Goal: Transaction & Acquisition: Download file/media

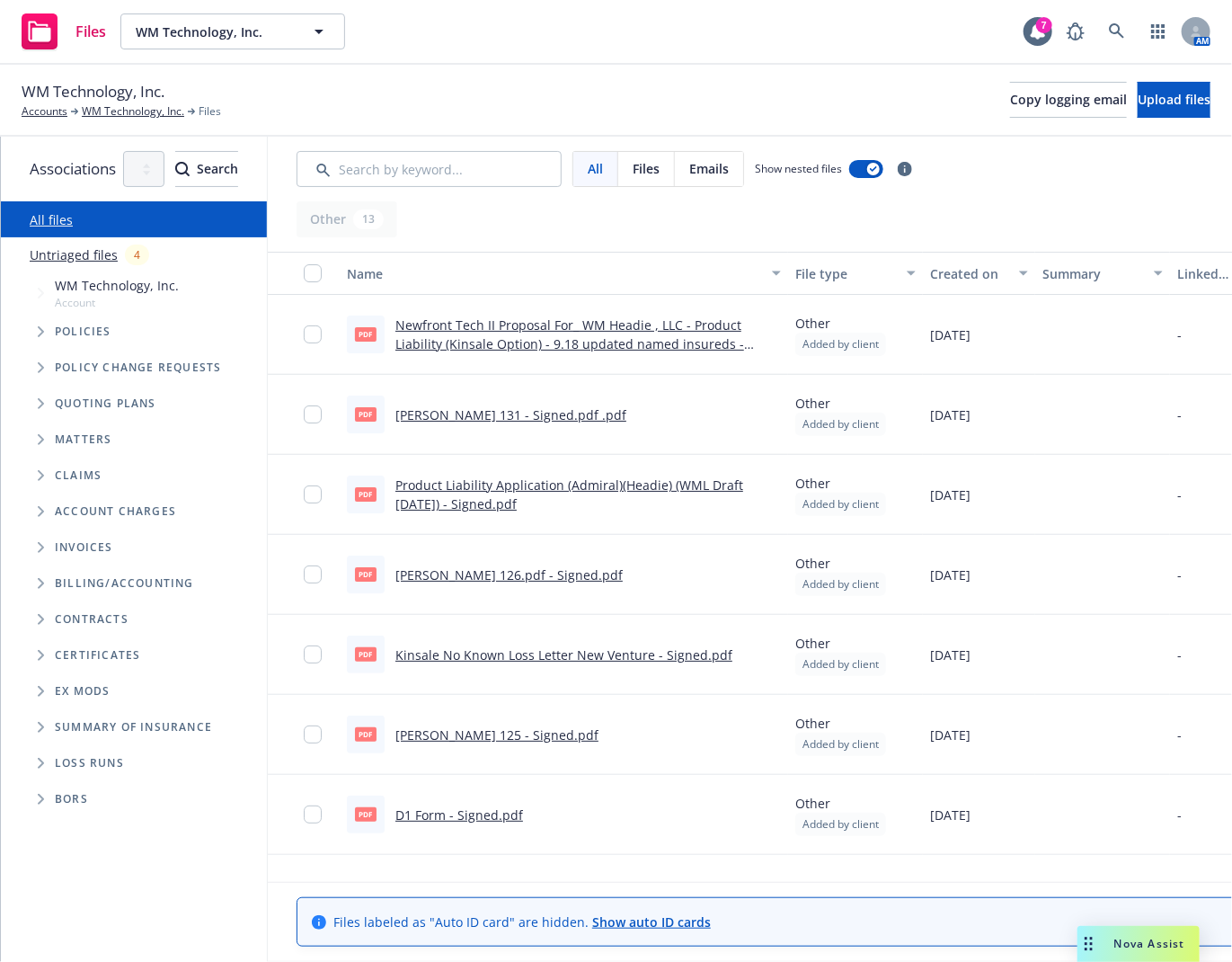
click at [630, 337] on link "Newfront Tech II Proposal For_ WM Headie , LLC - Product Liability (Kinsale Opt…" at bounding box center [569, 344] width 348 height 55
click at [340, 349] on div at bounding box center [303, 335] width 71 height 80
click at [322, 342] on input "checkbox" at bounding box center [312, 334] width 18 height 18
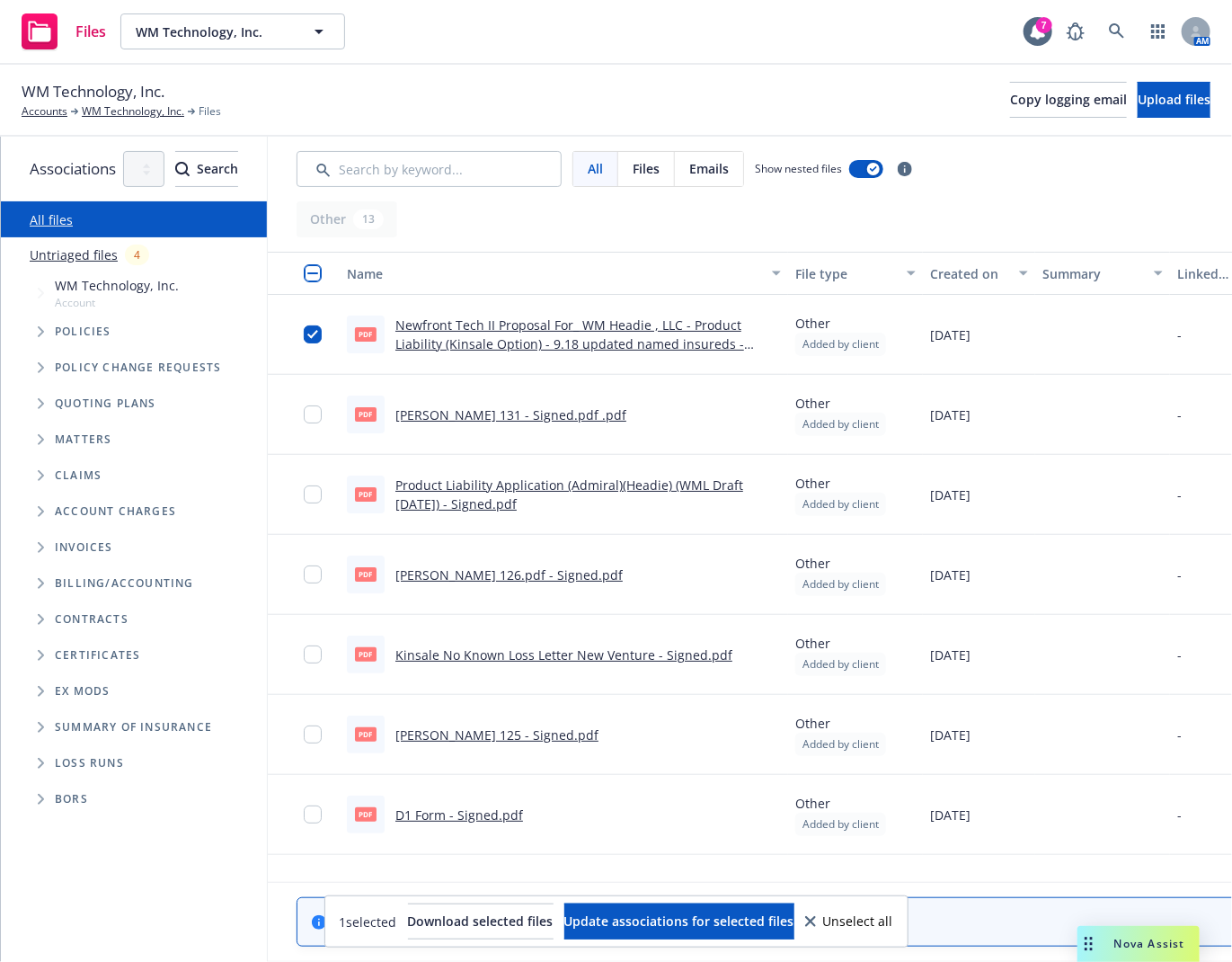
click at [332, 412] on div at bounding box center [318, 414] width 29 height 57
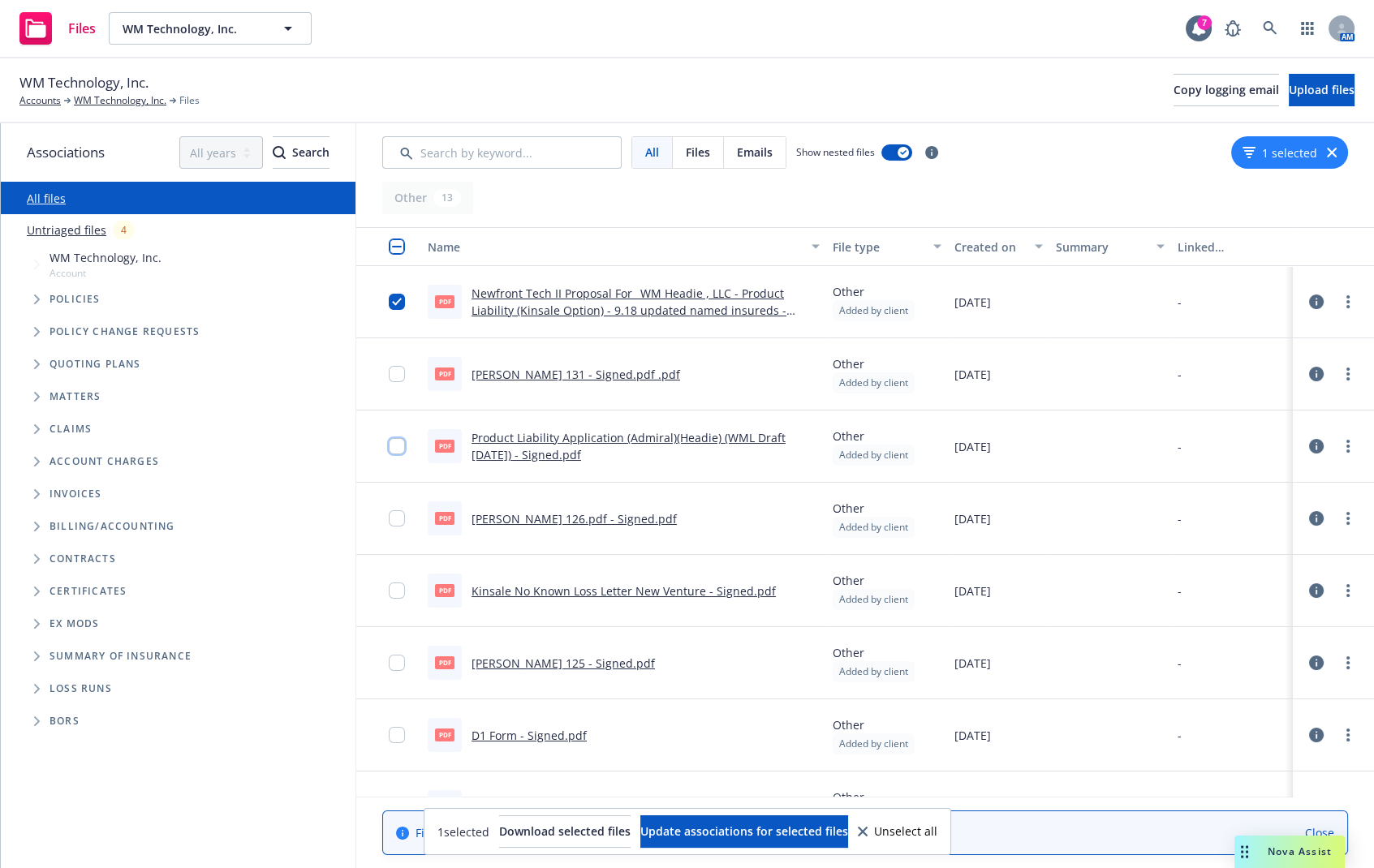
click at [389, 449] on input "checkbox" at bounding box center [396, 446] width 16 height 16
click at [389, 383] on div at bounding box center [402, 374] width 26 height 52
click at [389, 377] on input "checkbox" at bounding box center [396, 374] width 16 height 16
click at [389, 524] on div at bounding box center [402, 518] width 26 height 52
click at [389, 535] on div at bounding box center [402, 518] width 26 height 52
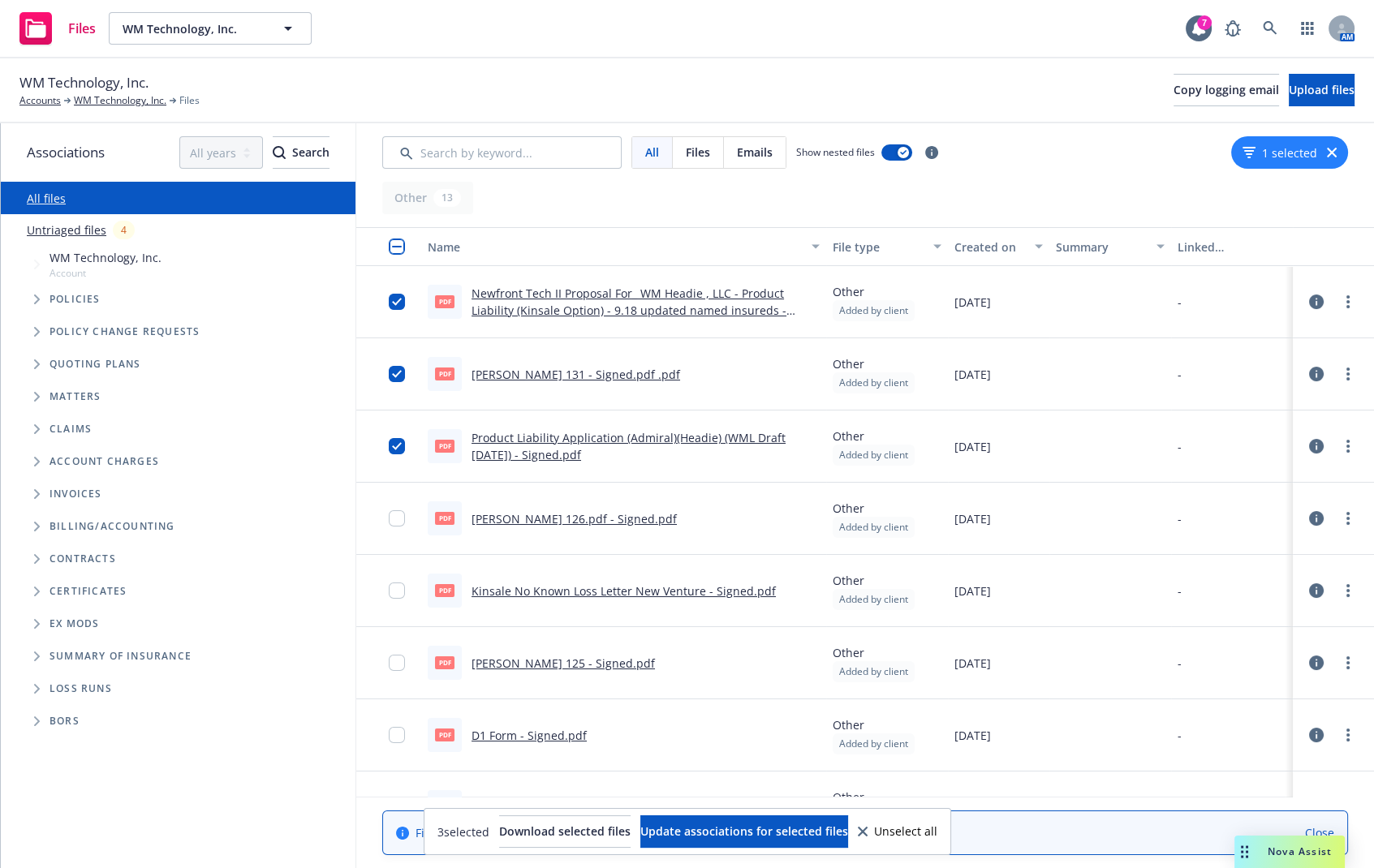
click at [389, 527] on div at bounding box center [402, 518] width 26 height 52
click at [389, 521] on input "checkbox" at bounding box center [396, 518] width 16 height 16
click at [389, 593] on input "checkbox" at bounding box center [396, 590] width 16 height 16
click at [389, 675] on div at bounding box center [402, 663] width 26 height 52
click at [389, 665] on input "checkbox" at bounding box center [396, 663] width 16 height 16
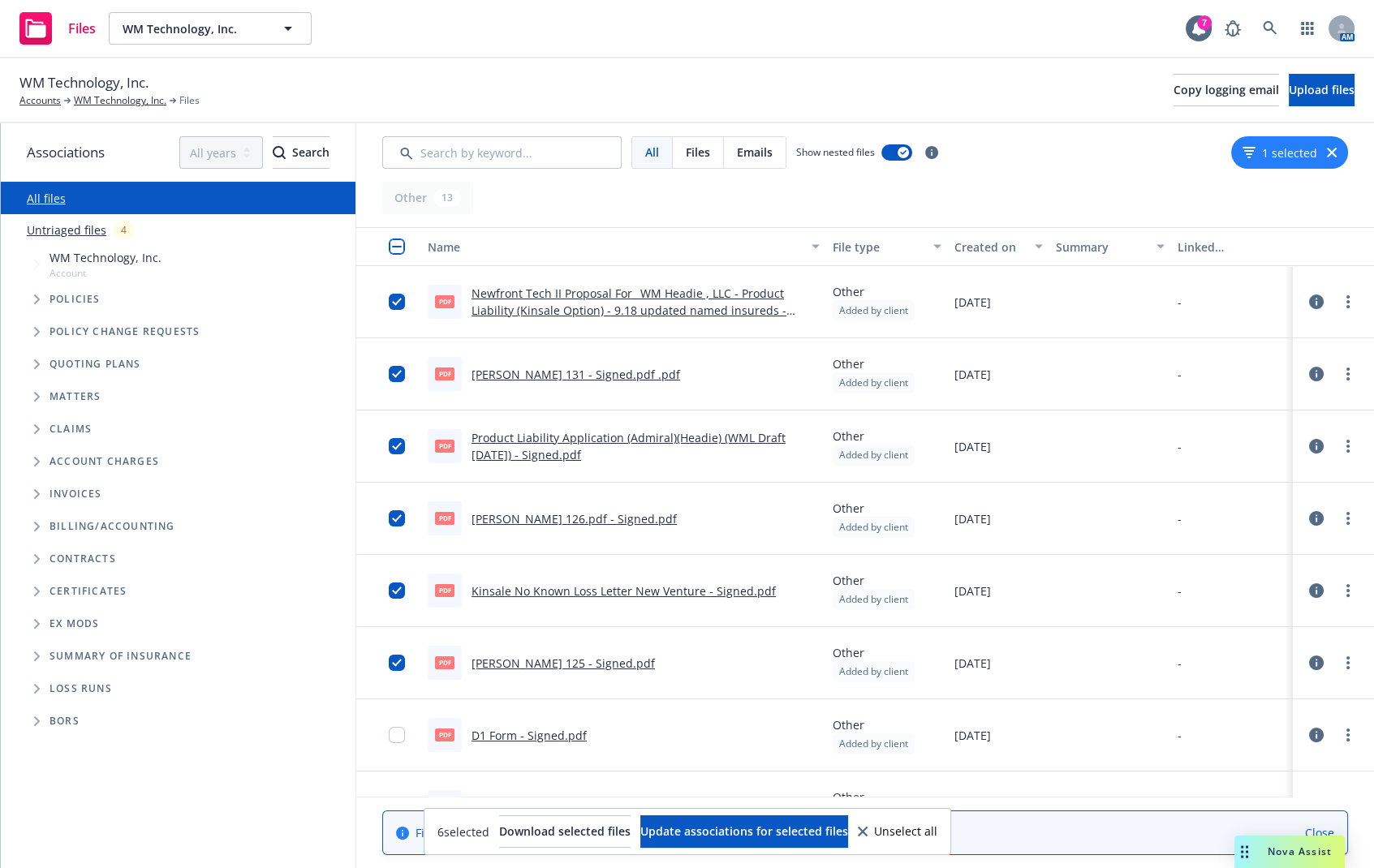
scroll to position [397, 0]
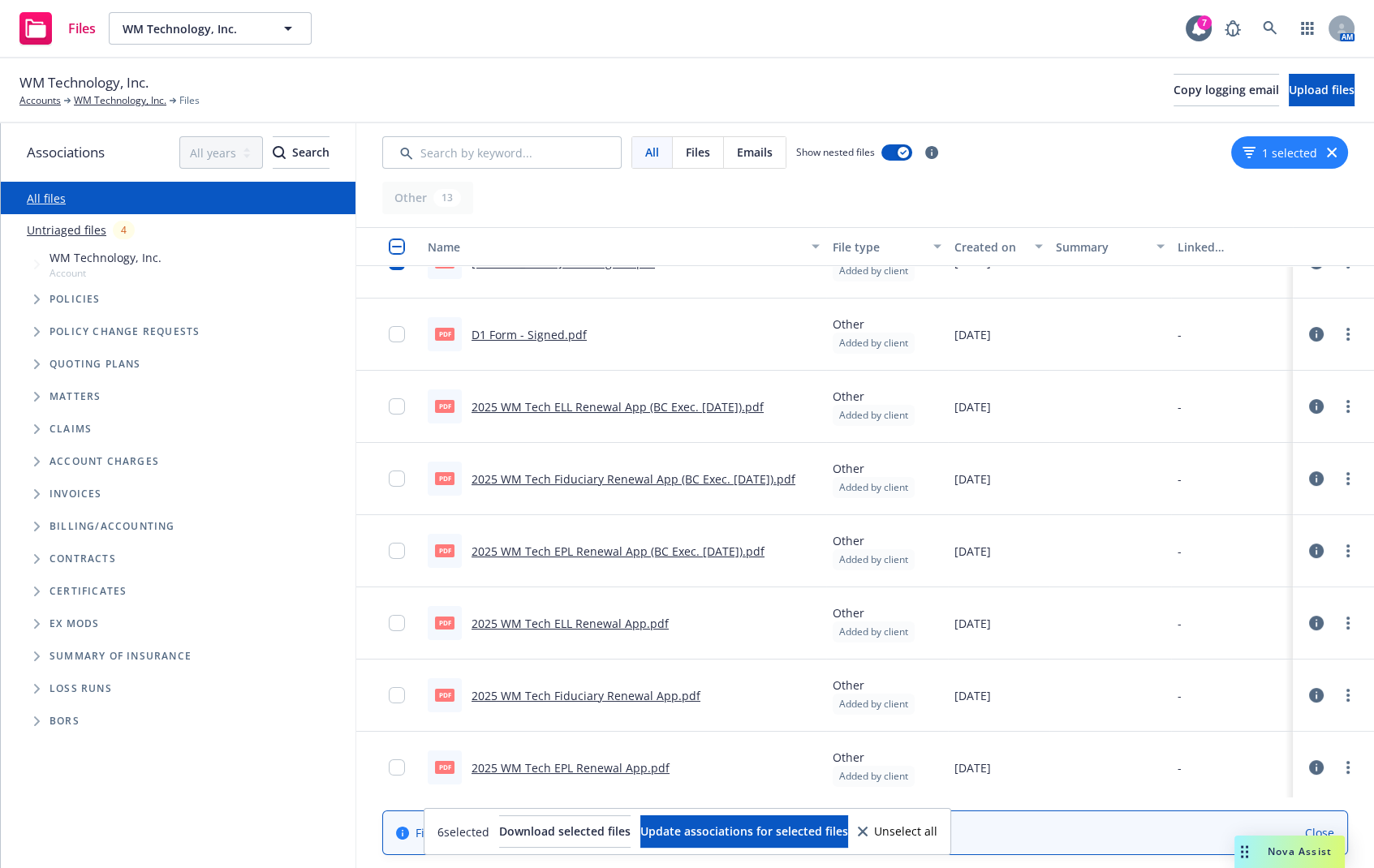
click at [382, 364] on div at bounding box center [388, 334] width 64 height 72
click at [389, 339] on input "checkbox" at bounding box center [396, 333] width 16 height 16
click at [389, 389] on div at bounding box center [402, 406] width 26 height 52
click at [389, 398] on div at bounding box center [402, 406] width 26 height 52
click at [389, 405] on input "checkbox" at bounding box center [396, 406] width 16 height 16
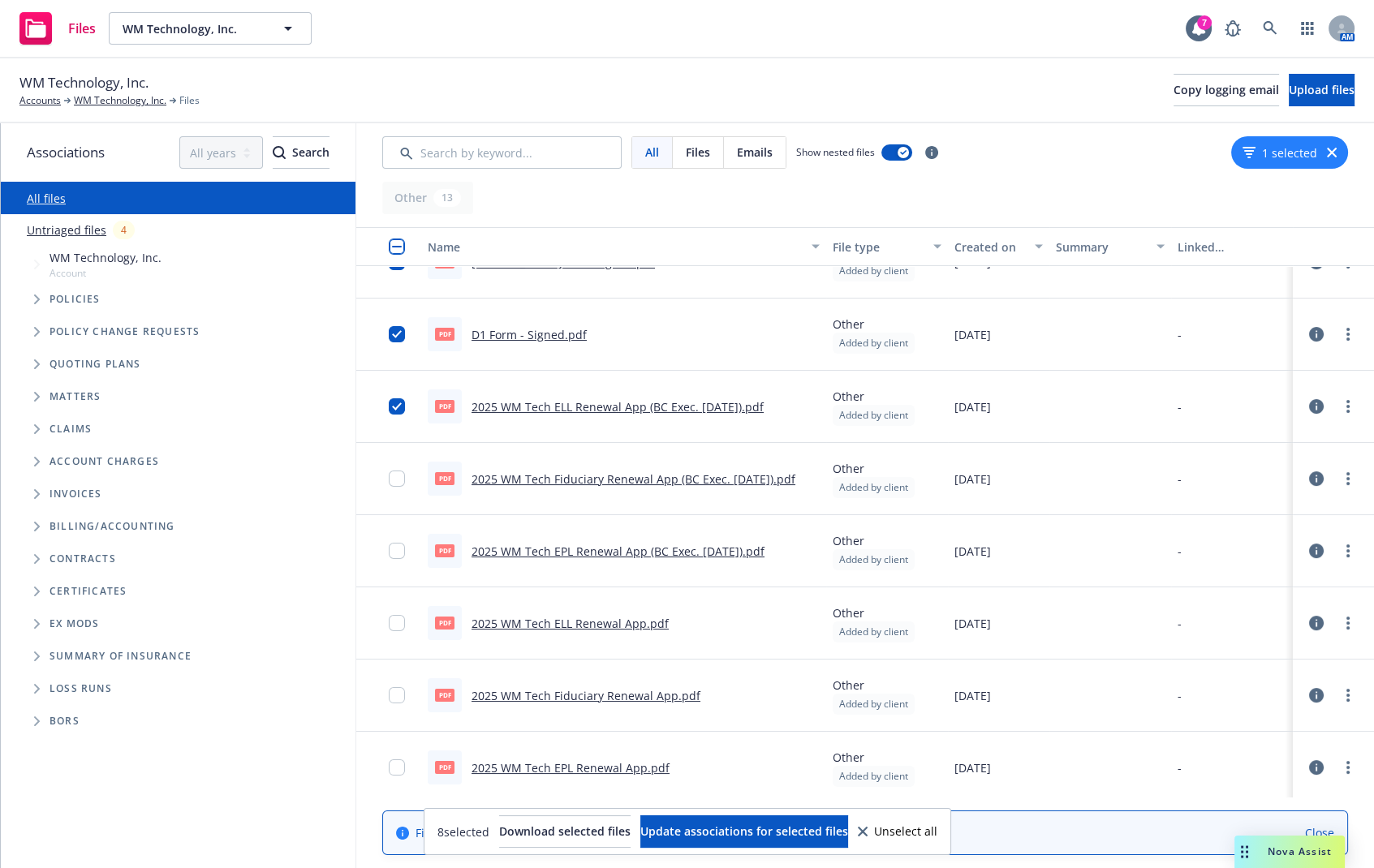
click at [389, 486] on div at bounding box center [402, 479] width 26 height 52
click at [389, 474] on input "checkbox" at bounding box center [396, 478] width 16 height 16
click at [389, 547] on input "checkbox" at bounding box center [396, 550] width 16 height 16
click at [382, 596] on div at bounding box center [388, 623] width 64 height 72
click at [389, 618] on input "checkbox" at bounding box center [396, 622] width 16 height 16
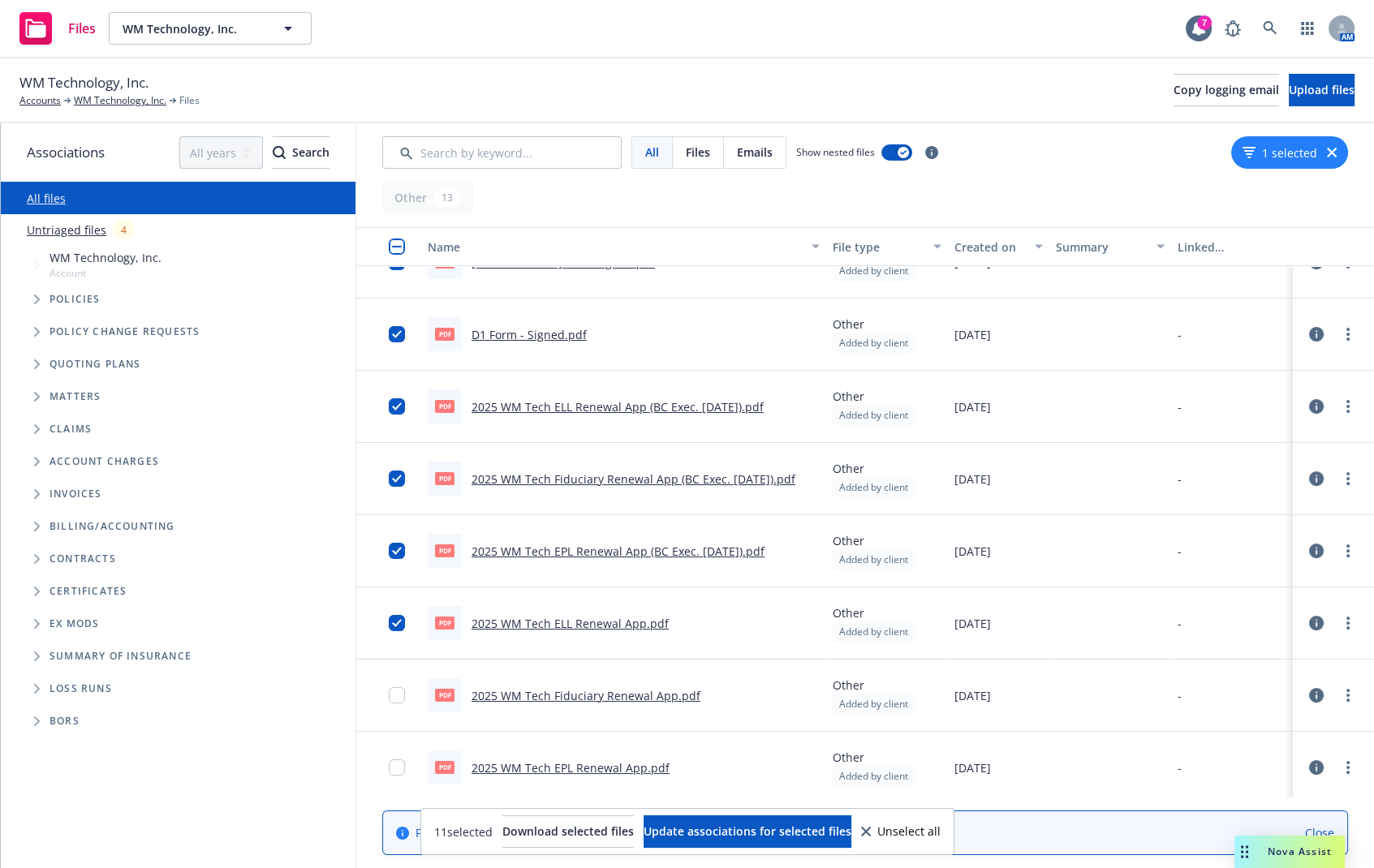
click at [389, 704] on div at bounding box center [402, 695] width 26 height 52
click at [389, 700] on input "checkbox" at bounding box center [396, 694] width 16 height 16
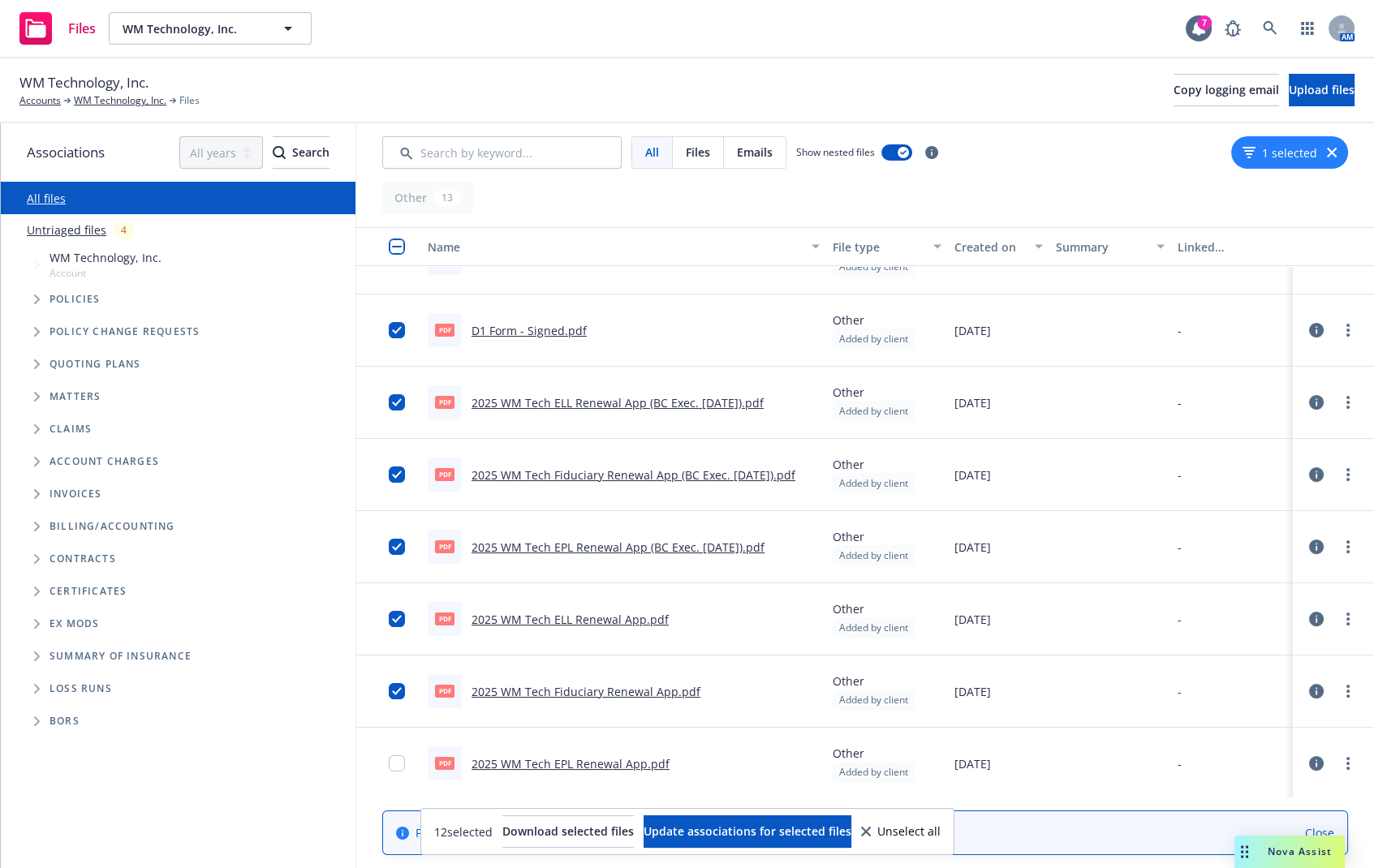
scroll to position [402, 0]
click at [389, 755] on div at bounding box center [402, 762] width 26 height 52
click at [389, 755] on input "checkbox" at bounding box center [396, 762] width 16 height 16
click at [712, 822] on button "Update associations for selected files" at bounding box center [747, 831] width 208 height 33
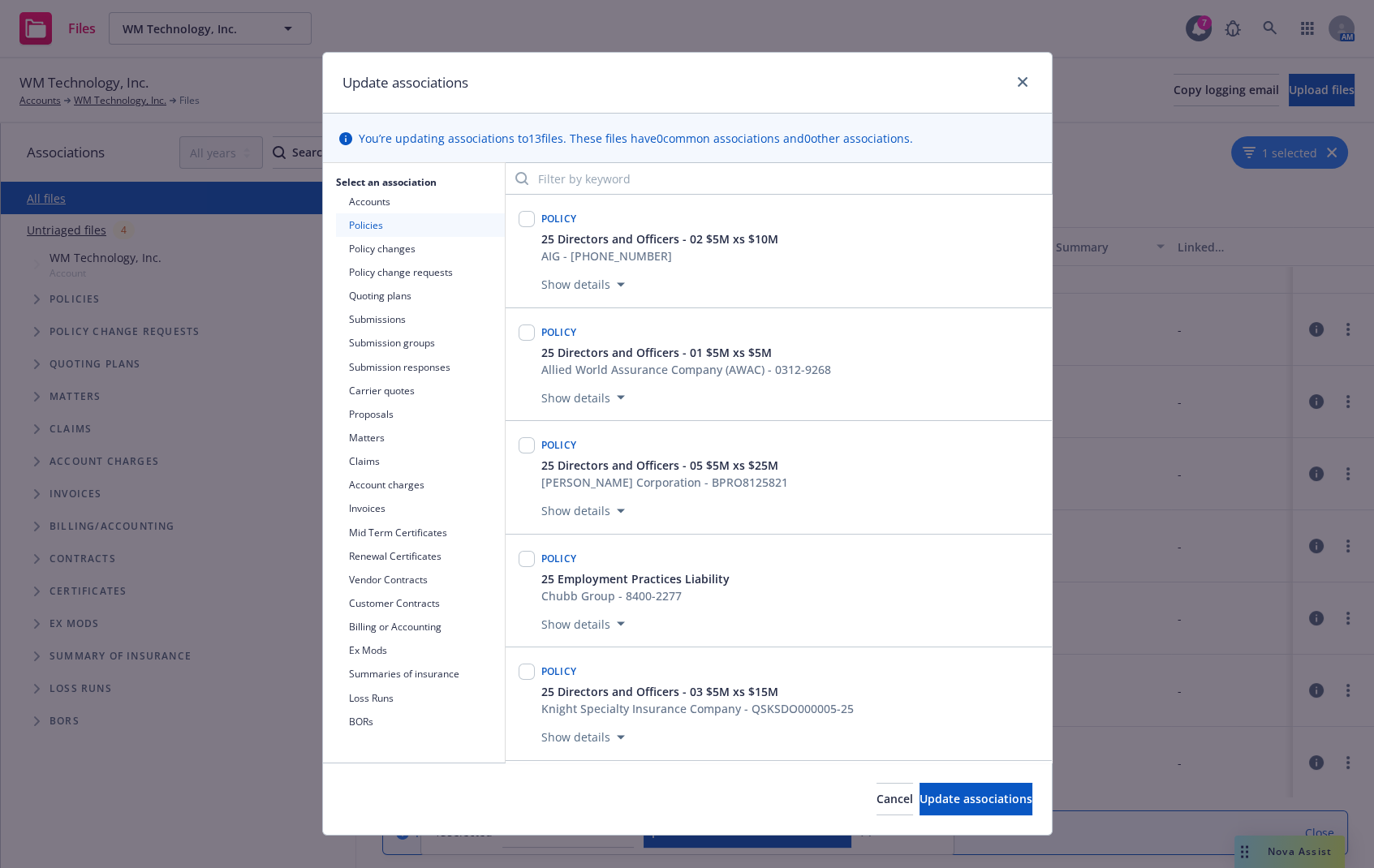
click at [409, 287] on button "Quoting plans" at bounding box center [420, 295] width 169 height 23
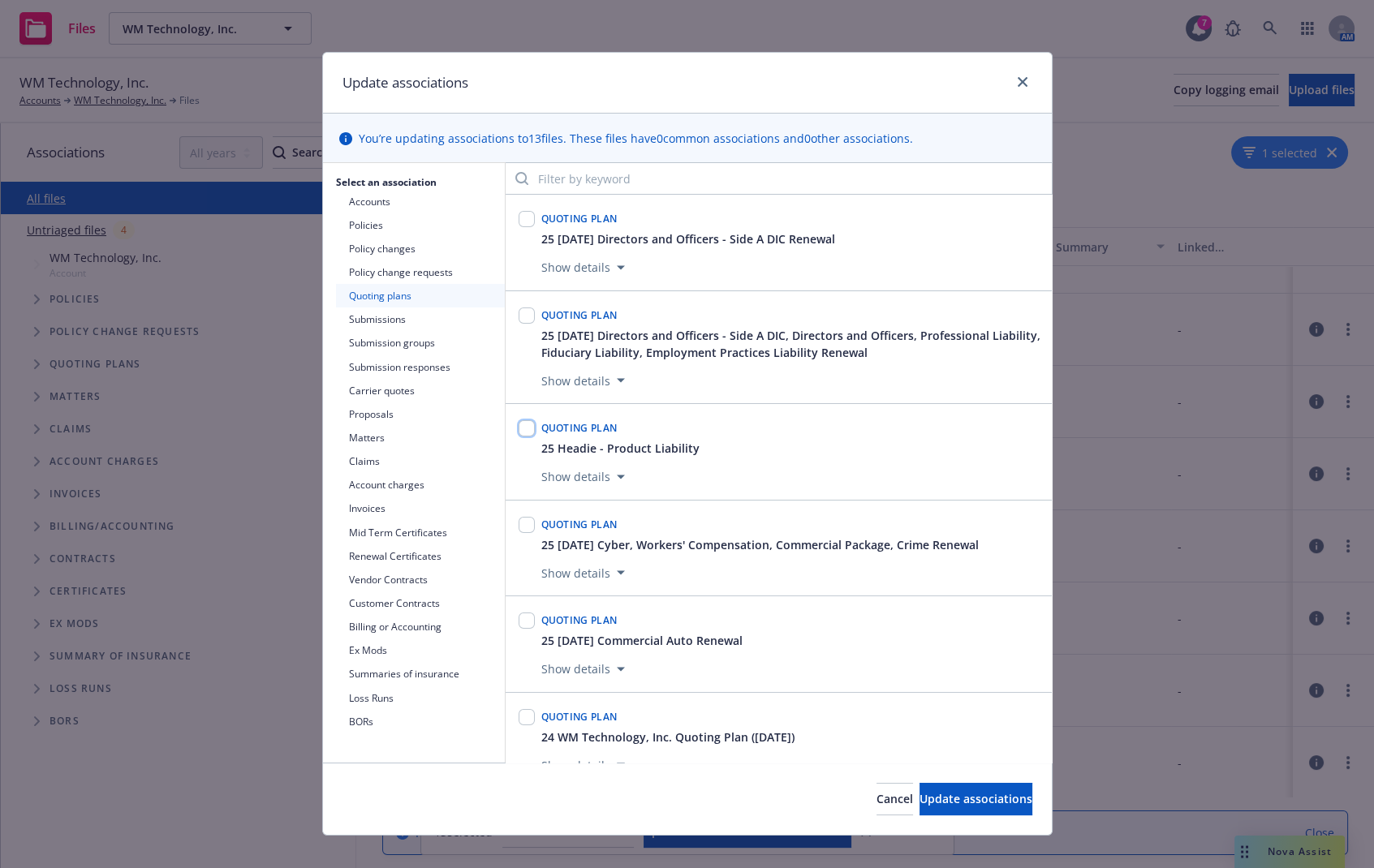
click at [525, 427] on input "checkbox" at bounding box center [526, 428] width 16 height 16
checkbox input "true"
click at [555, 480] on button "Show details" at bounding box center [583, 477] width 96 height 20
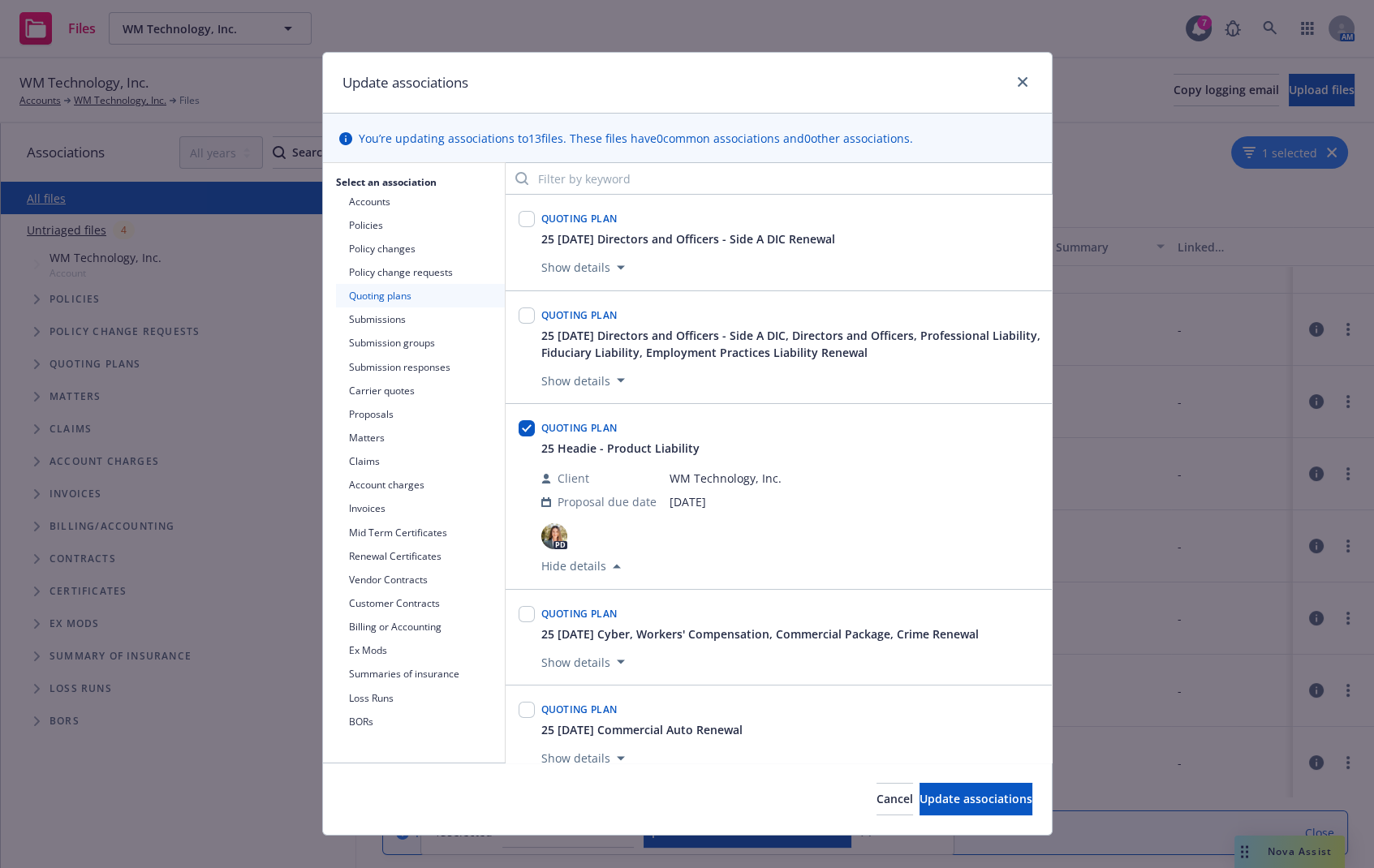
click at [899, 780] on div "Cancel Update associations" at bounding box center [687, 798] width 728 height 72
click at [919, 793] on span "Update associations" at bounding box center [975, 798] width 113 height 15
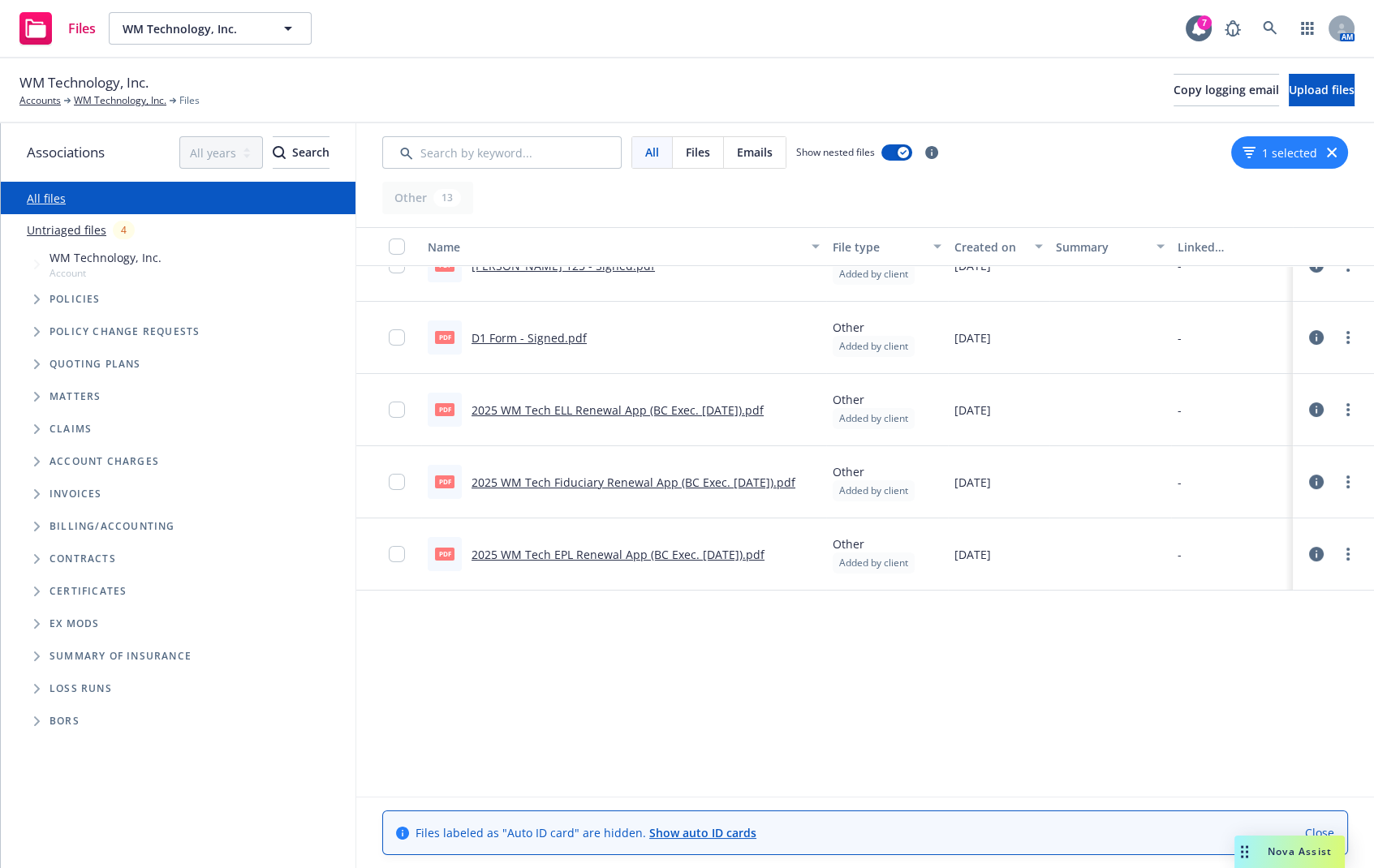
scroll to position [0, 0]
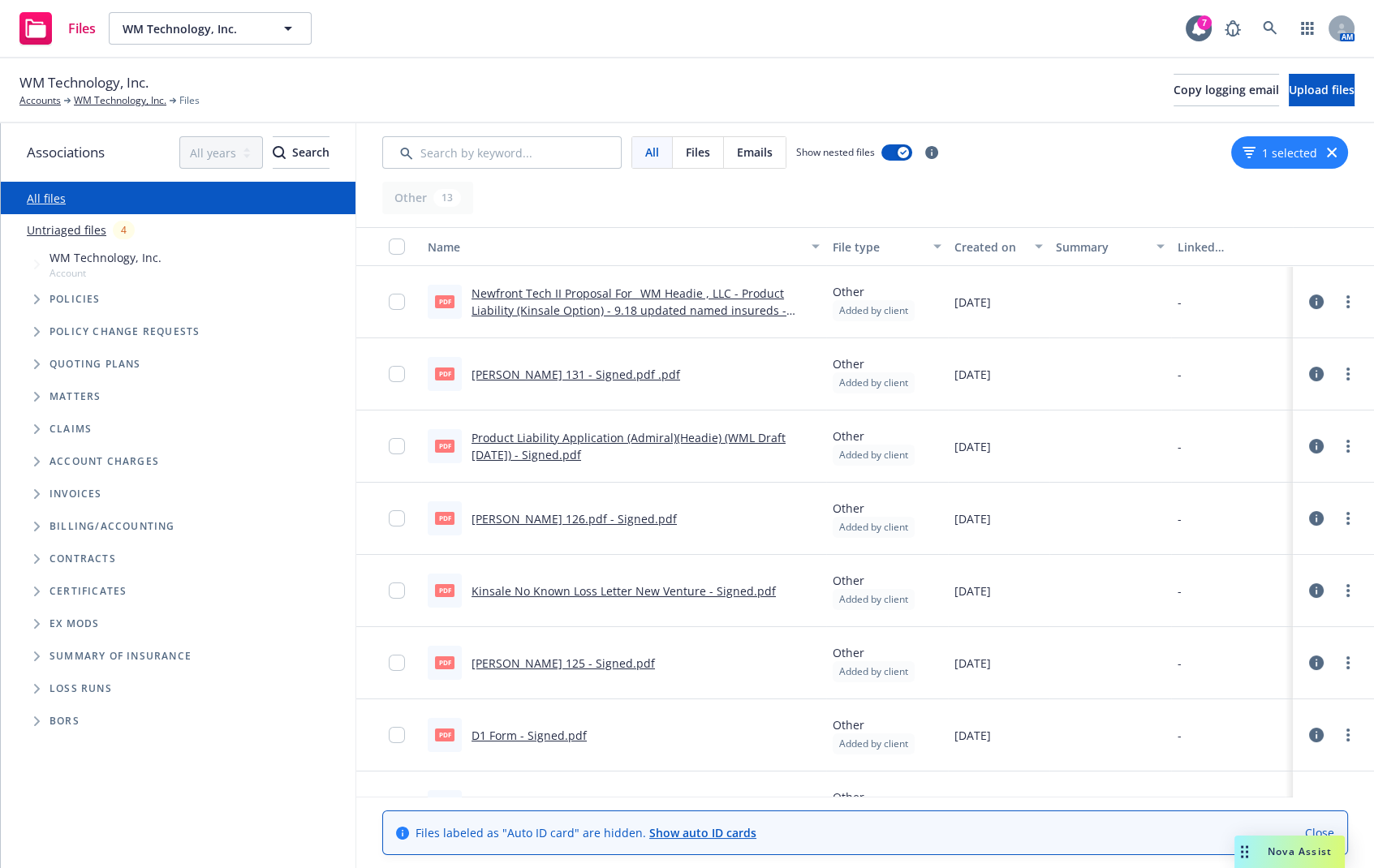
click at [623, 205] on div "Other 13" at bounding box center [864, 198] width 966 height 33
click at [390, 365] on div at bounding box center [402, 374] width 26 height 52
click at [389, 370] on input "checkbox" at bounding box center [396, 374] width 16 height 16
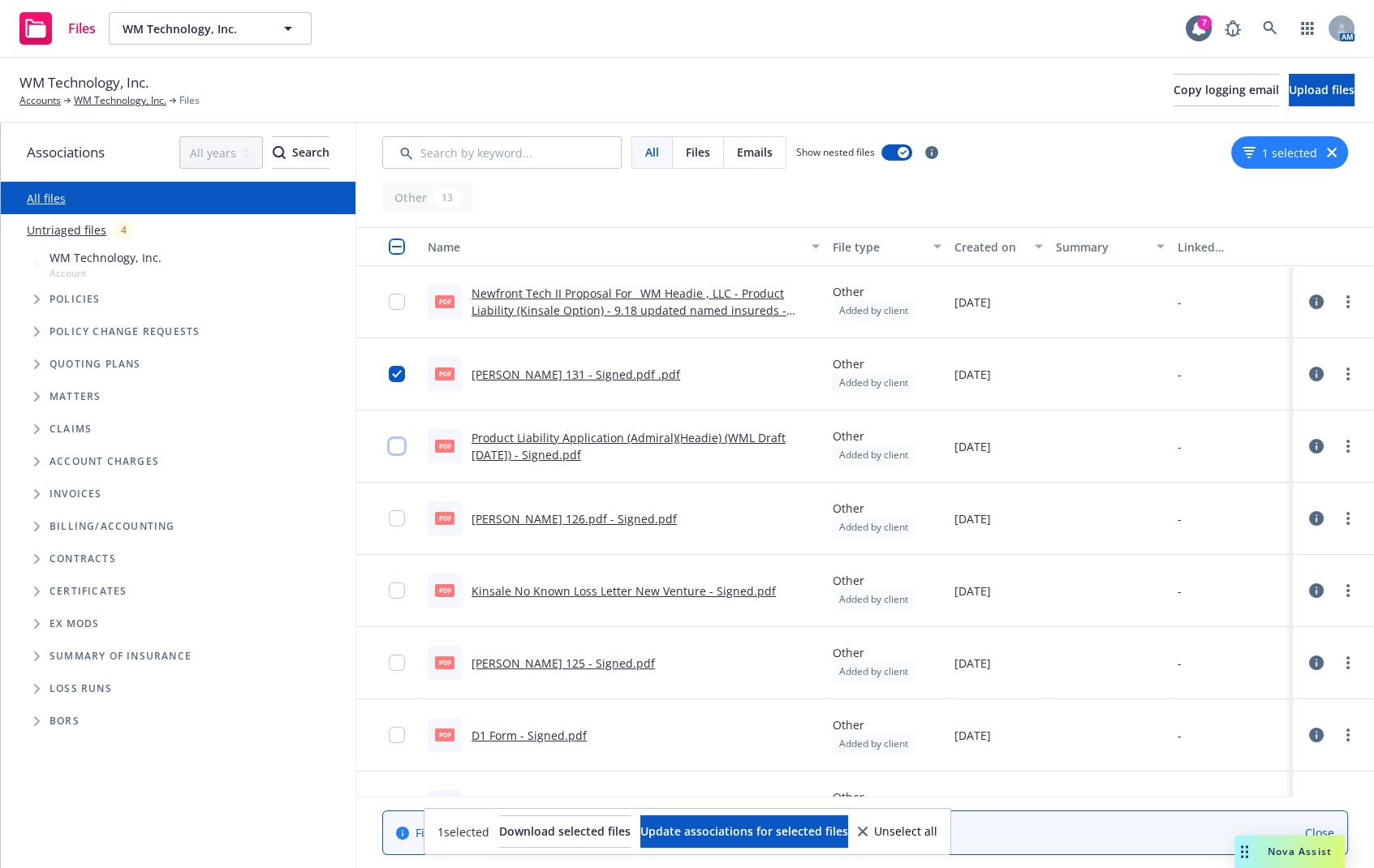
click at [389, 440] on input "checkbox" at bounding box center [396, 446] width 16 height 16
click at [389, 510] on input "checkbox" at bounding box center [396, 518] width 16 height 16
click at [389, 584] on input "checkbox" at bounding box center [396, 590] width 16 height 16
click at [389, 662] on input "checkbox" at bounding box center [396, 663] width 16 height 16
click at [389, 736] on input "checkbox" at bounding box center [396, 735] width 16 height 16
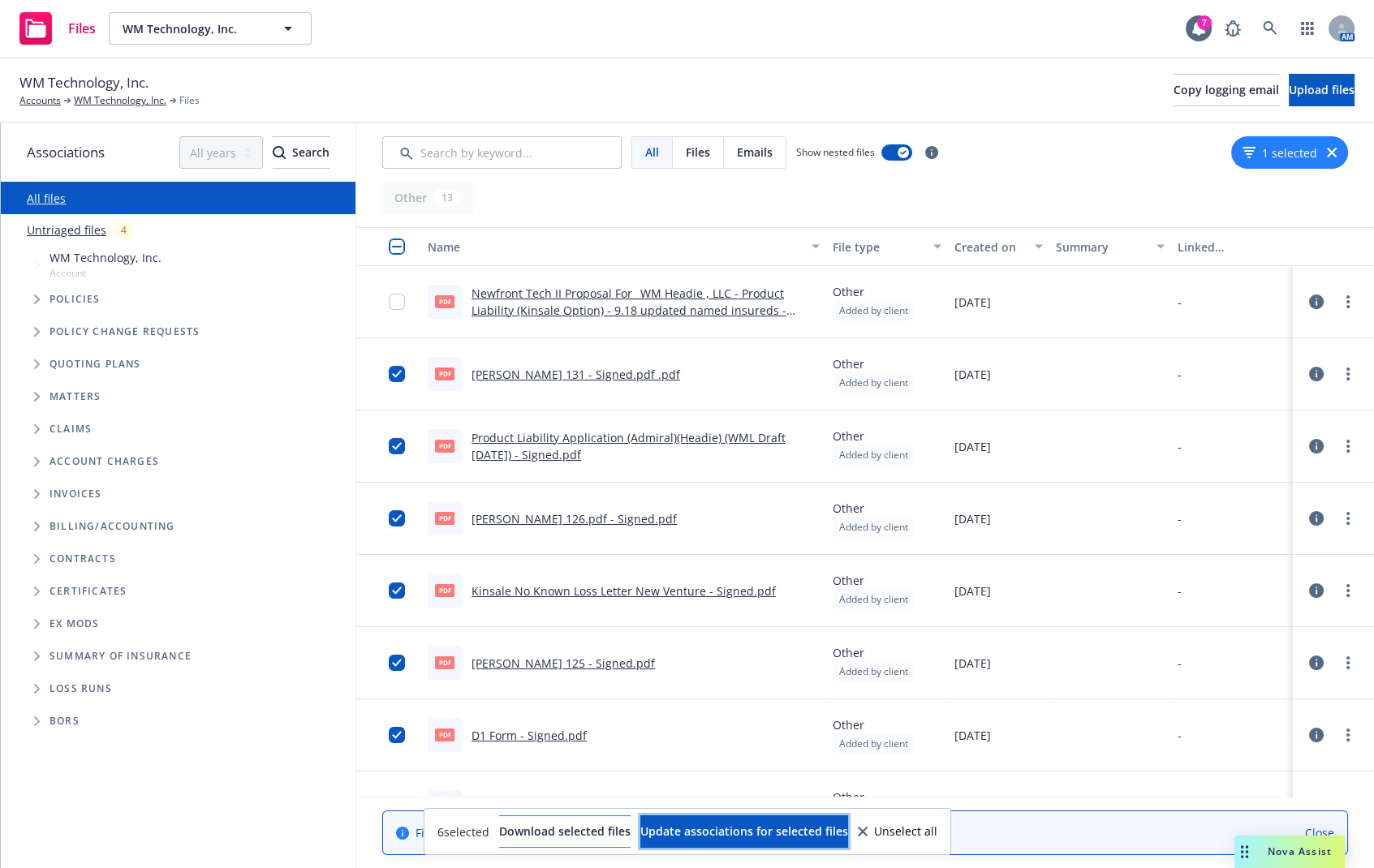
drag, startPoint x: 685, startPoint y: 822, endPoint x: 579, endPoint y: 827, distance: 106.1
click at [579, 827] on div "6 selected Download selected files Update associations for selected files Unsel…" at bounding box center [687, 831] width 500 height 33
click at [575, 827] on span "Download selected files" at bounding box center [564, 831] width 132 height 15
click at [38, 371] on span "Tree Example" at bounding box center [36, 364] width 26 height 26
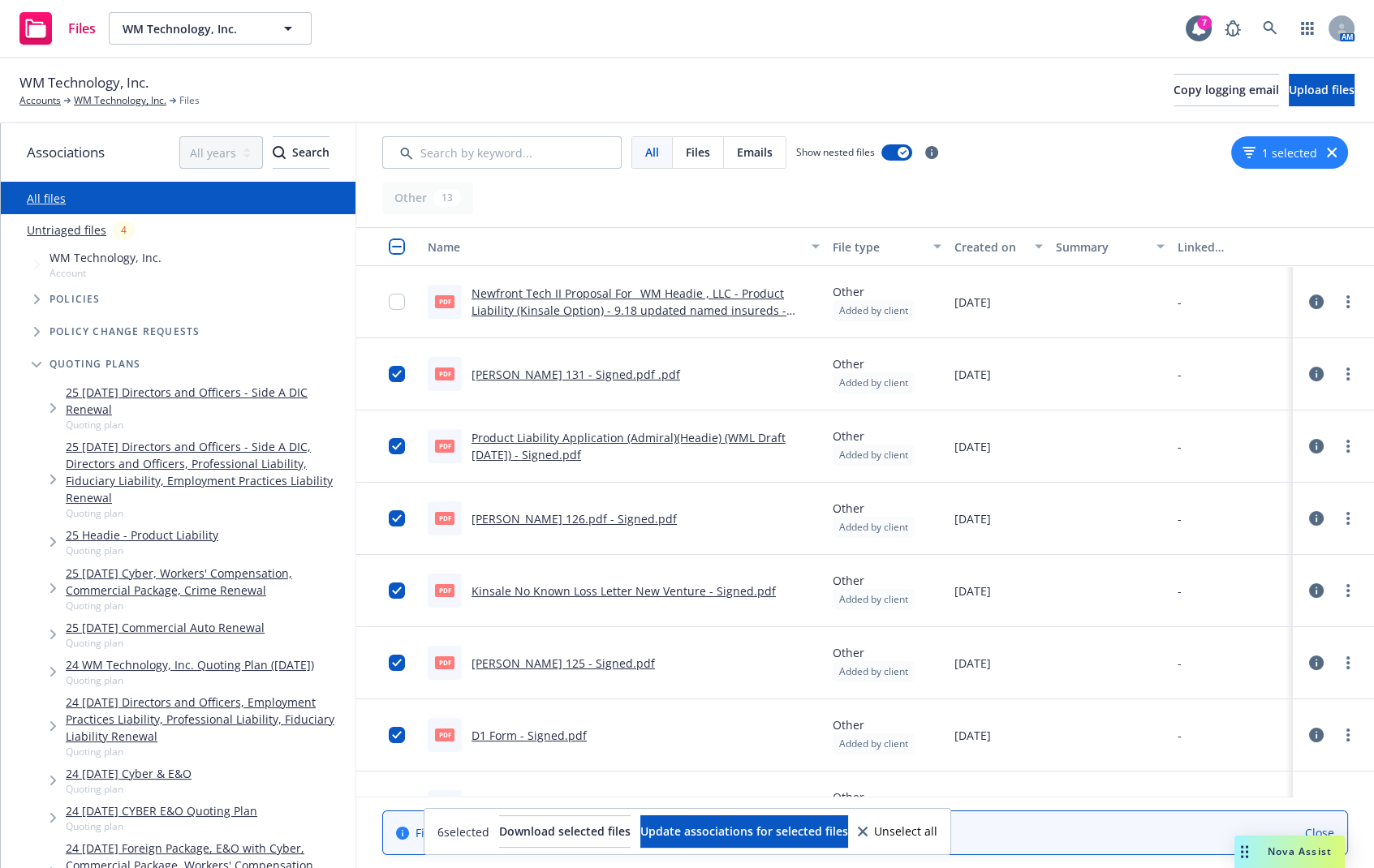
click at [693, 79] on div "WM Technology, Inc. Accounts WM Technology, Inc. Files Copy logging email Uploa…" at bounding box center [687, 90] width 1334 height 36
click at [604, 51] on div "Files WM Technology, Inc. WM Technology, Inc. 7 AM" at bounding box center [687, 29] width 1374 height 58
click at [52, 539] on icon "Tree Example" at bounding box center [53, 541] width 6 height 9
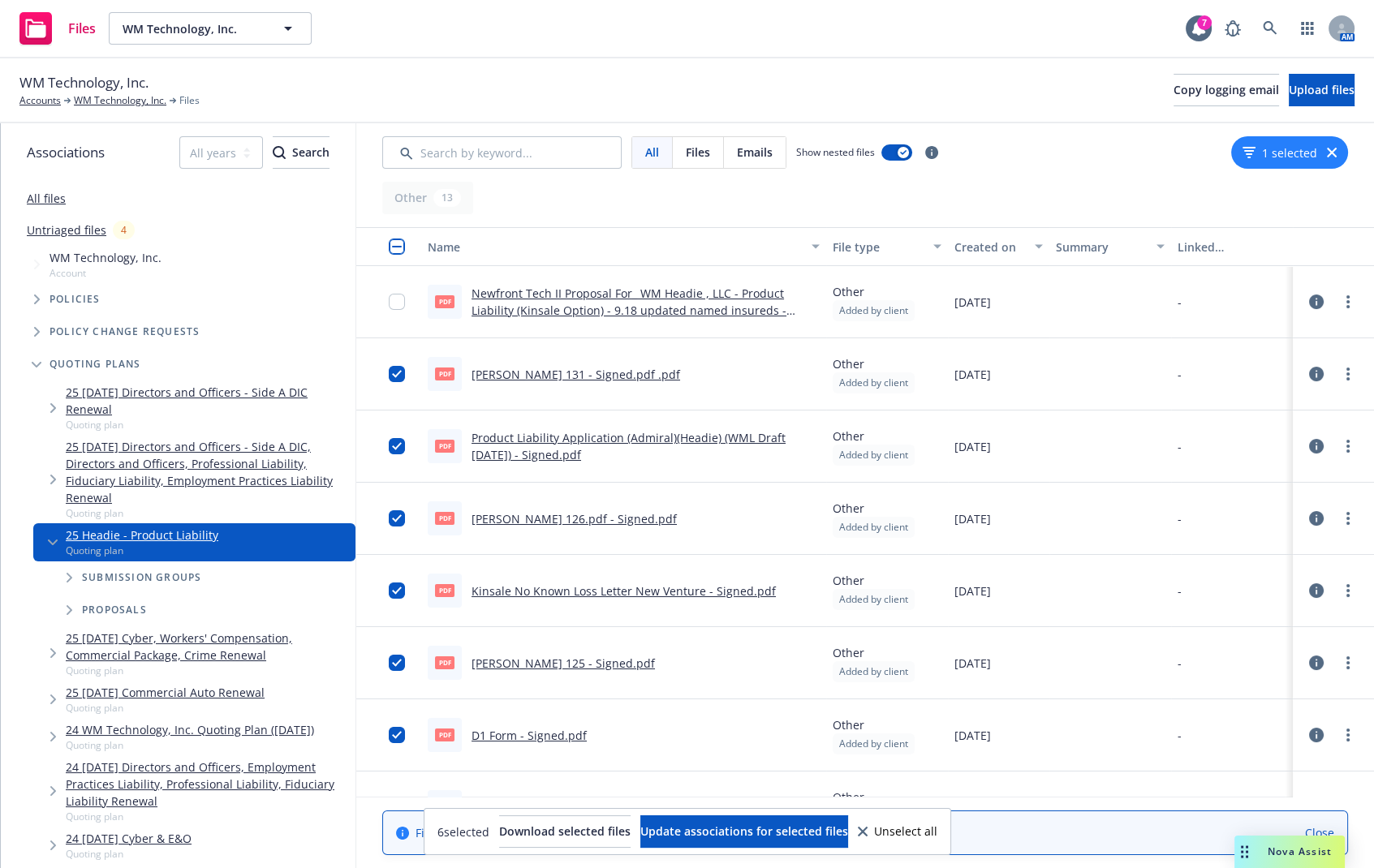
click at [58, 571] on span "Tree Example" at bounding box center [69, 578] width 26 height 26
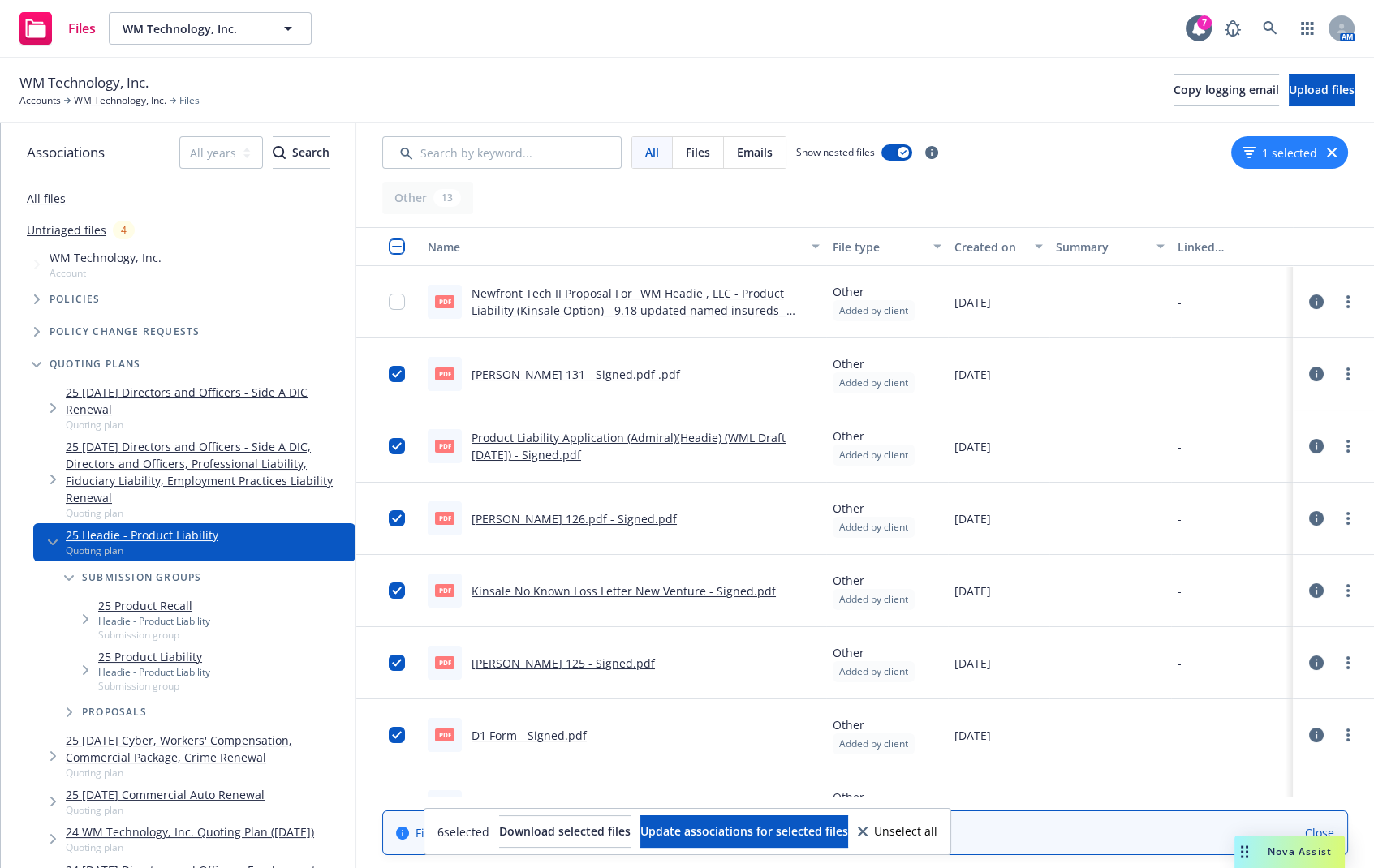
click at [122, 611] on link "25 Product Recall" at bounding box center [154, 606] width 112 height 17
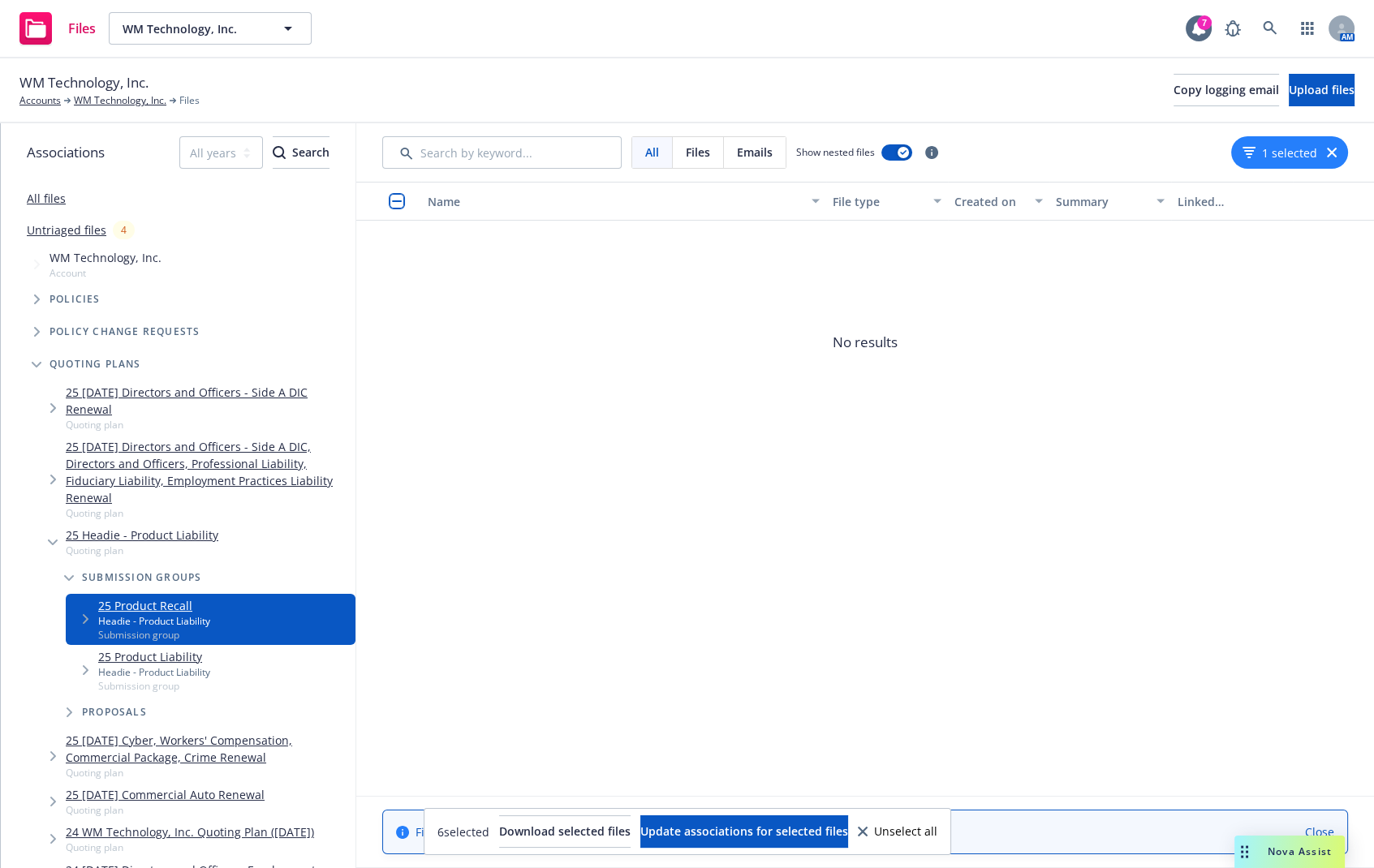
click at [83, 663] on span "Tree Example" at bounding box center [85, 669] width 26 height 26
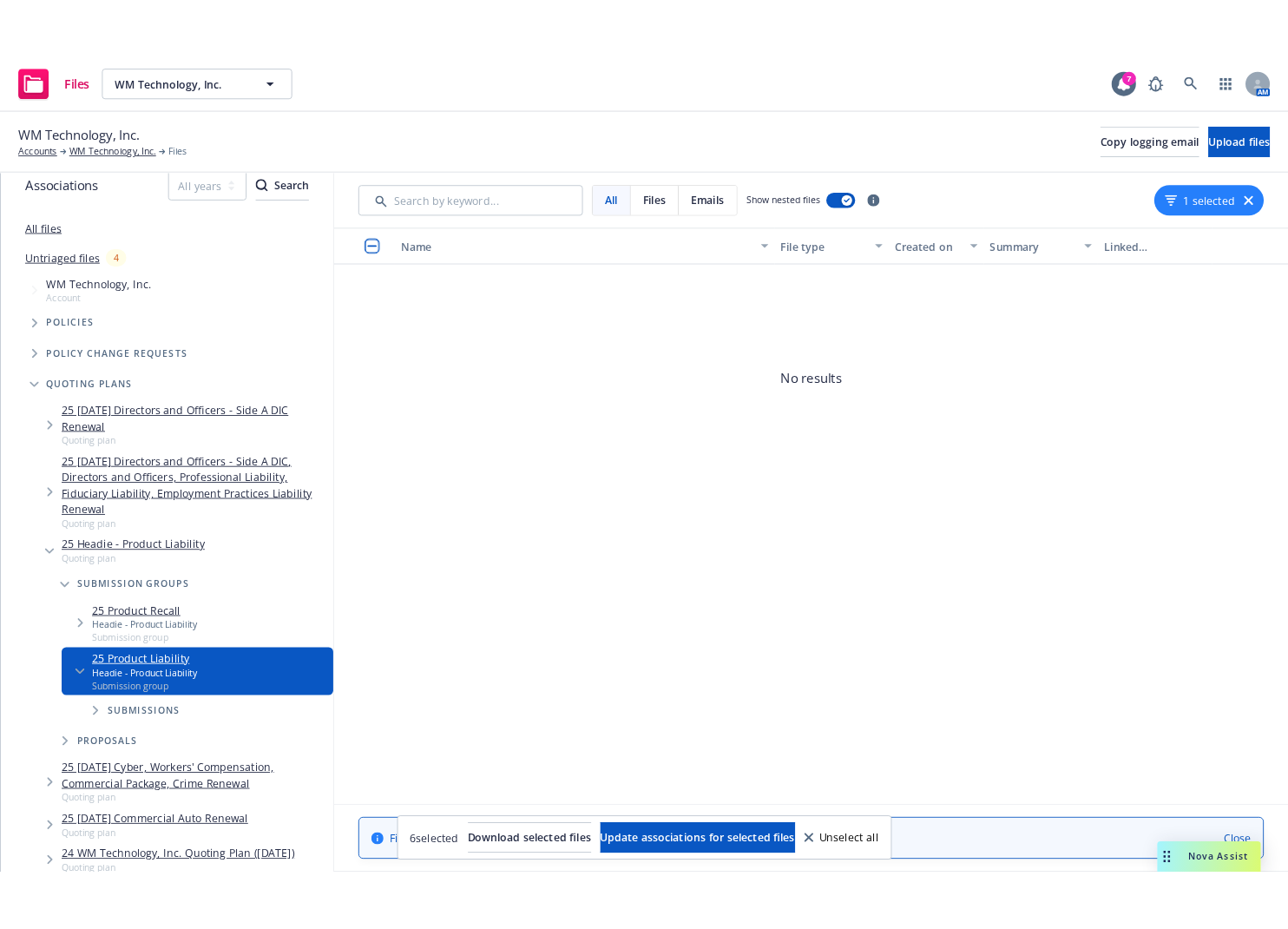
scroll to position [22, 0]
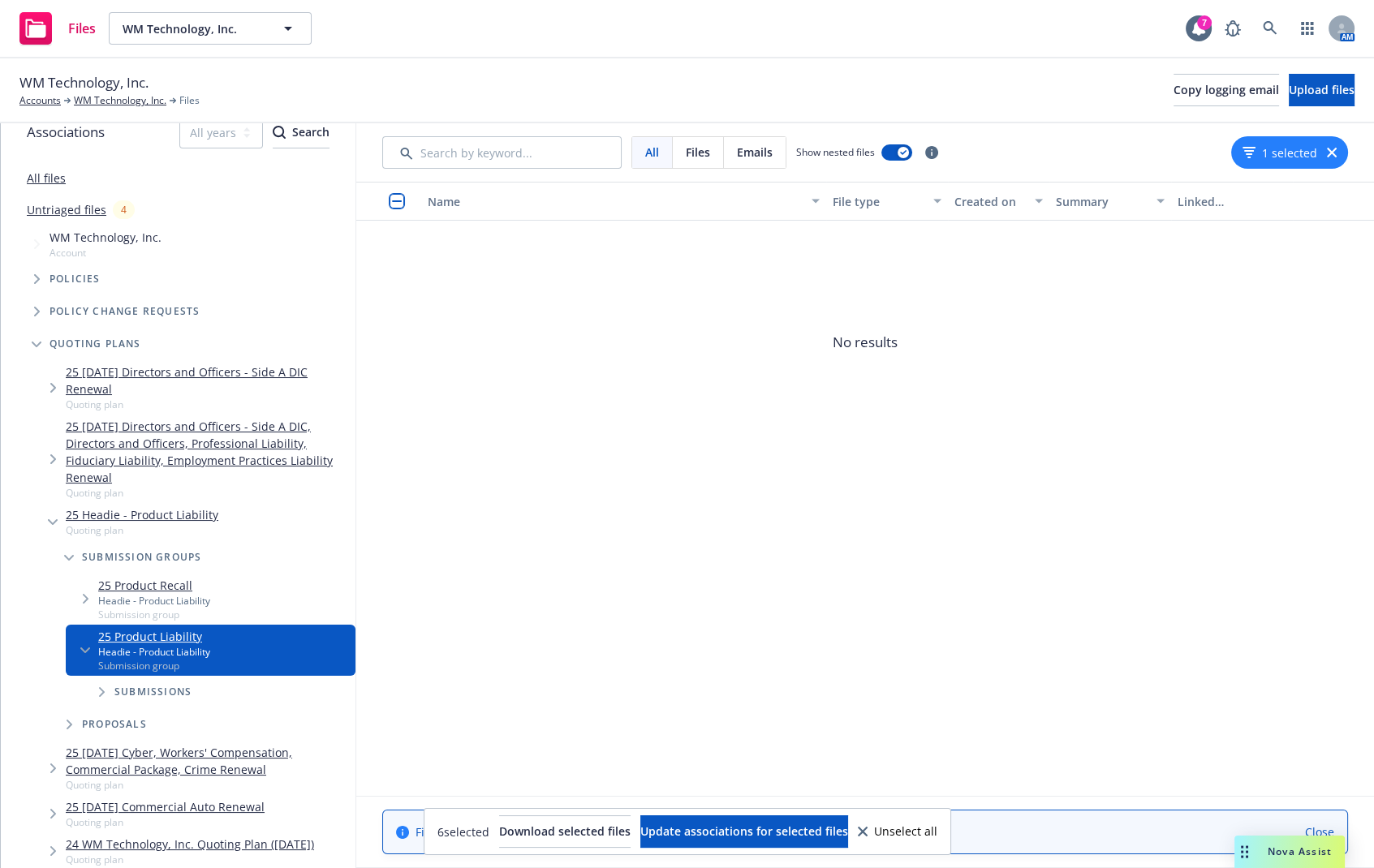
click at [554, 172] on div "All Files Emails Show nested files 1 selected" at bounding box center [864, 152] width 1017 height 58
click at [554, 159] on input "Search by keyword..." at bounding box center [501, 153] width 239 height 33
click at [556, 156] on input "Search by keyword..." at bounding box center [501, 153] width 239 height 33
click at [93, 697] on span "Tree Example" at bounding box center [101, 692] width 26 height 26
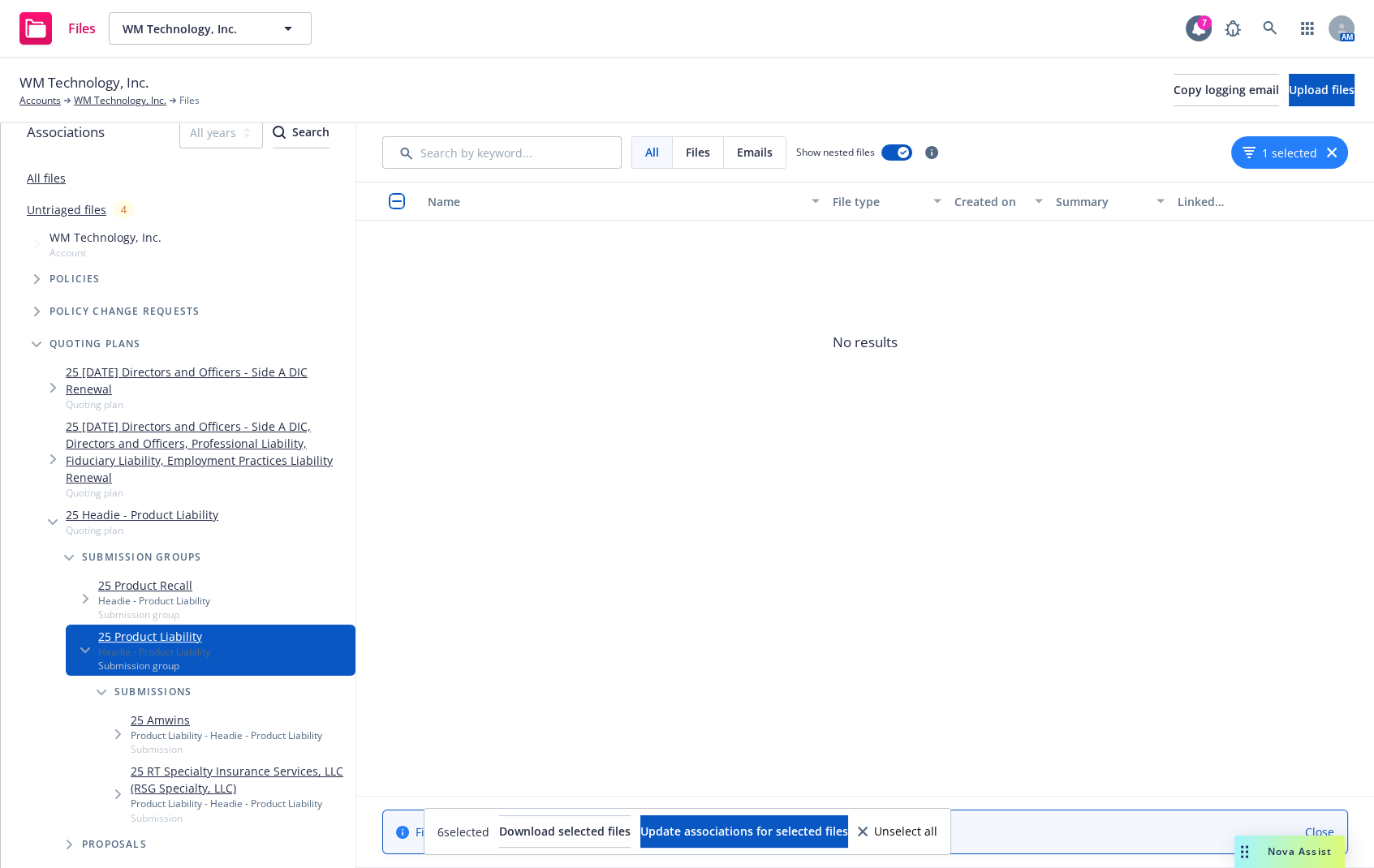
drag, startPoint x: 136, startPoint y: 774, endPoint x: 144, endPoint y: 775, distance: 8.1
click at [136, 774] on link "25 RT Specialty Insurance Services, LLC (RSG Specialty, LLC)" at bounding box center [240, 779] width 218 height 34
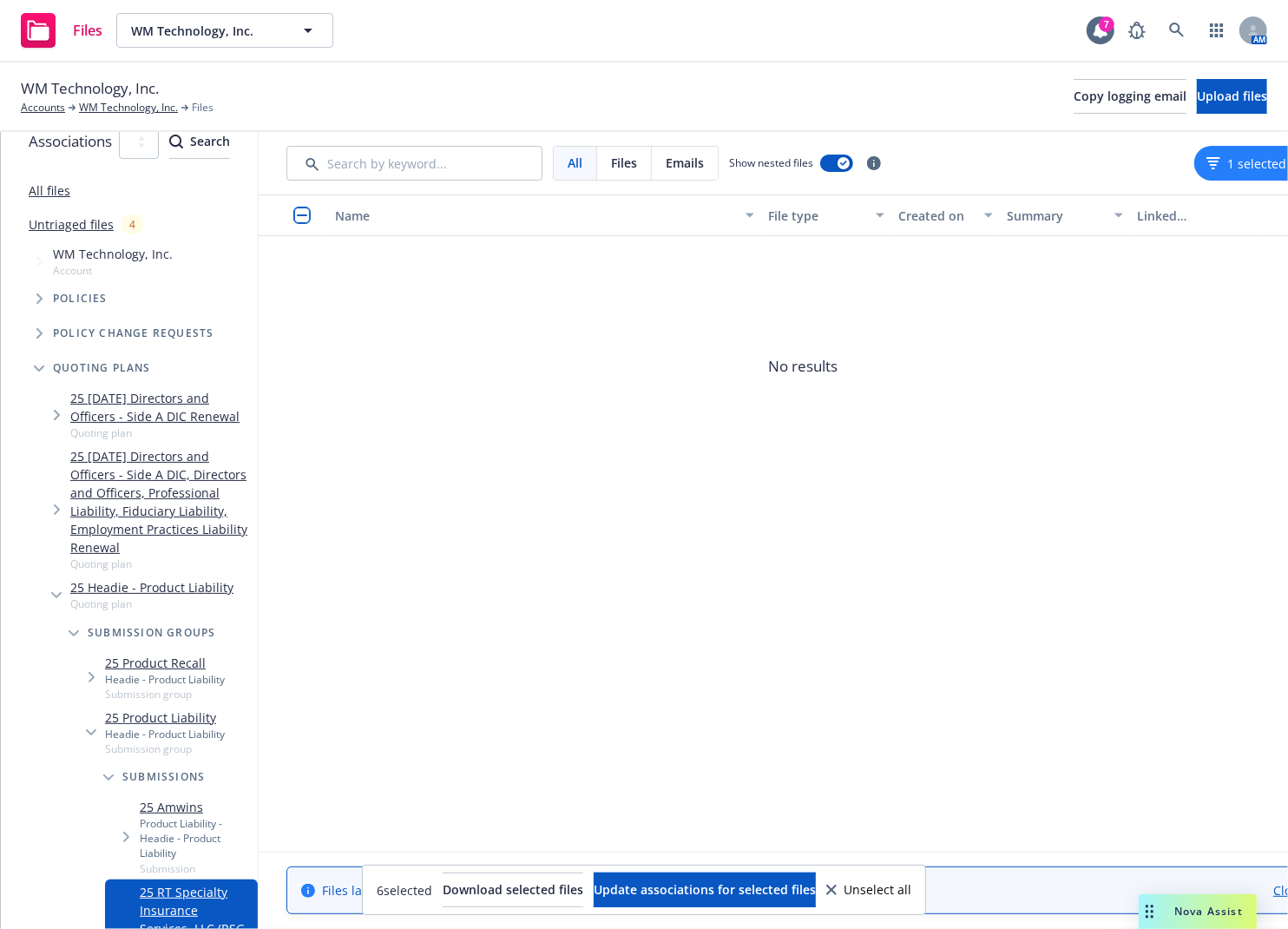
click at [251, 816] on div "Product Liability - Headie - Product Liability" at bounding box center [195, 838] width 111 height 44
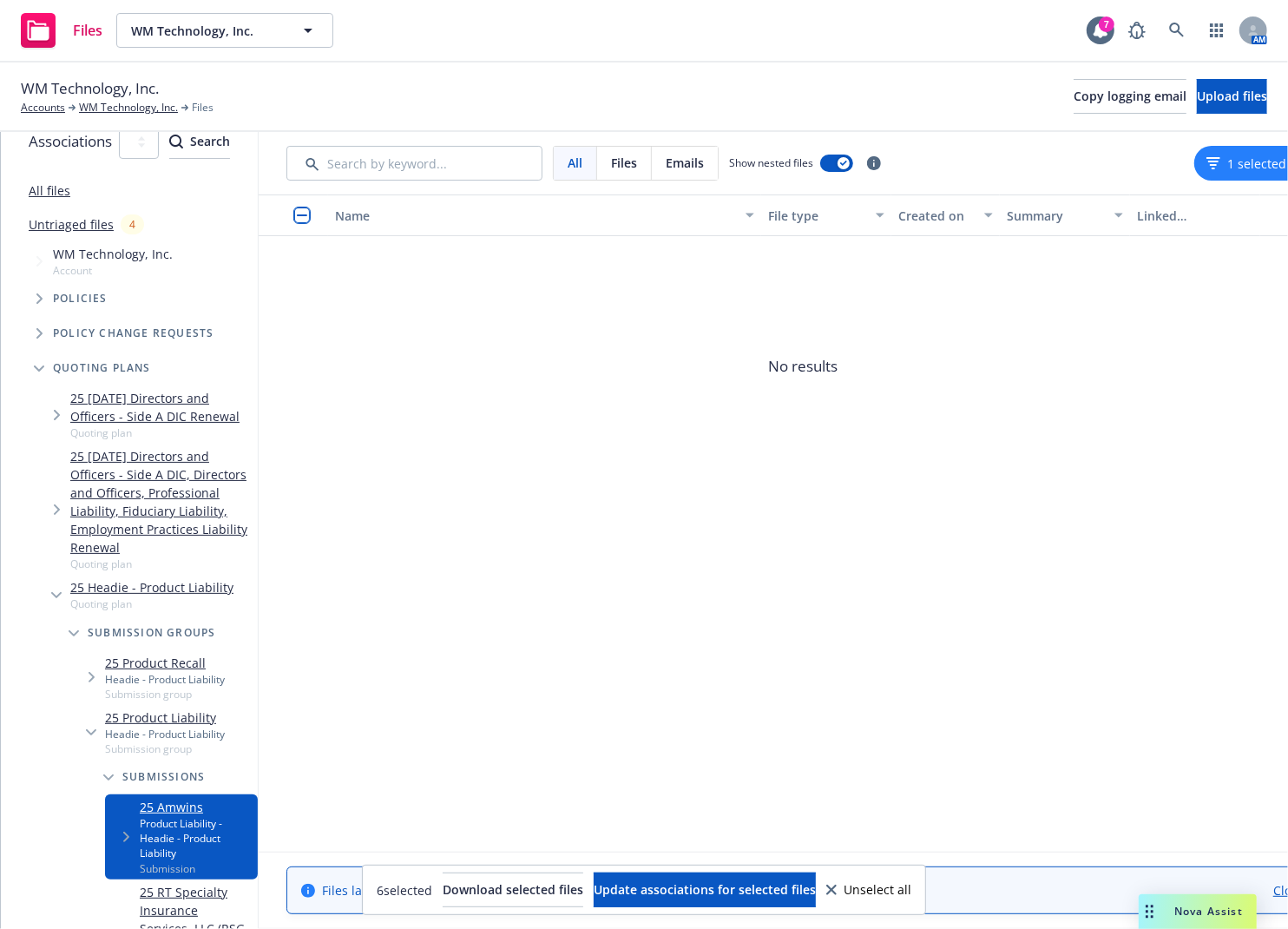
click at [129, 832] on icon "Tree Example" at bounding box center [127, 836] width 7 height 10
click at [500, 163] on input "Search by keyword..." at bounding box center [414, 164] width 256 height 35
click at [612, 104] on div "WM Technology, Inc. Accounts WM Technology, Inc. Files Copy logging email Uploa…" at bounding box center [644, 97] width 1247 height 39
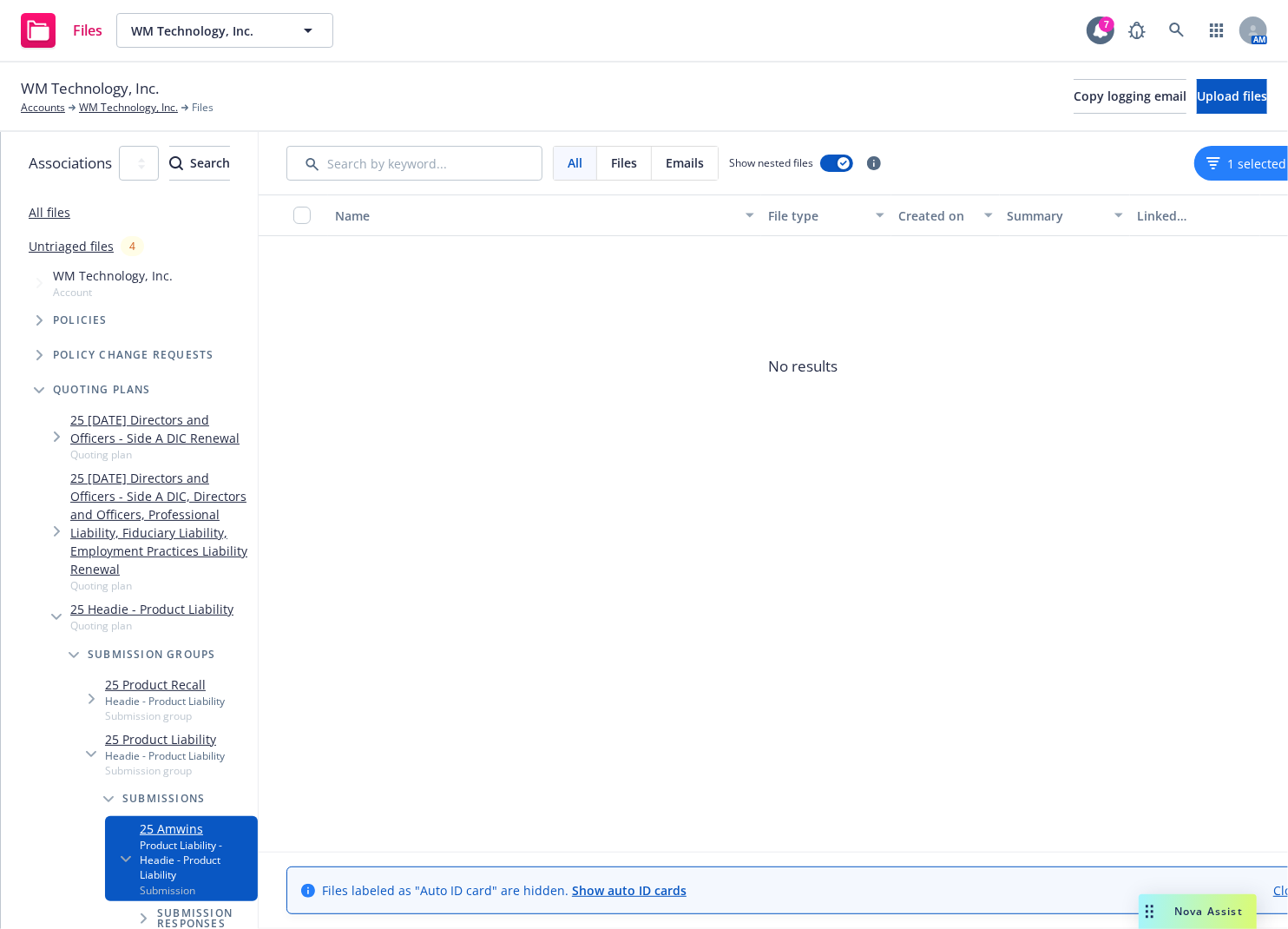
scroll to position [434, 0]
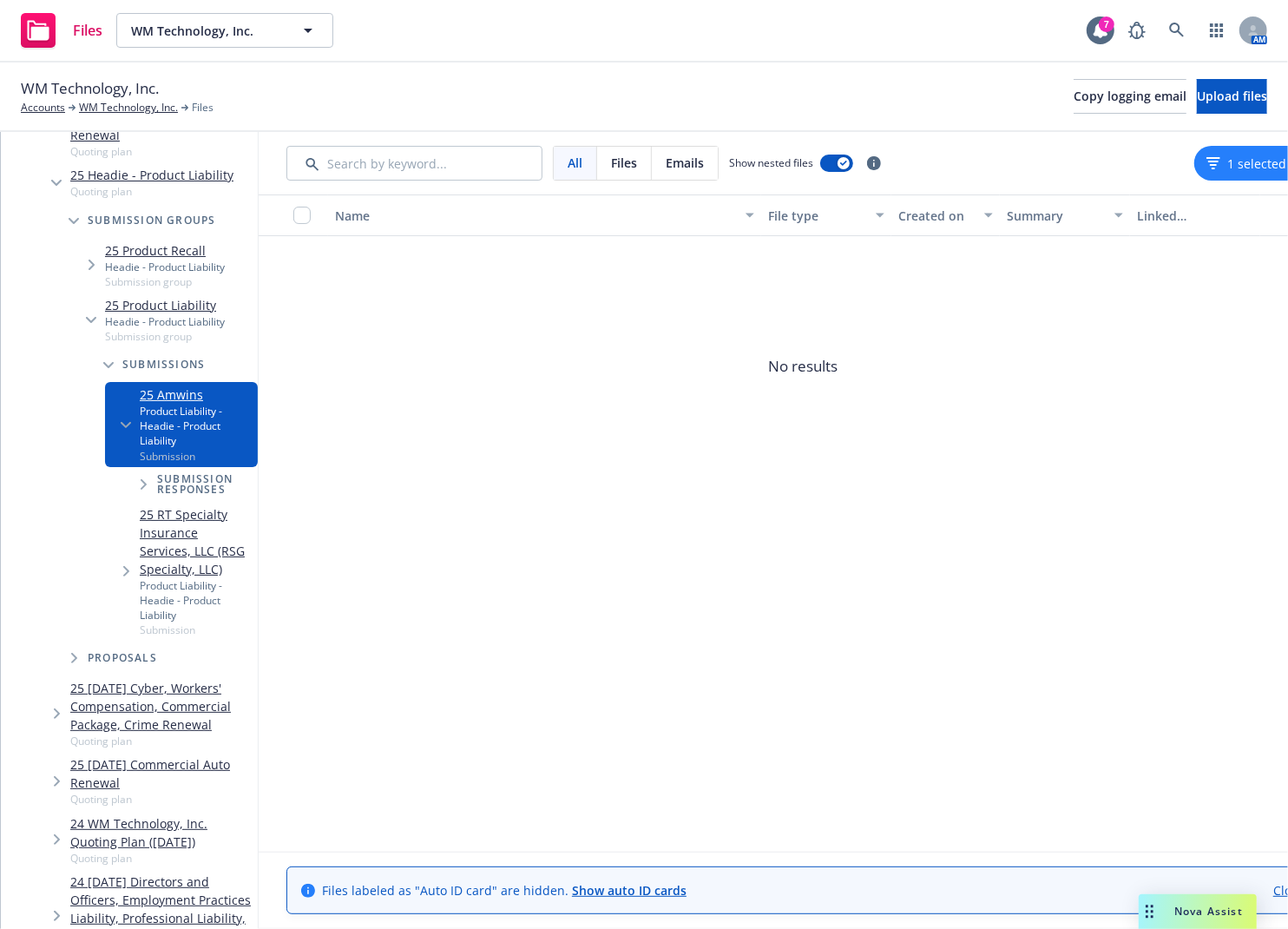
click at [142, 479] on icon "Tree Example" at bounding box center [144, 484] width 7 height 10
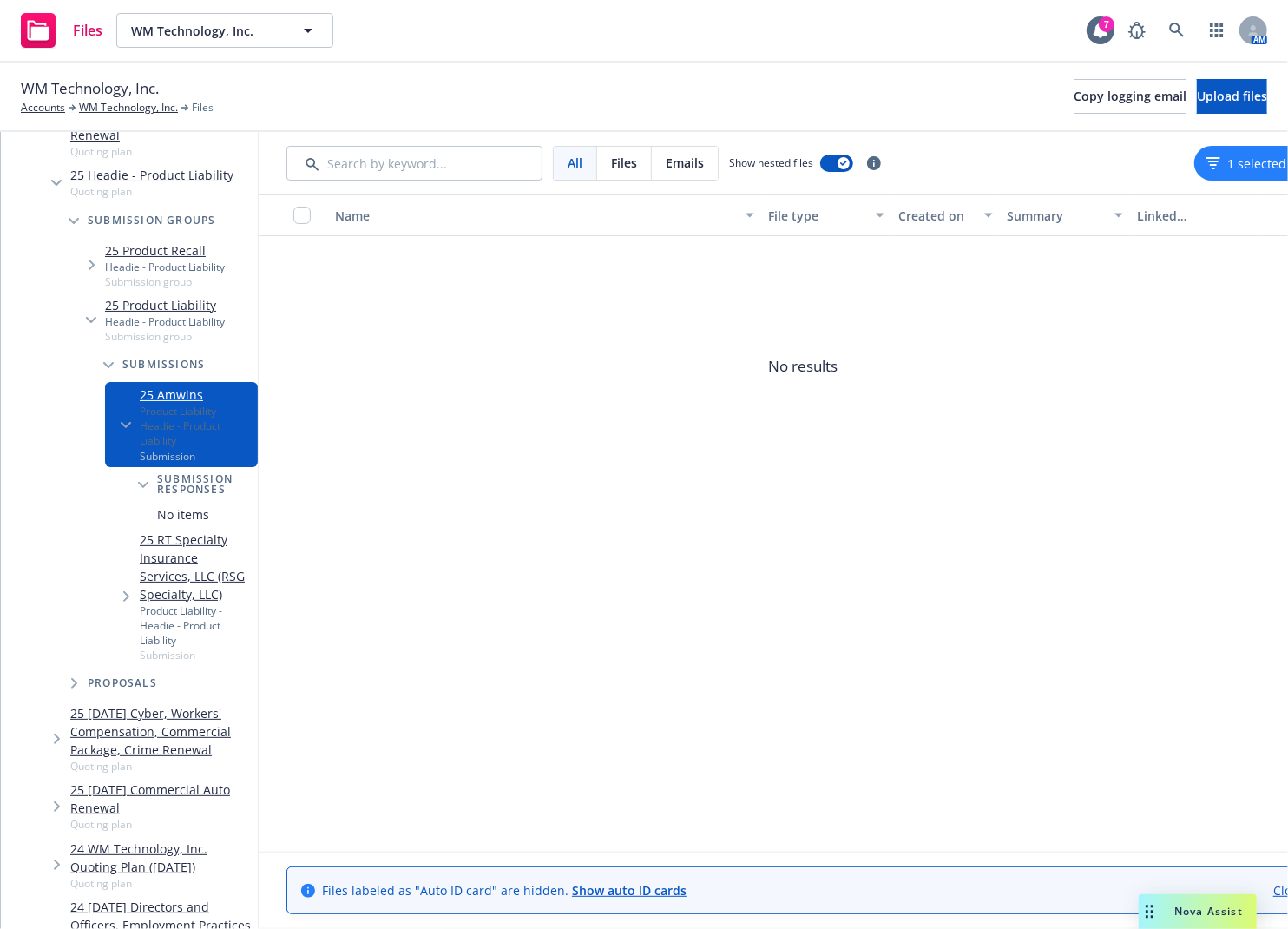
click at [714, 335] on span "No results" at bounding box center [802, 366] width 1088 height 260
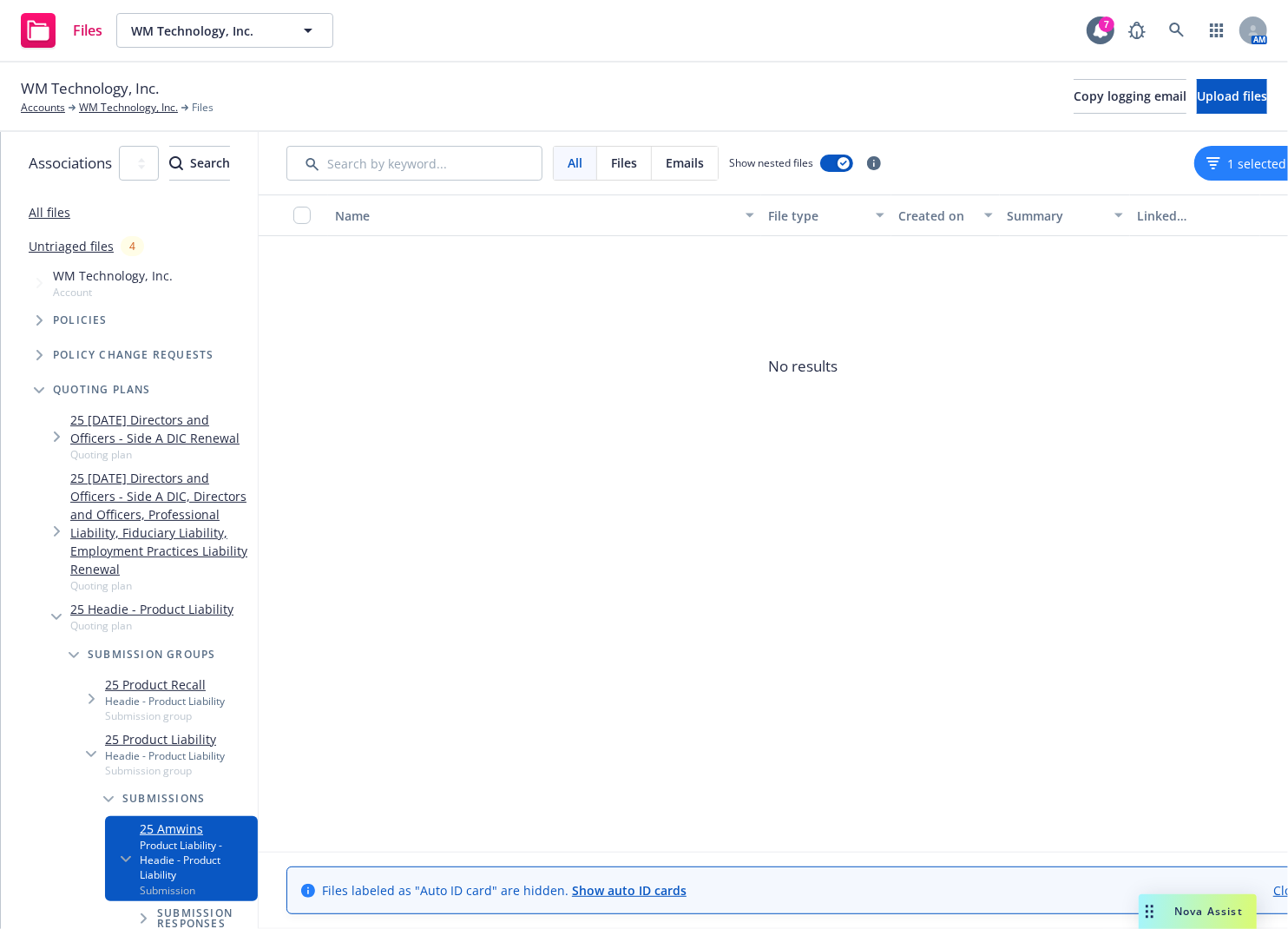
click at [134, 904] on span "Tree Example" at bounding box center [144, 918] width 28 height 28
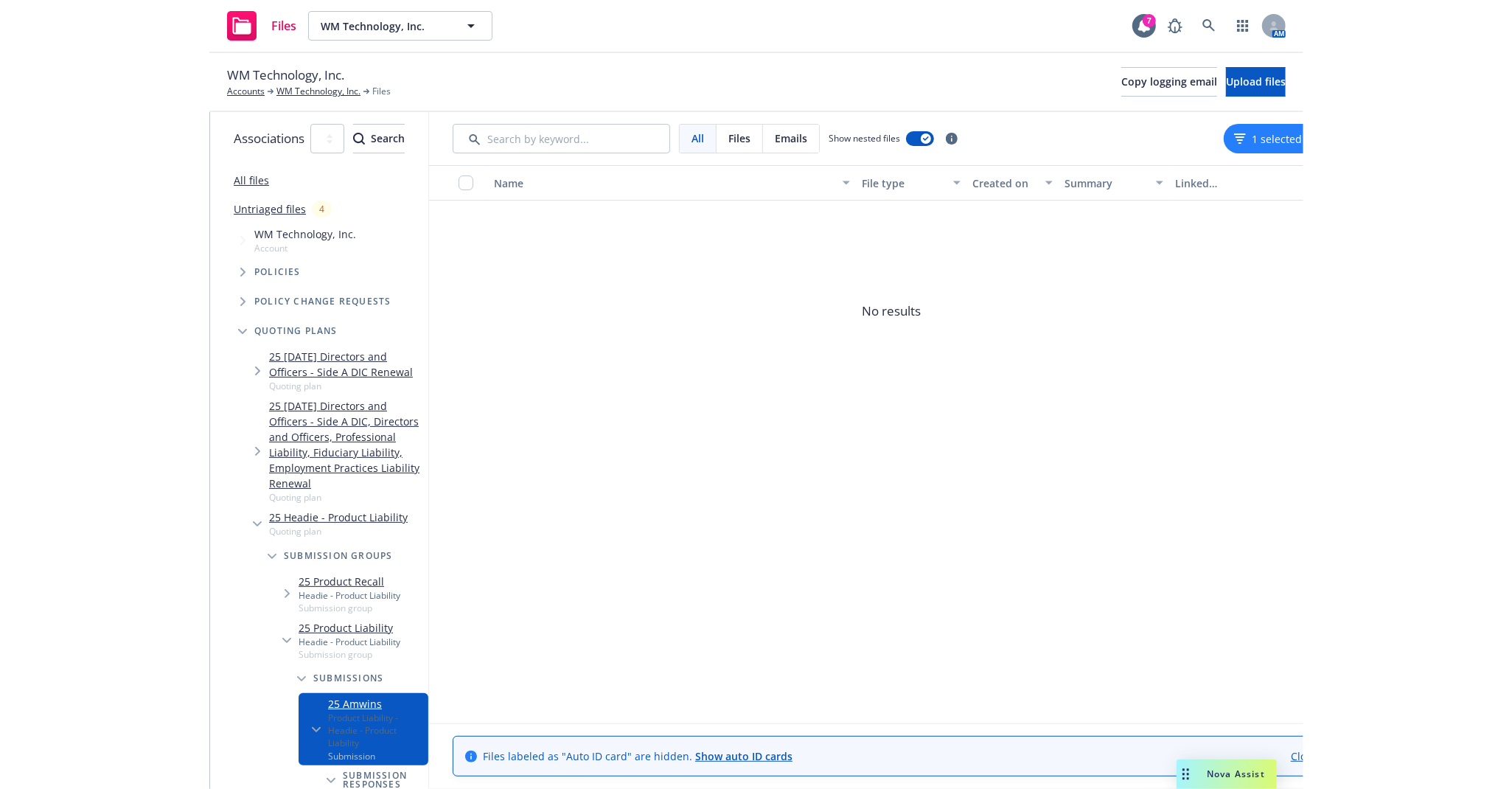
scroll to position [369, 0]
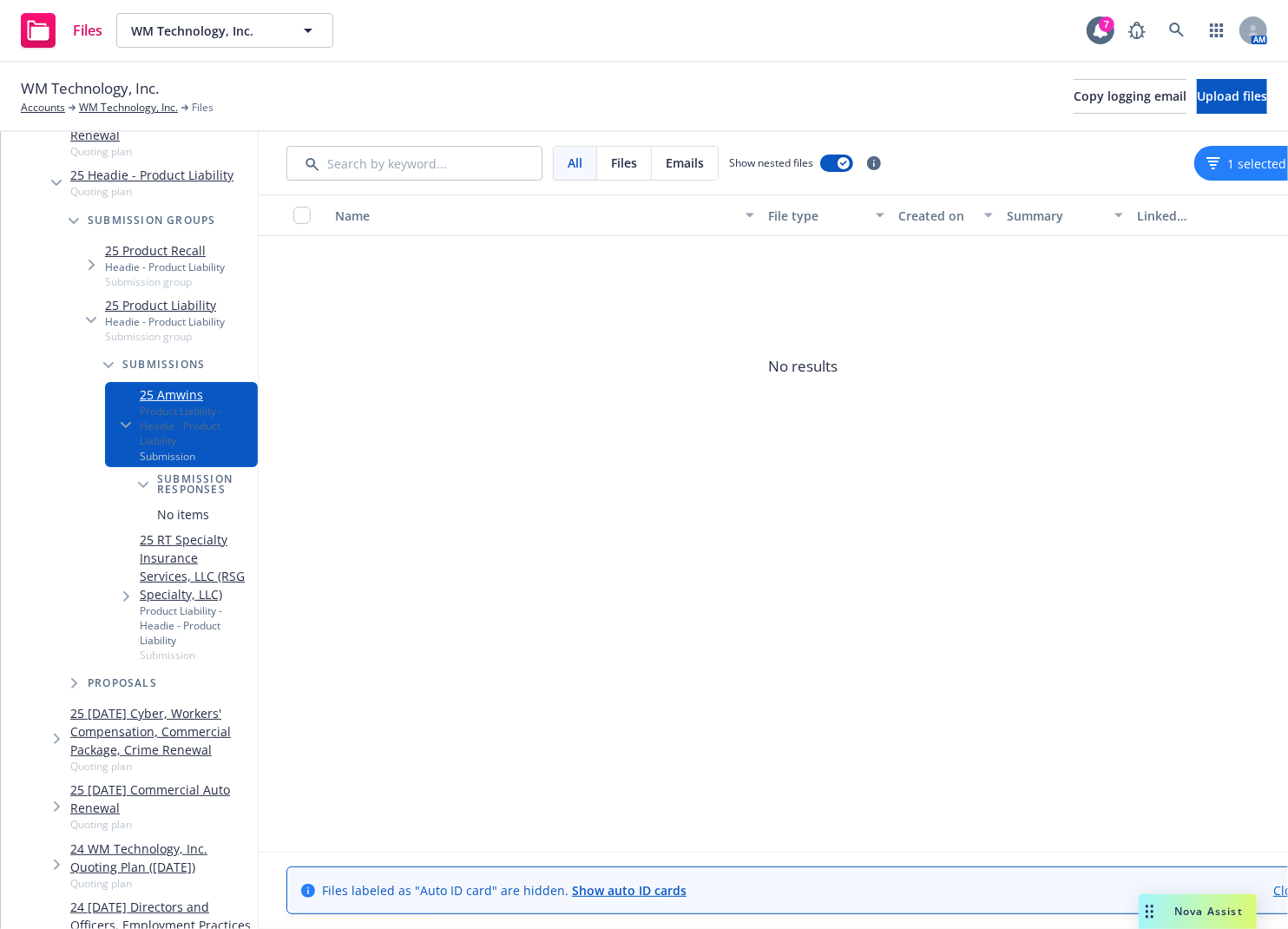
click at [210, 531] on link "25 RT Specialty Insurance Services, LLC (RSG Specialty, LLC)" at bounding box center [195, 567] width 111 height 73
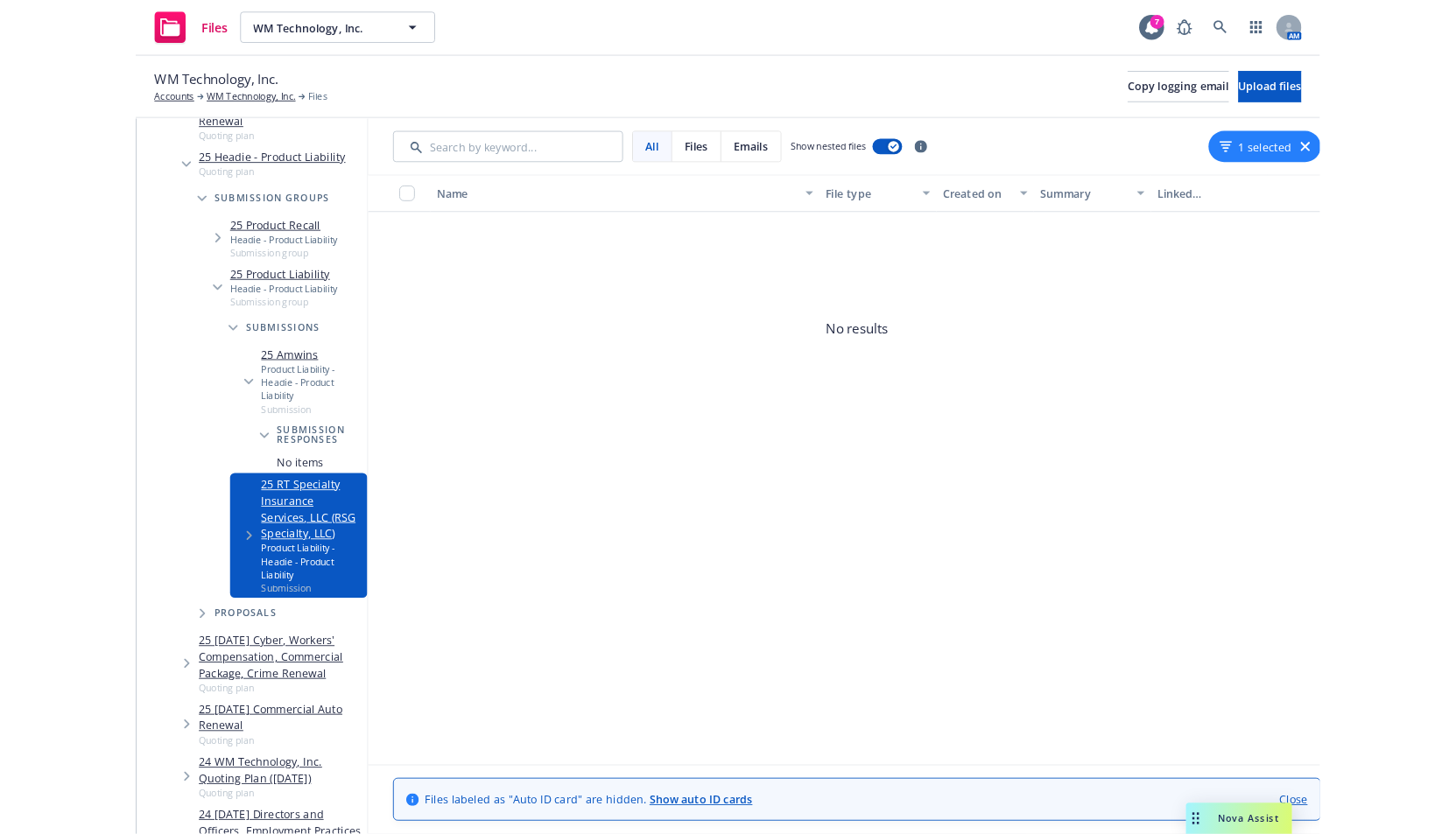
scroll to position [400, 0]
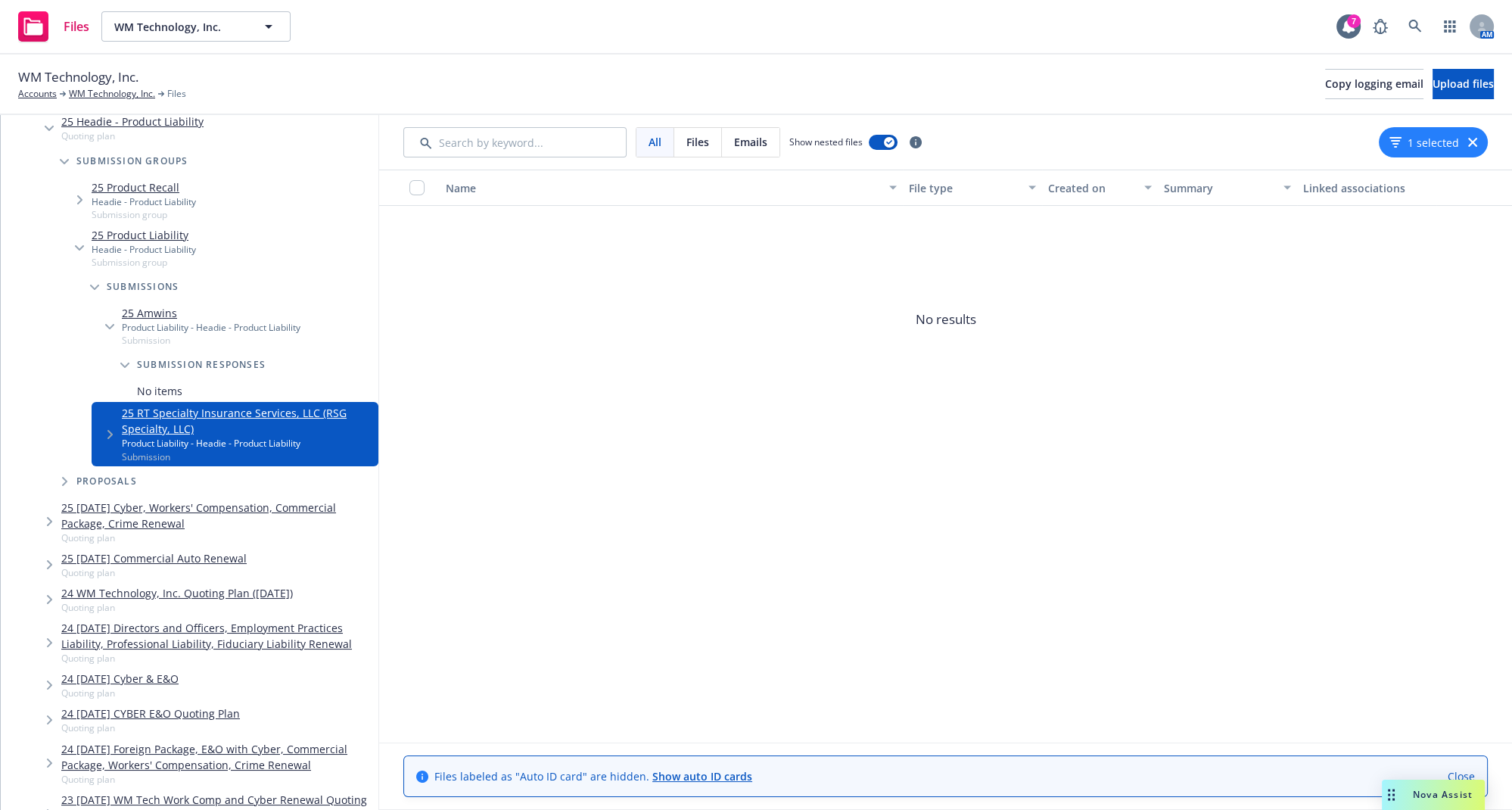
click at [1122, 144] on icon "button" at bounding box center [1472, 142] width 9 height 9
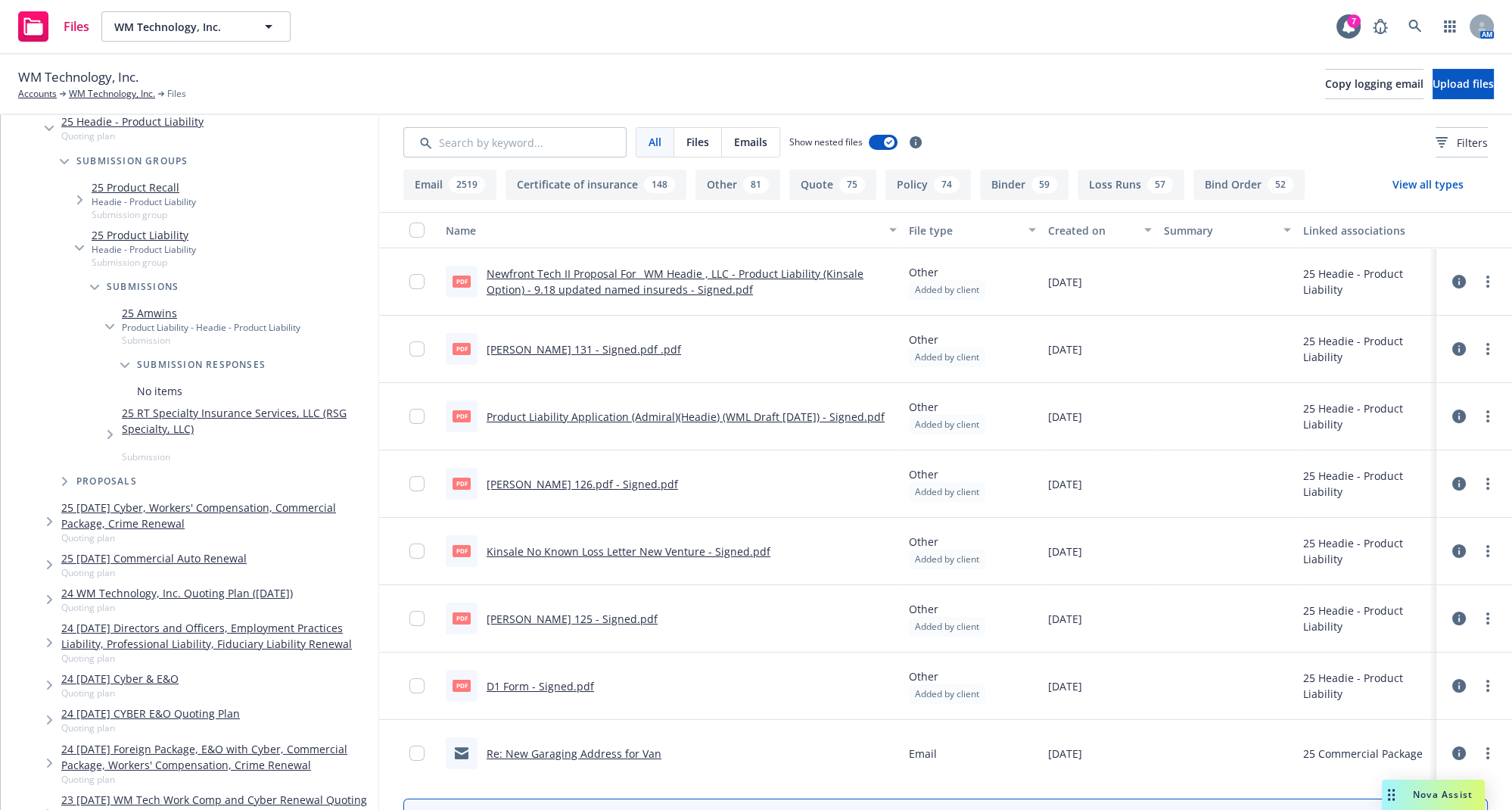
drag, startPoint x: 213, startPoint y: 363, endPoint x: 196, endPoint y: 367, distance: 17.5
click at [213, 363] on span "Submission responses" at bounding box center [201, 364] width 128 height 9
click at [176, 370] on span "Submission responses" at bounding box center [201, 364] width 128 height 9
click at [193, 334] on span "Submission" at bounding box center [211, 340] width 179 height 13
click at [193, 323] on div "Product Liability - Headie - Product Liability" at bounding box center [211, 327] width 179 height 13
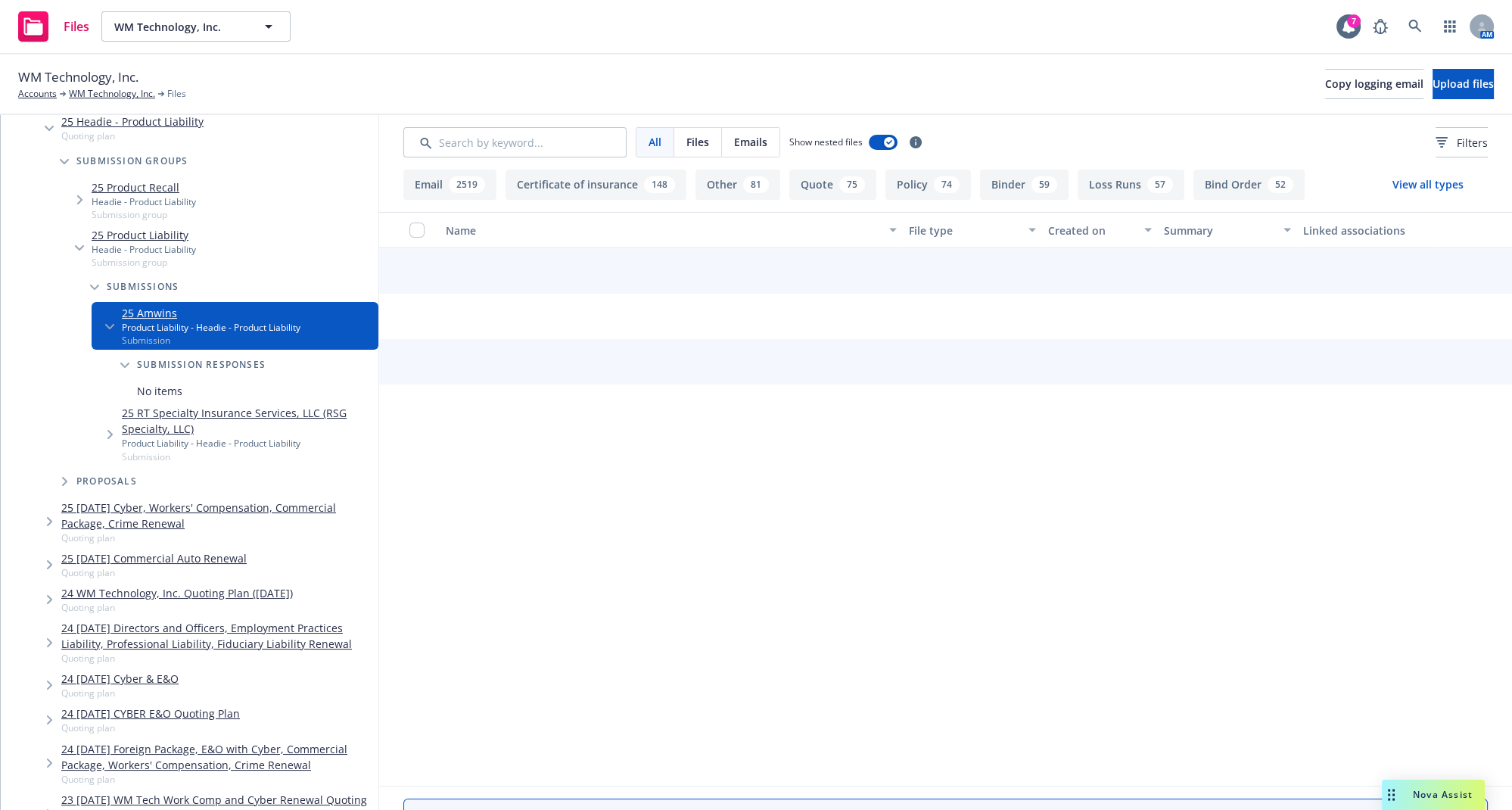
click at [160, 313] on link "25 Amwins" at bounding box center [211, 313] width 179 height 16
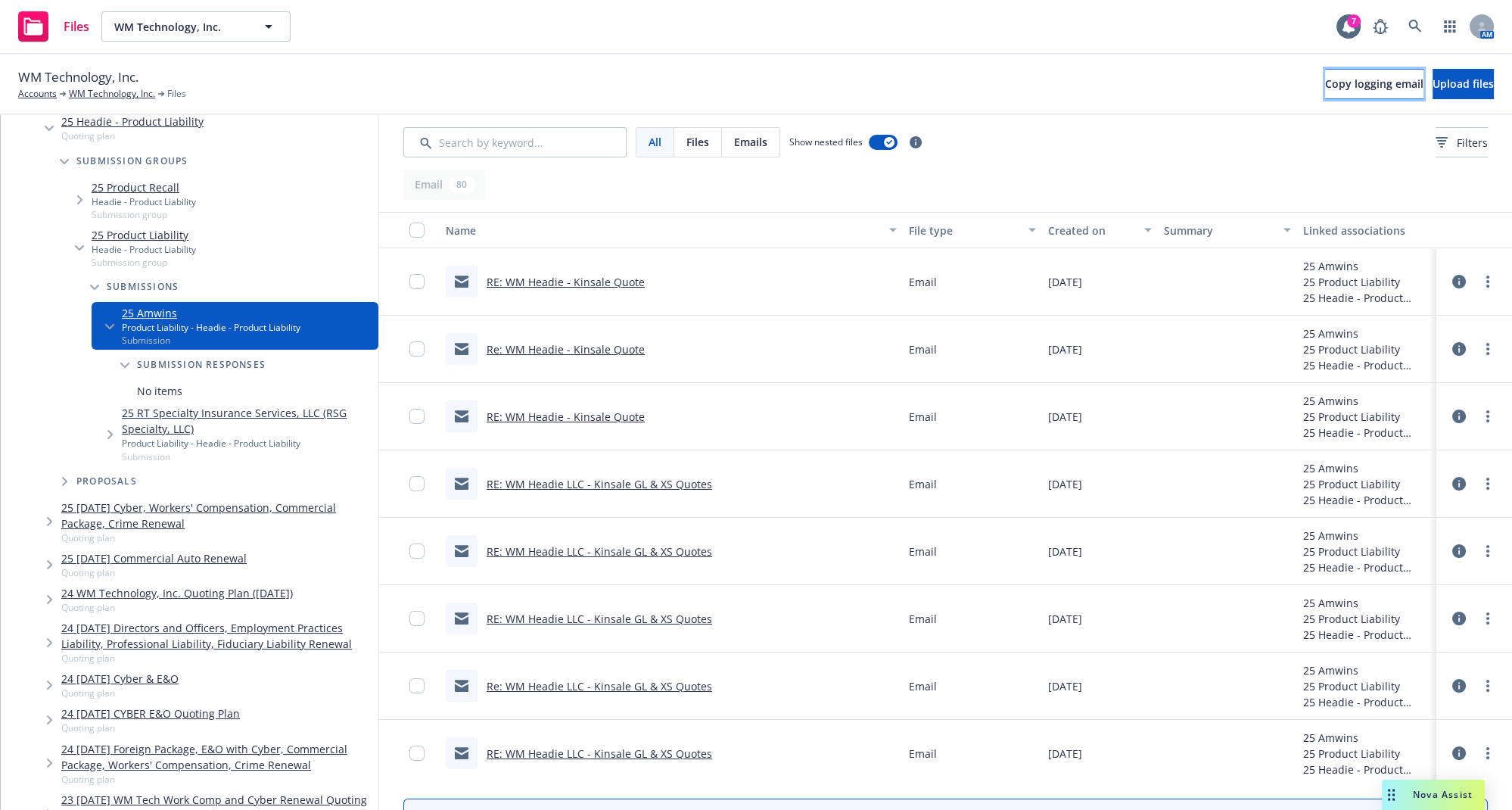
click at [1122, 82] on span "Copy logging email" at bounding box center [1373, 83] width 99 height 14
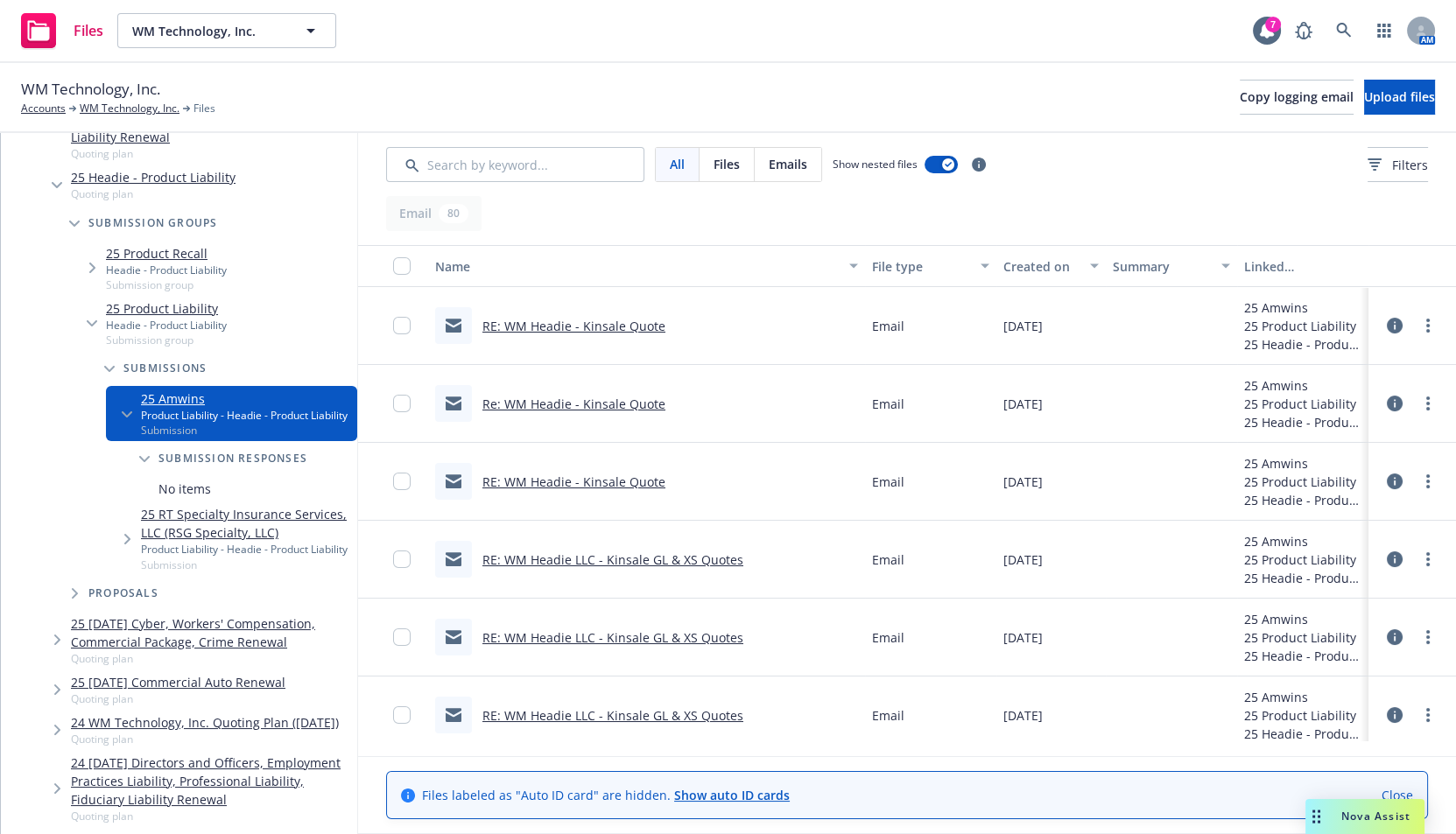
scroll to position [438, 0]
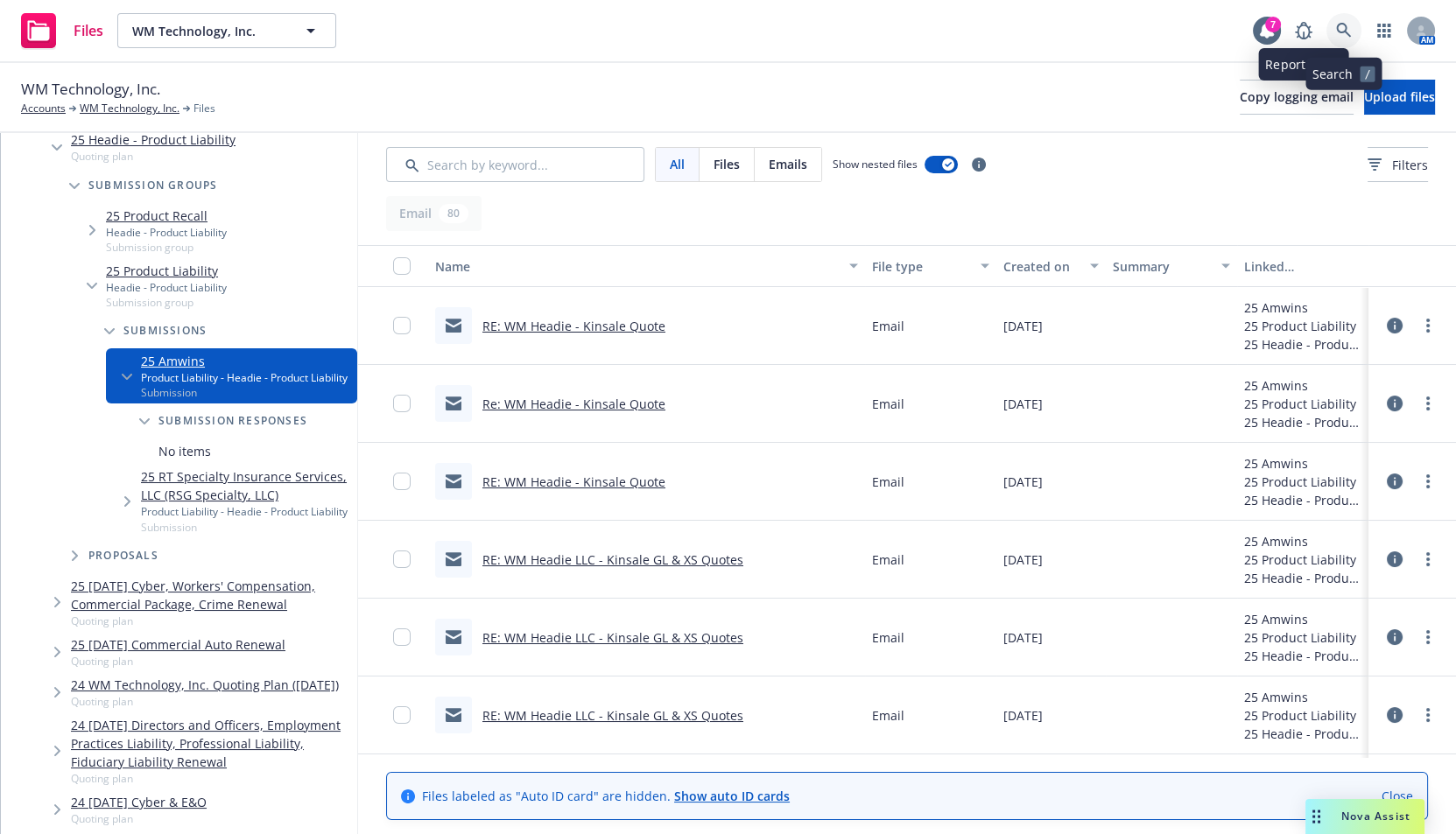
click at [1299, 46] on link at bounding box center [1345, 31] width 35 height 35
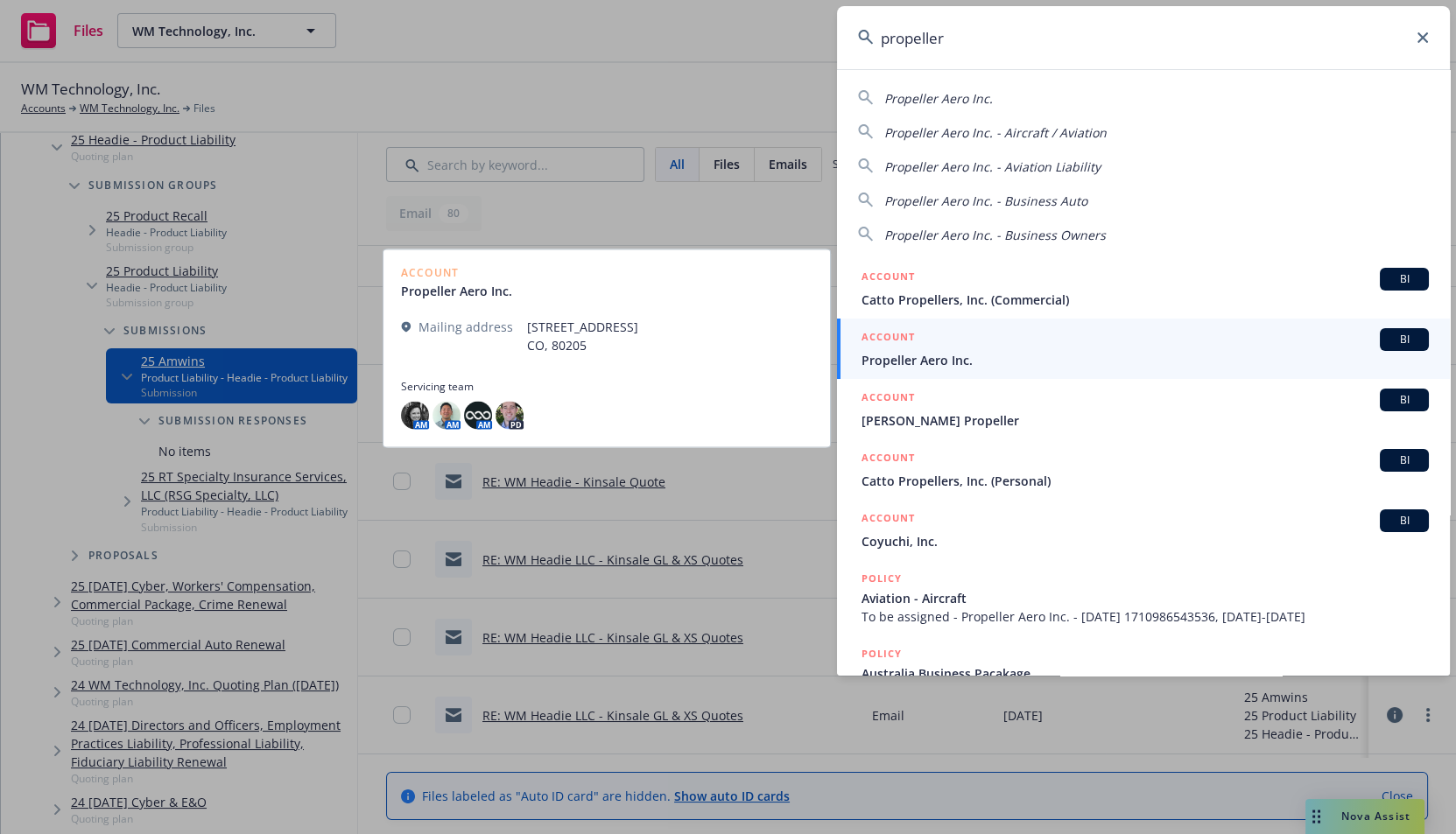
type input "propeller"
click at [1025, 349] on div "ACCOUNT BI" at bounding box center [1146, 340] width 568 height 23
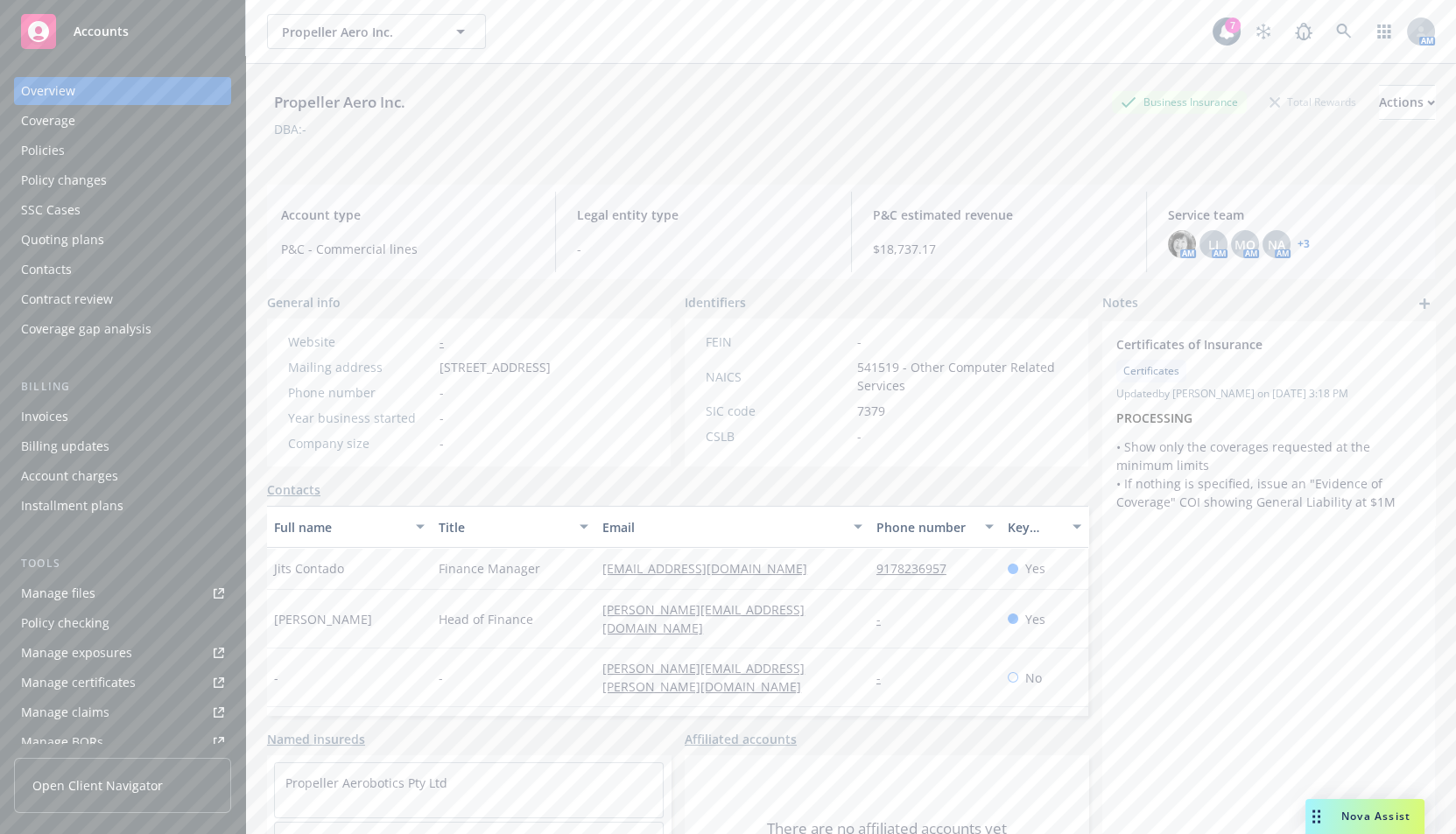
click at [133, 138] on div "Policies" at bounding box center [122, 150] width 203 height 28
click at [41, 145] on div "Policies" at bounding box center [43, 150] width 44 height 28
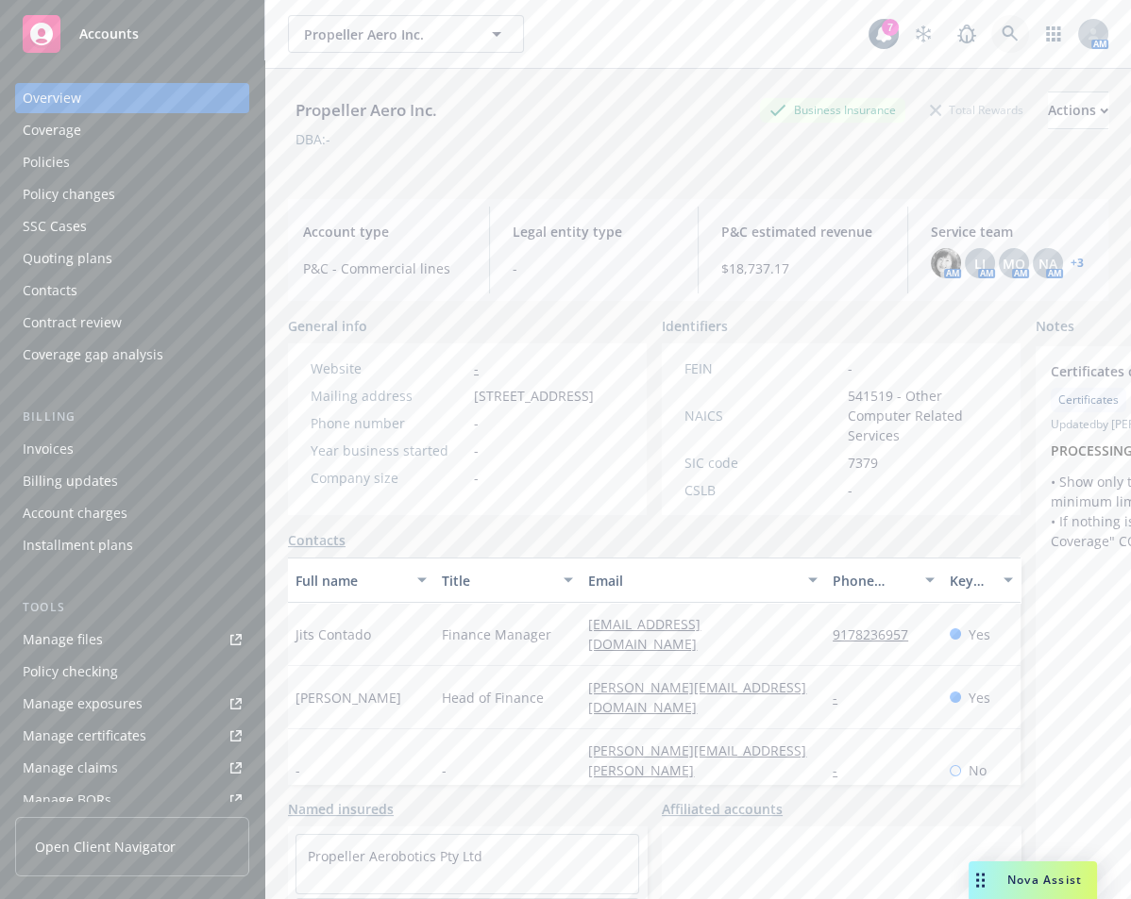
click at [1001, 40] on icon at bounding box center [1009, 33] width 17 height 17
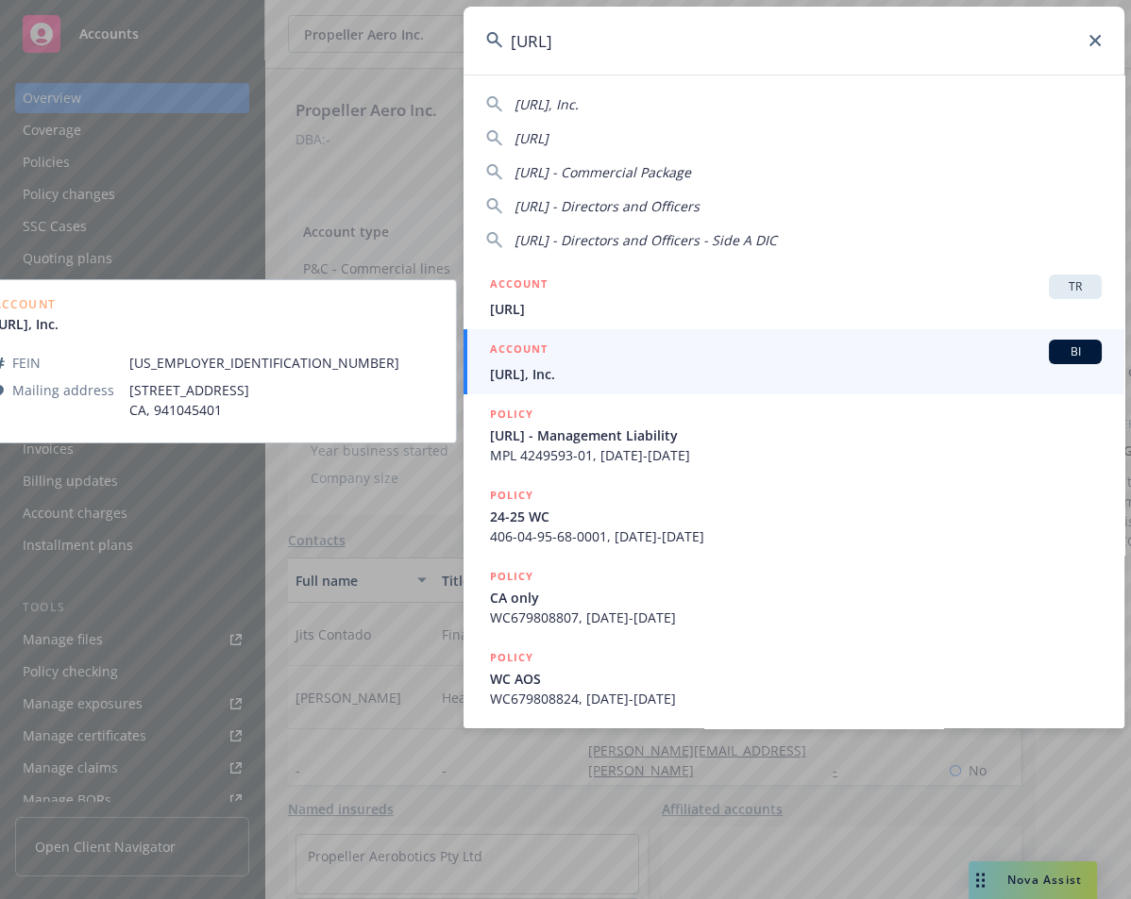
type input "people.ai"
click at [706, 355] on div "ACCOUNT BI" at bounding box center [796, 352] width 612 height 25
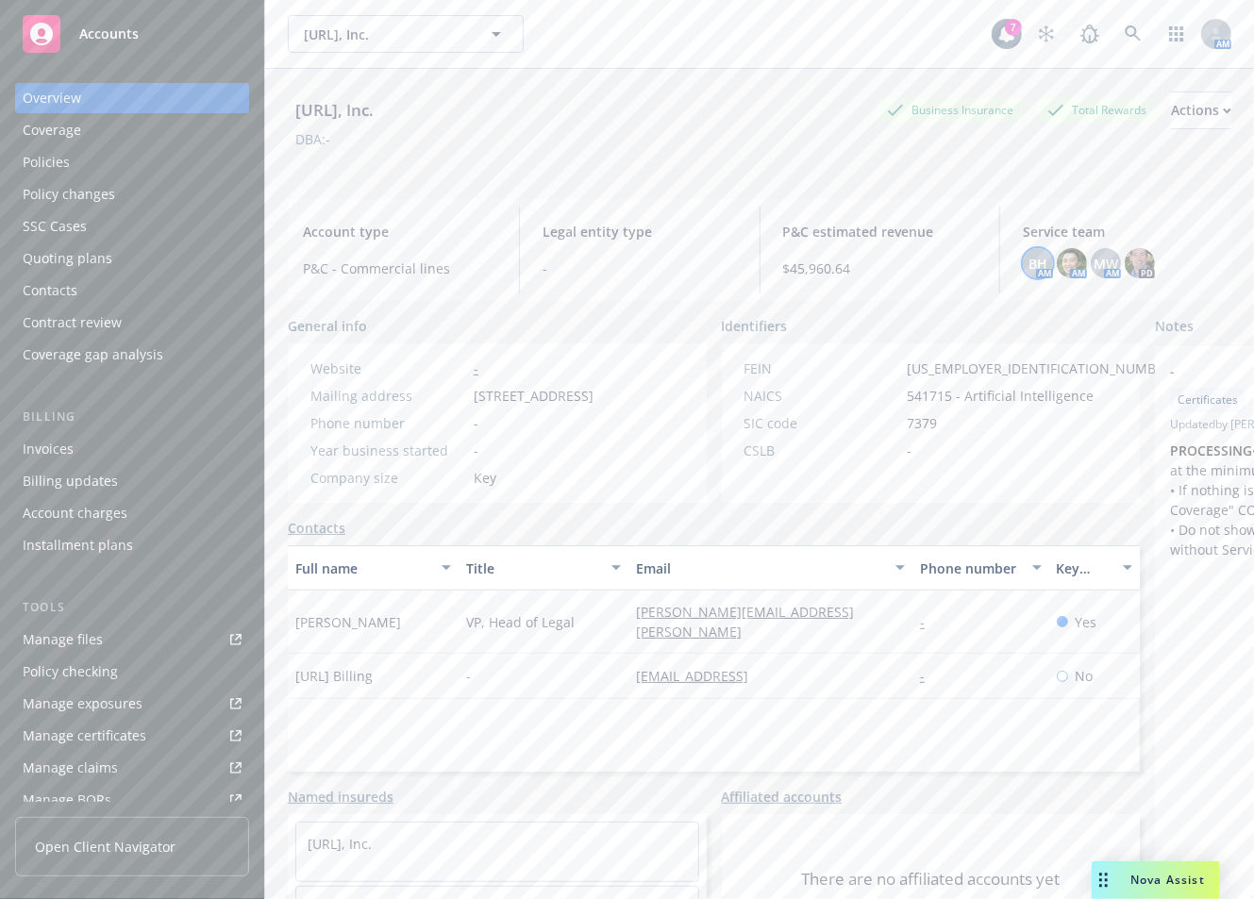
click at [1029, 270] on span "BH" at bounding box center [1038, 264] width 19 height 20
click at [1094, 260] on span "MW" at bounding box center [1106, 264] width 25 height 20
click at [596, 190] on div "People.AI, Inc. Business Insurance Total Rewards Actions DBA: - Account type P&…" at bounding box center [760, 507] width 944 height 877
click at [93, 165] on div "Policies" at bounding box center [132, 162] width 219 height 30
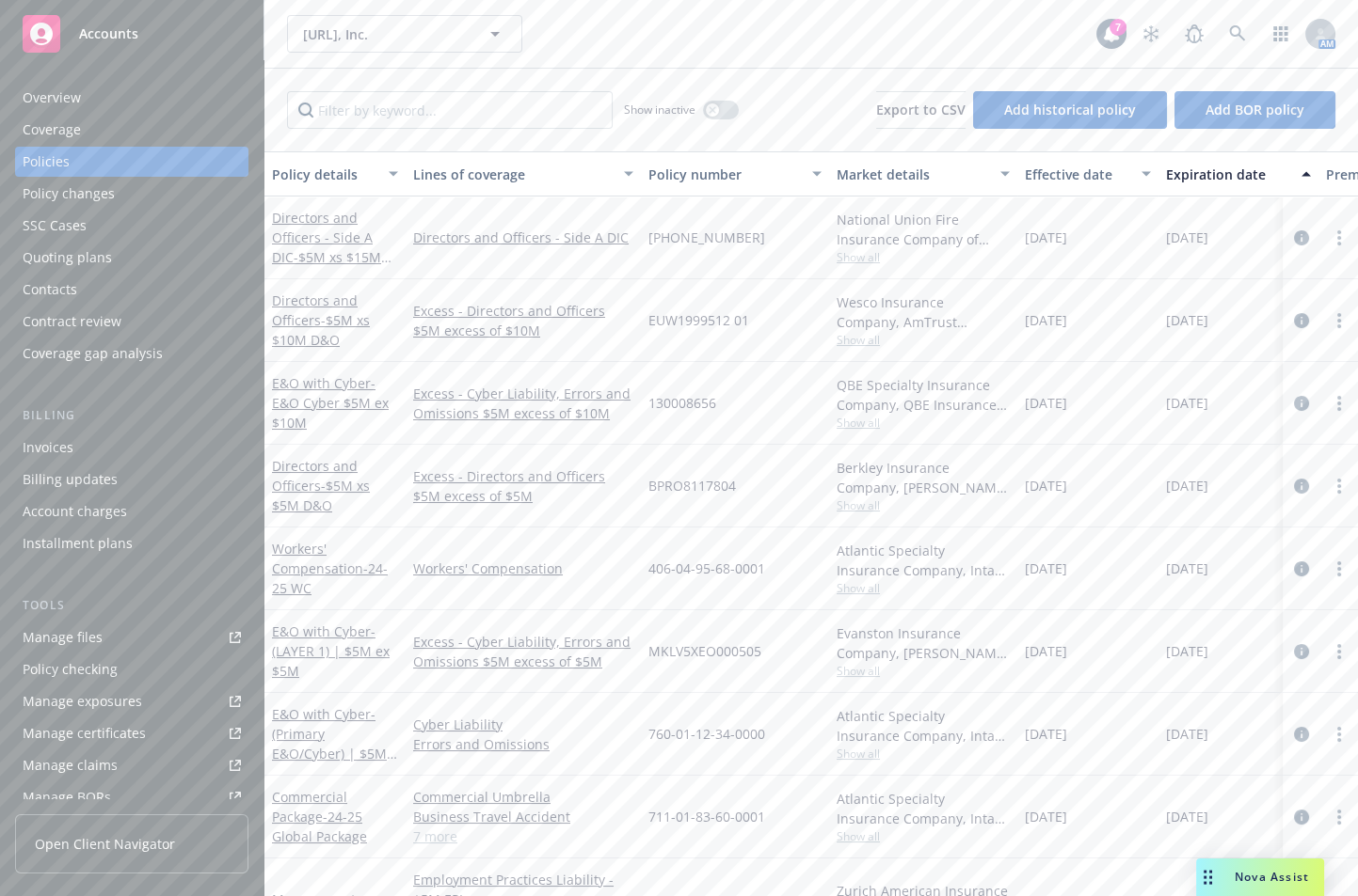
drag, startPoint x: 564, startPoint y: 14, endPoint x: 590, endPoint y: 5, distance: 27.5
click at [564, 15] on div "People.AI, Inc. People.AI, Inc." at bounding box center [692, 34] width 810 height 38
click at [538, 48] on div "People.AI, Inc. People.AI, Inc." at bounding box center [692, 34] width 810 height 38
click at [1234, 26] on icon at bounding box center [1236, 33] width 16 height 16
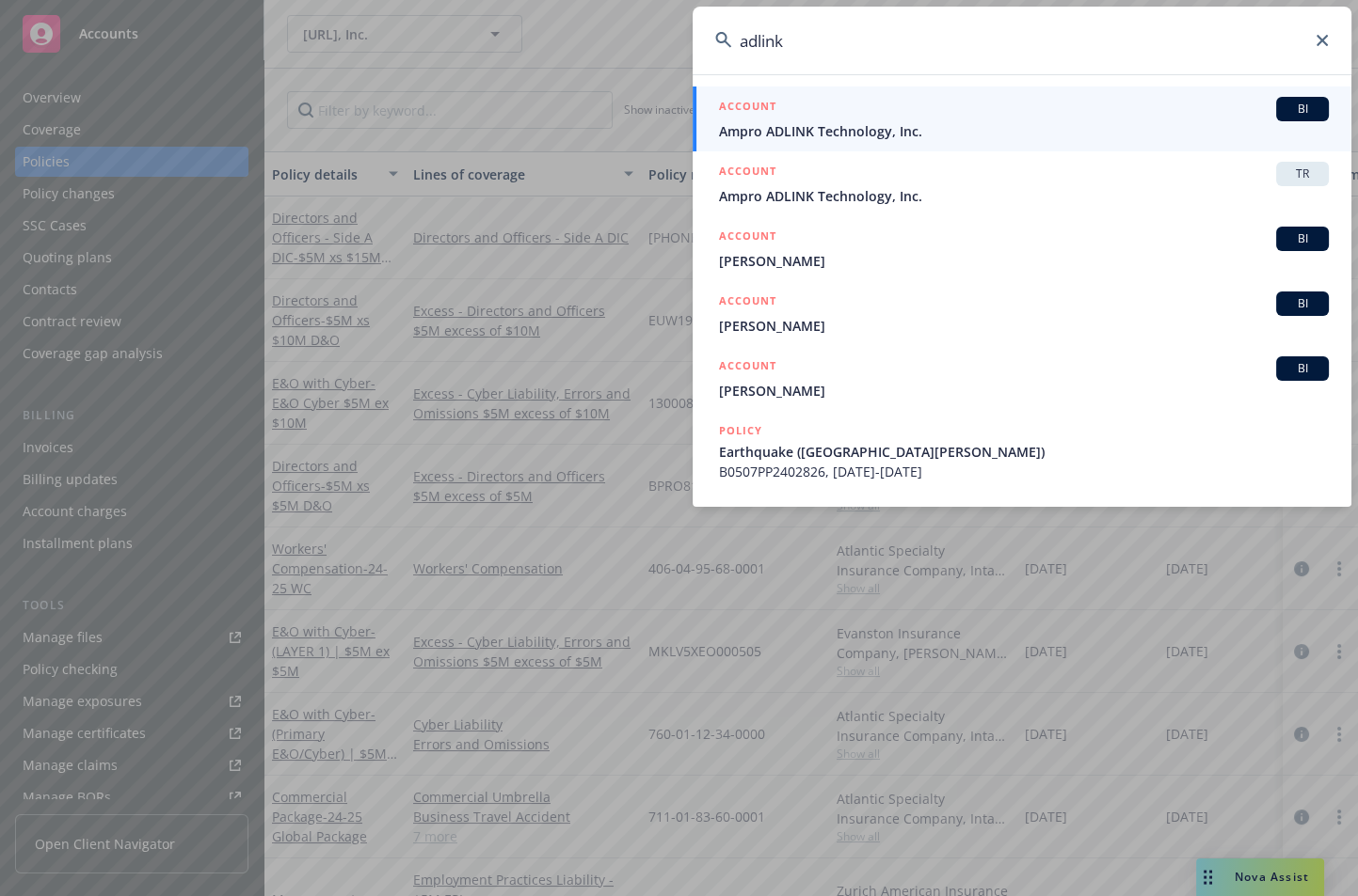
type input "adlink"
click at [1010, 113] on div "ACCOUNT BI" at bounding box center [1024, 109] width 610 height 25
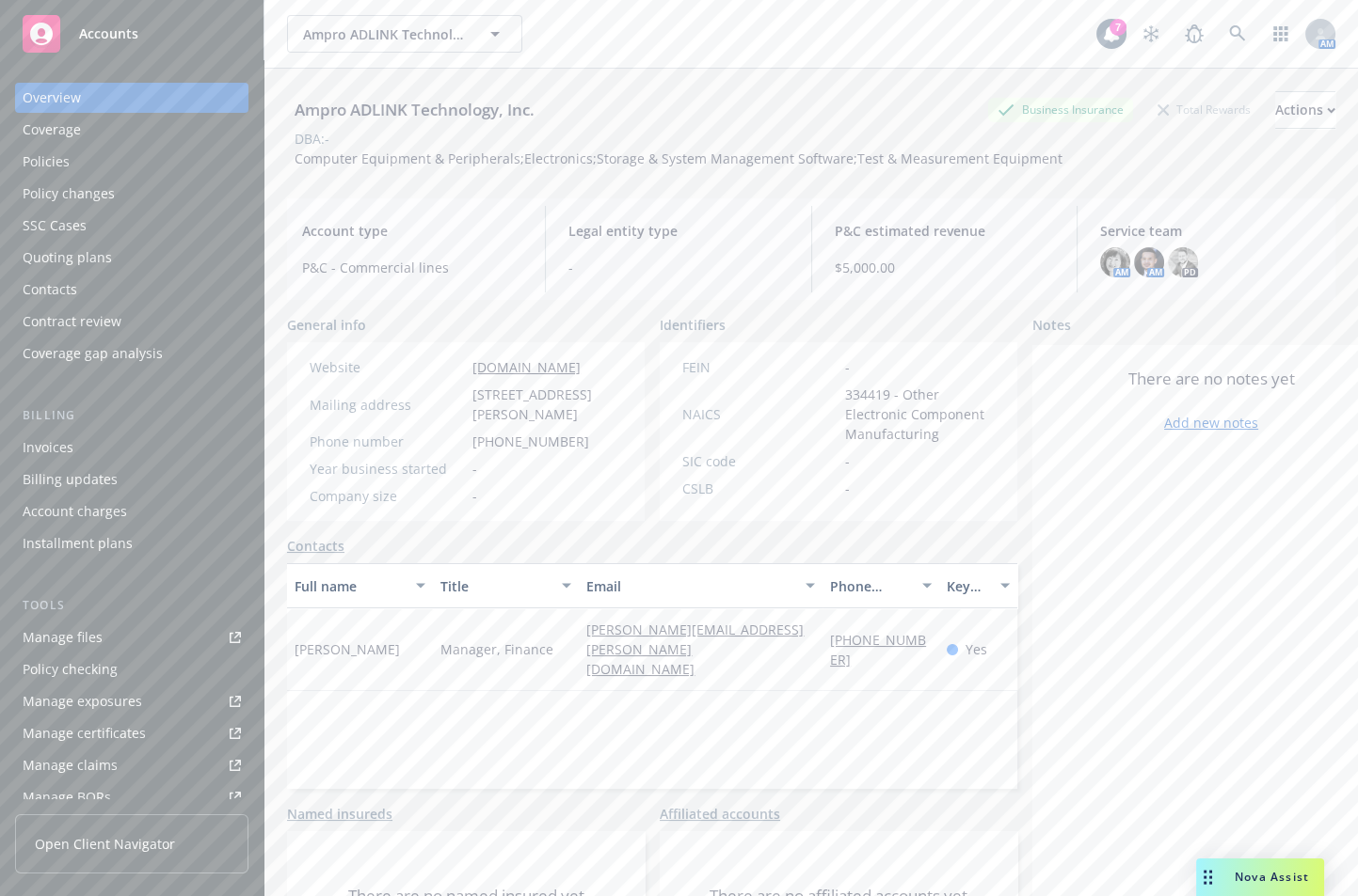
drag, startPoint x: 584, startPoint y: 306, endPoint x: 513, endPoint y: 208, distance: 121.0
click at [584, 306] on div "Ampro ADLINK Technology, Inc. Business Insurance Total Rewards Actions DBA: - C…" at bounding box center [811, 505] width 1048 height 874
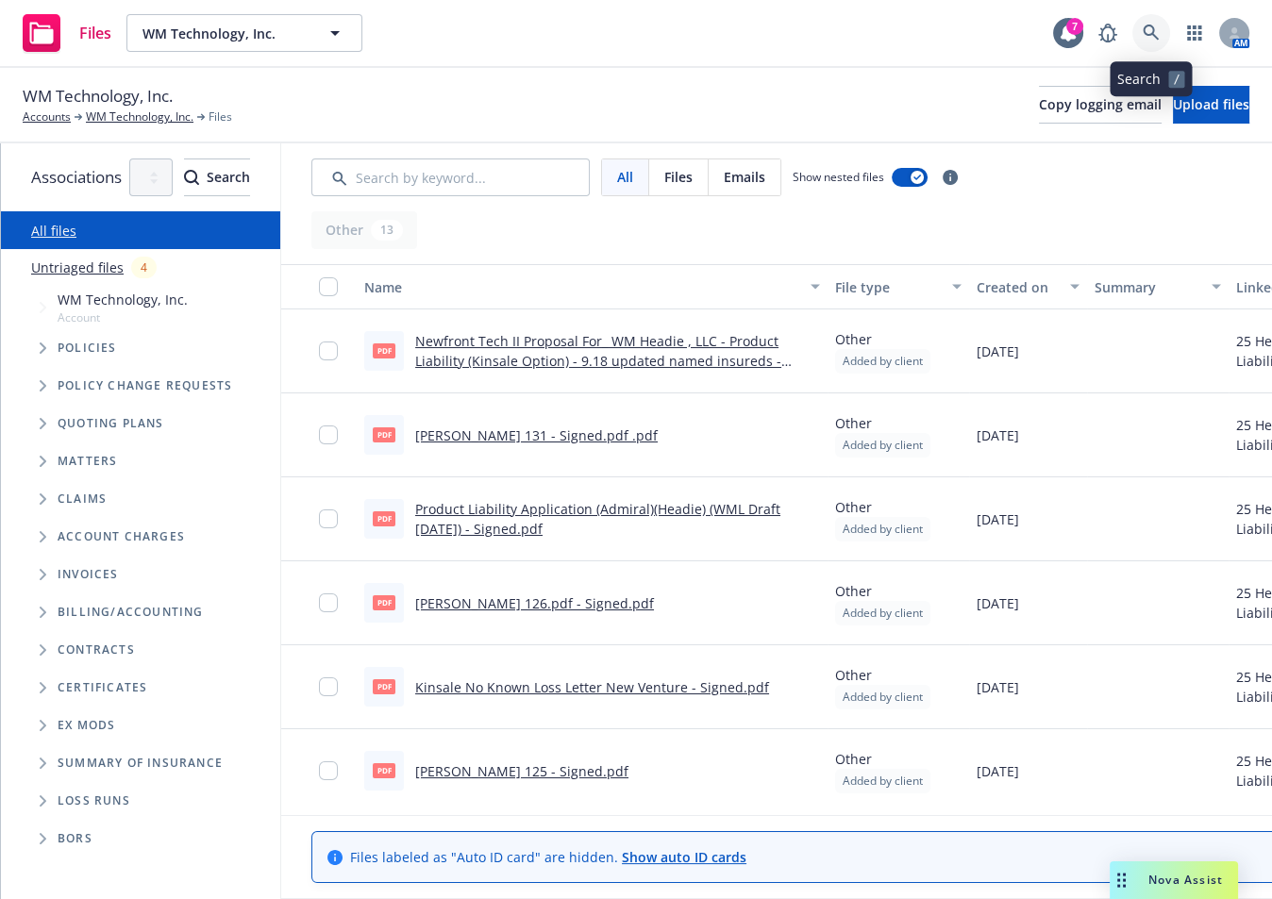
click at [1137, 26] on link at bounding box center [1151, 33] width 38 height 38
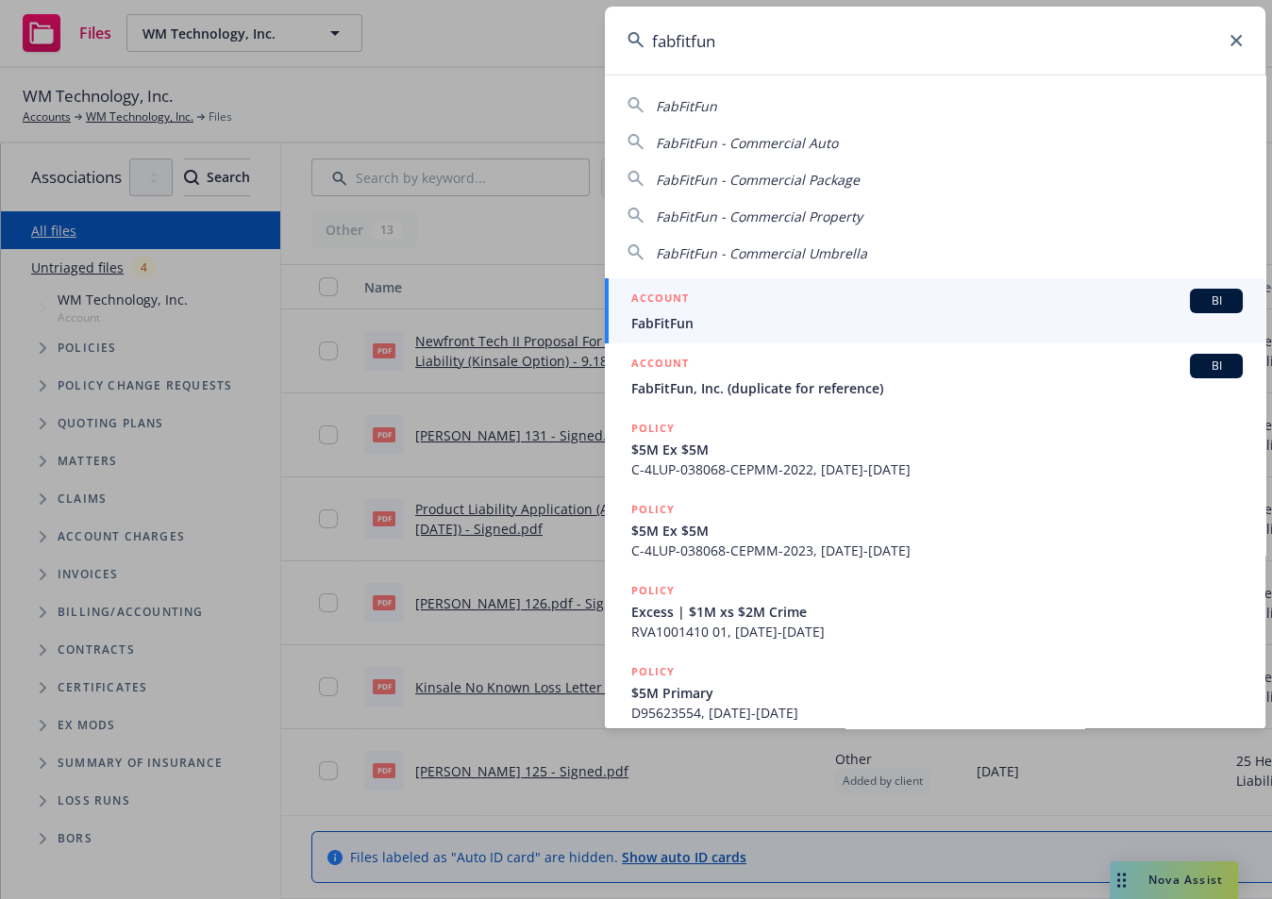
type input "fabfitfun"
click at [923, 302] on div "ACCOUNT BI" at bounding box center [937, 301] width 612 height 25
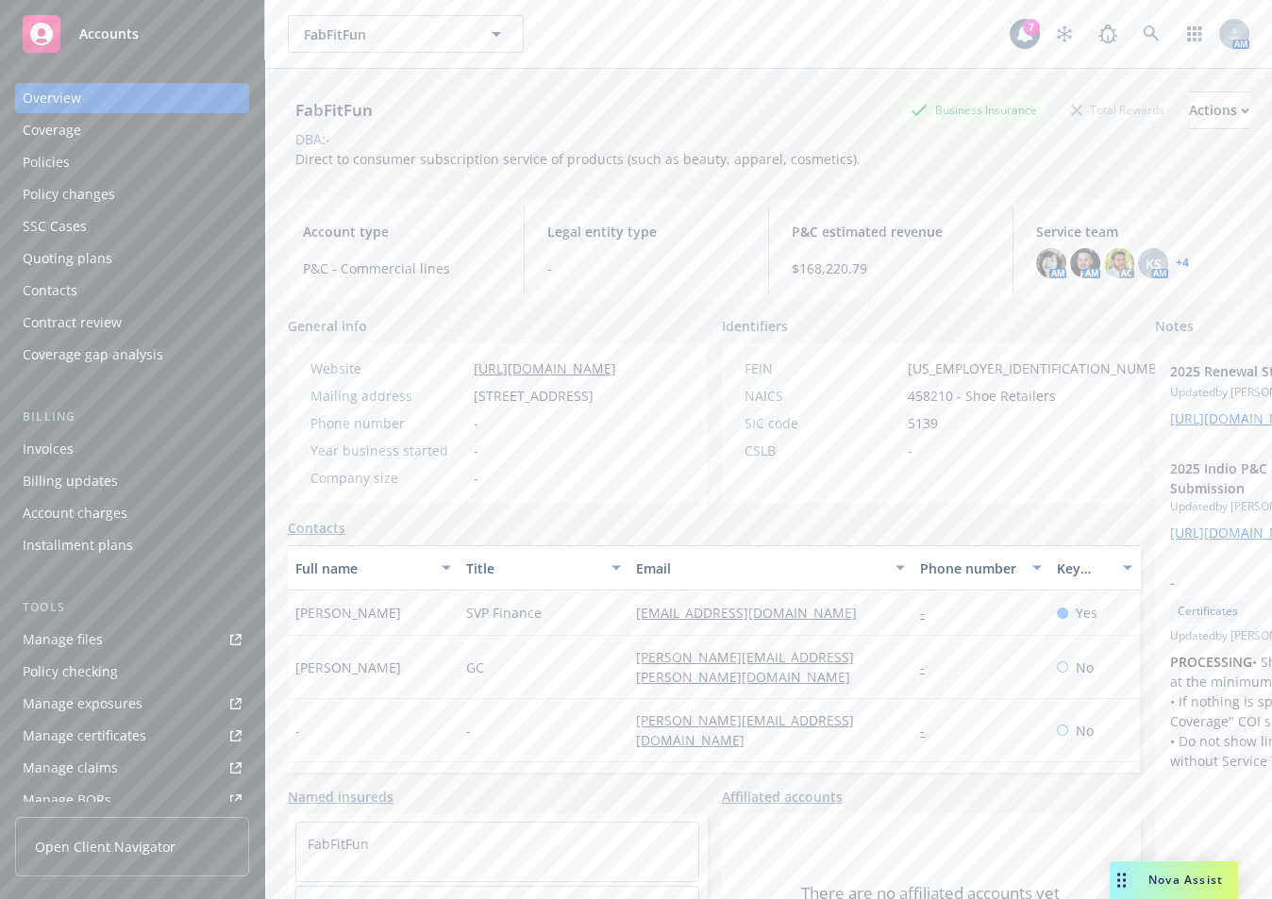
click at [111, 637] on link "Manage files" at bounding box center [132, 640] width 234 height 30
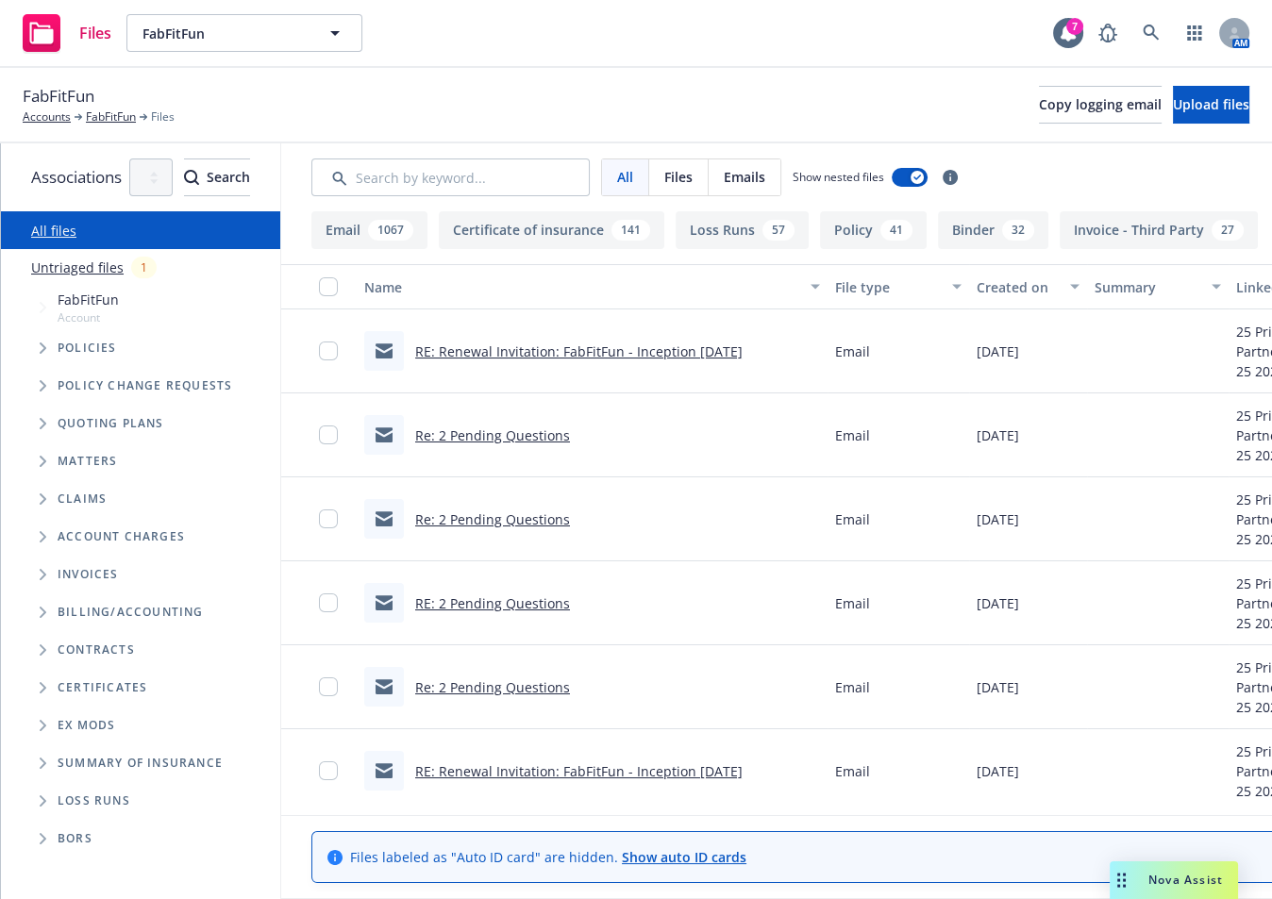
click at [679, 35] on div "Files FabFitFun FabFitFun 7 AM" at bounding box center [636, 34] width 1272 height 68
click at [38, 413] on span "Tree Example" at bounding box center [42, 424] width 30 height 30
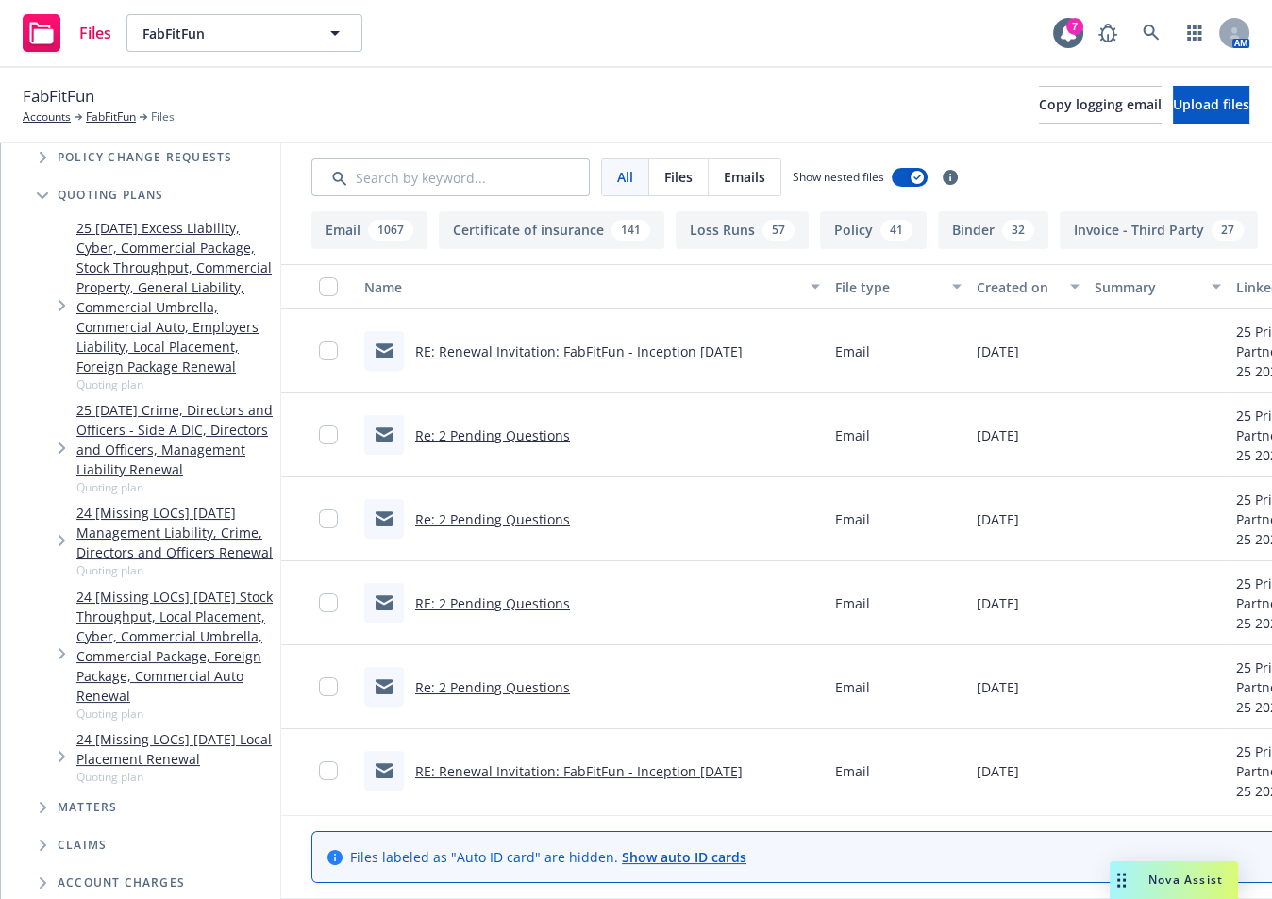
scroll to position [179, 0]
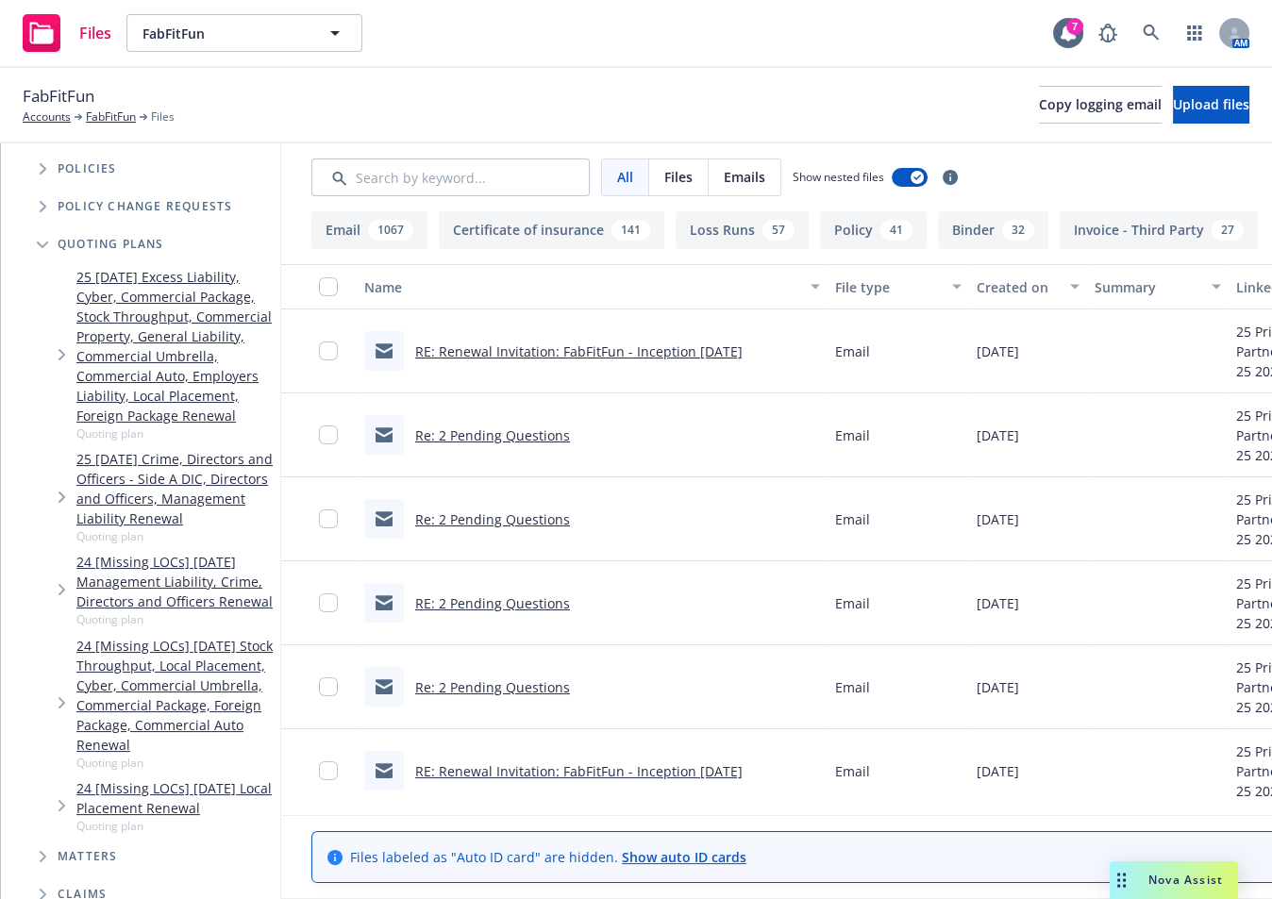
click at [762, 50] on div "Files FabFitFun FabFitFun 7 AM" at bounding box center [636, 34] width 1272 height 68
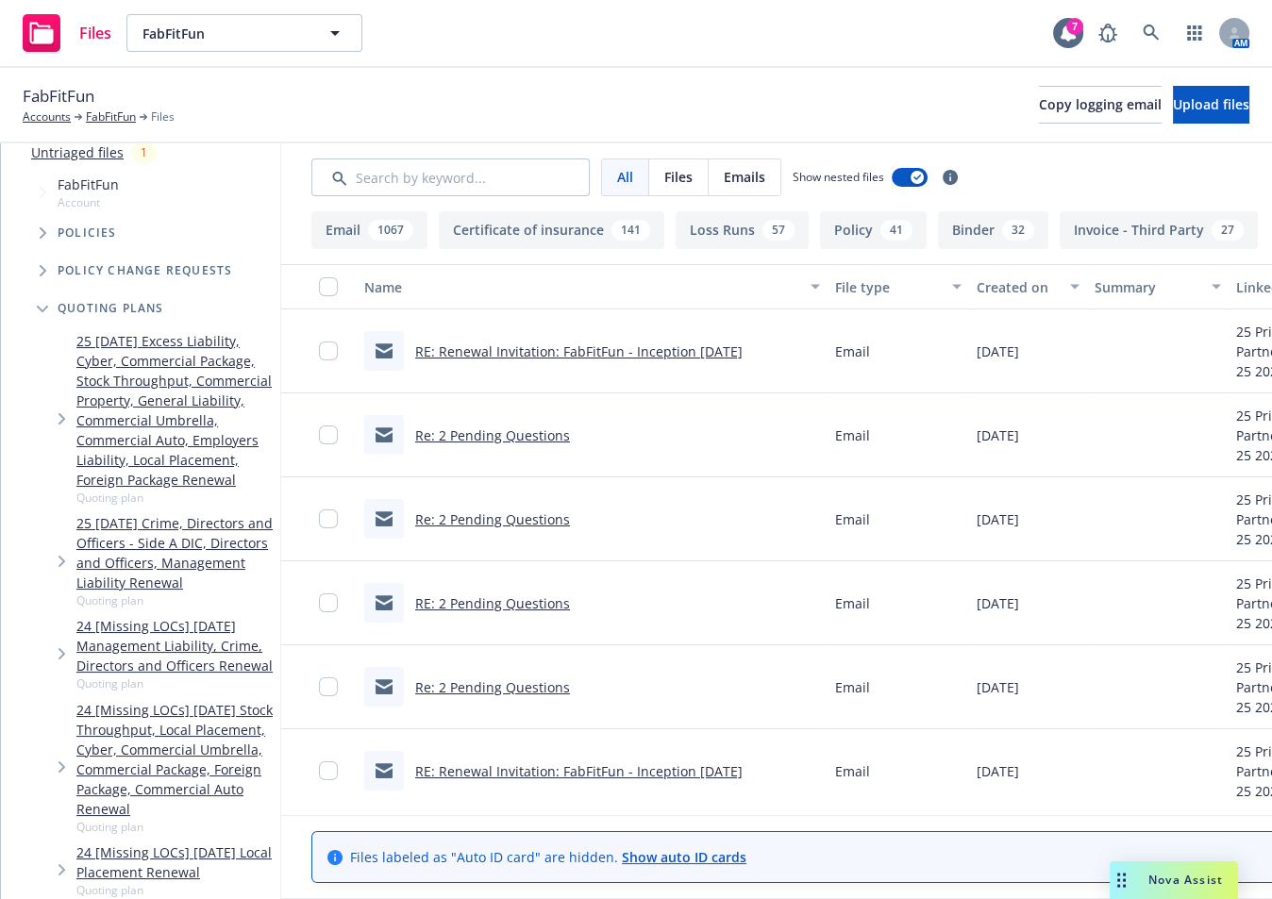
scroll to position [143, 0]
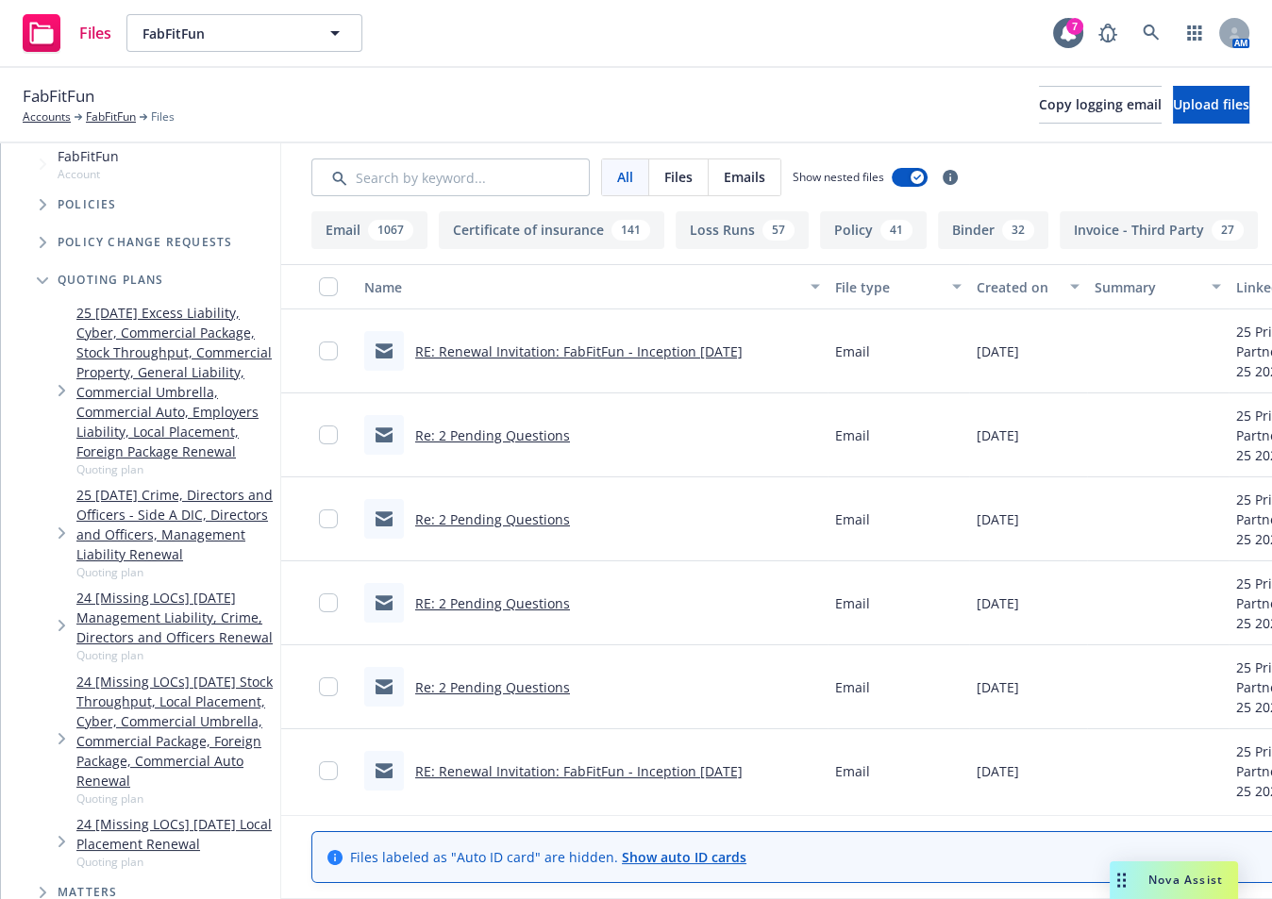
click at [65, 385] on icon "Tree Example" at bounding box center [63, 390] width 8 height 11
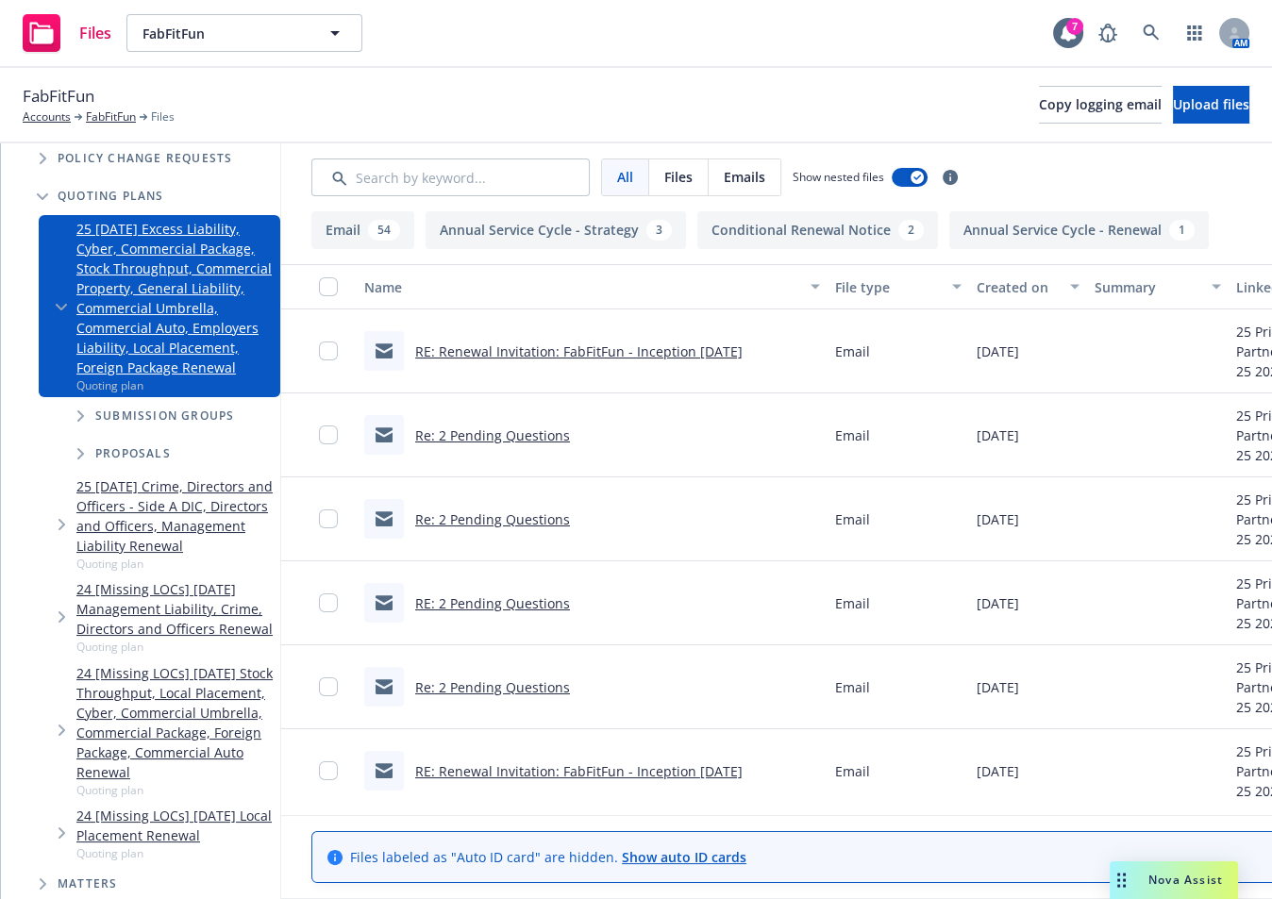
scroll to position [228, 0]
click at [81, 400] on span "Tree Example" at bounding box center [80, 415] width 30 height 30
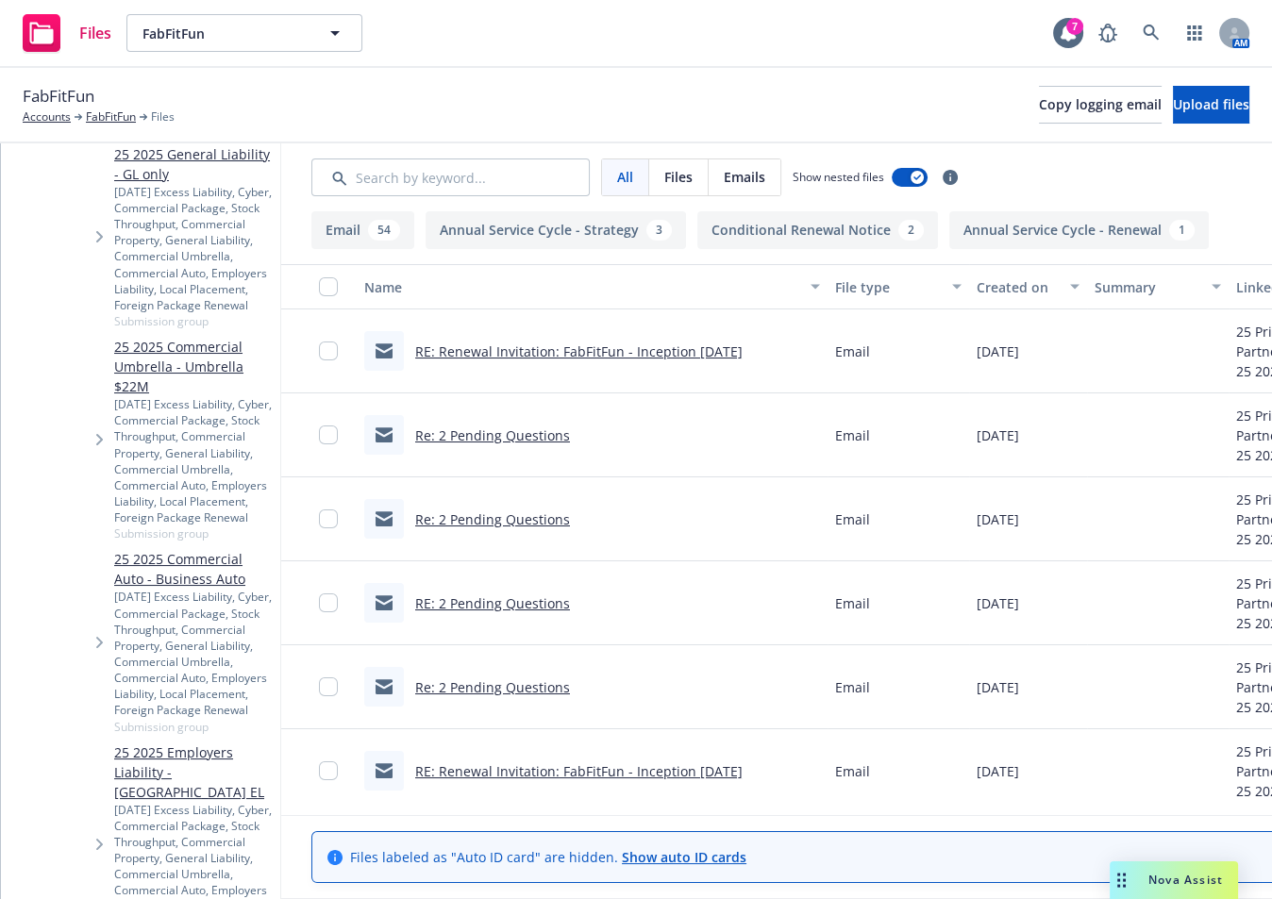
scroll to position [1711, 0]
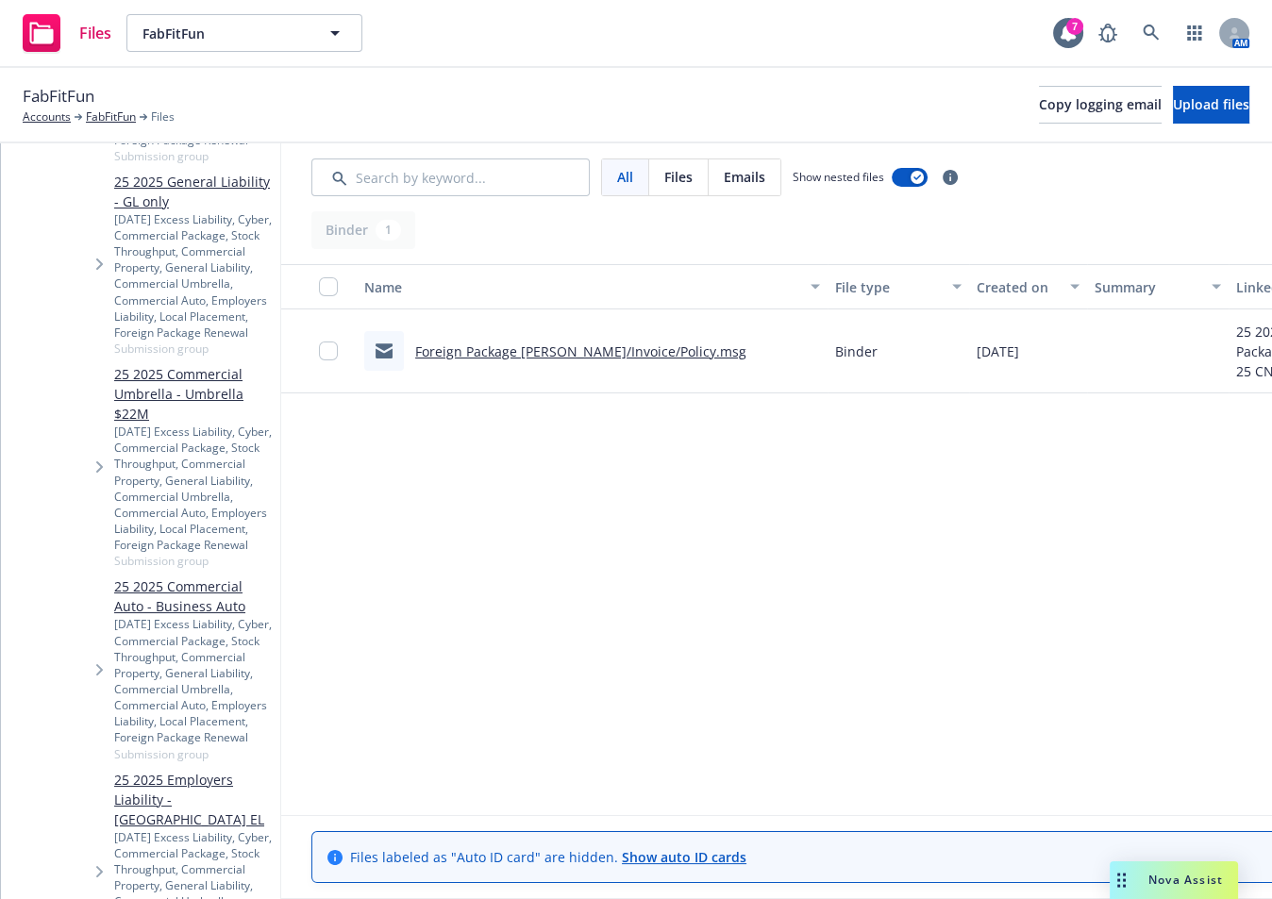
click at [628, 344] on link "Foreign Package [PERSON_NAME]/Invoice/Policy.msg" at bounding box center [580, 352] width 331 height 18
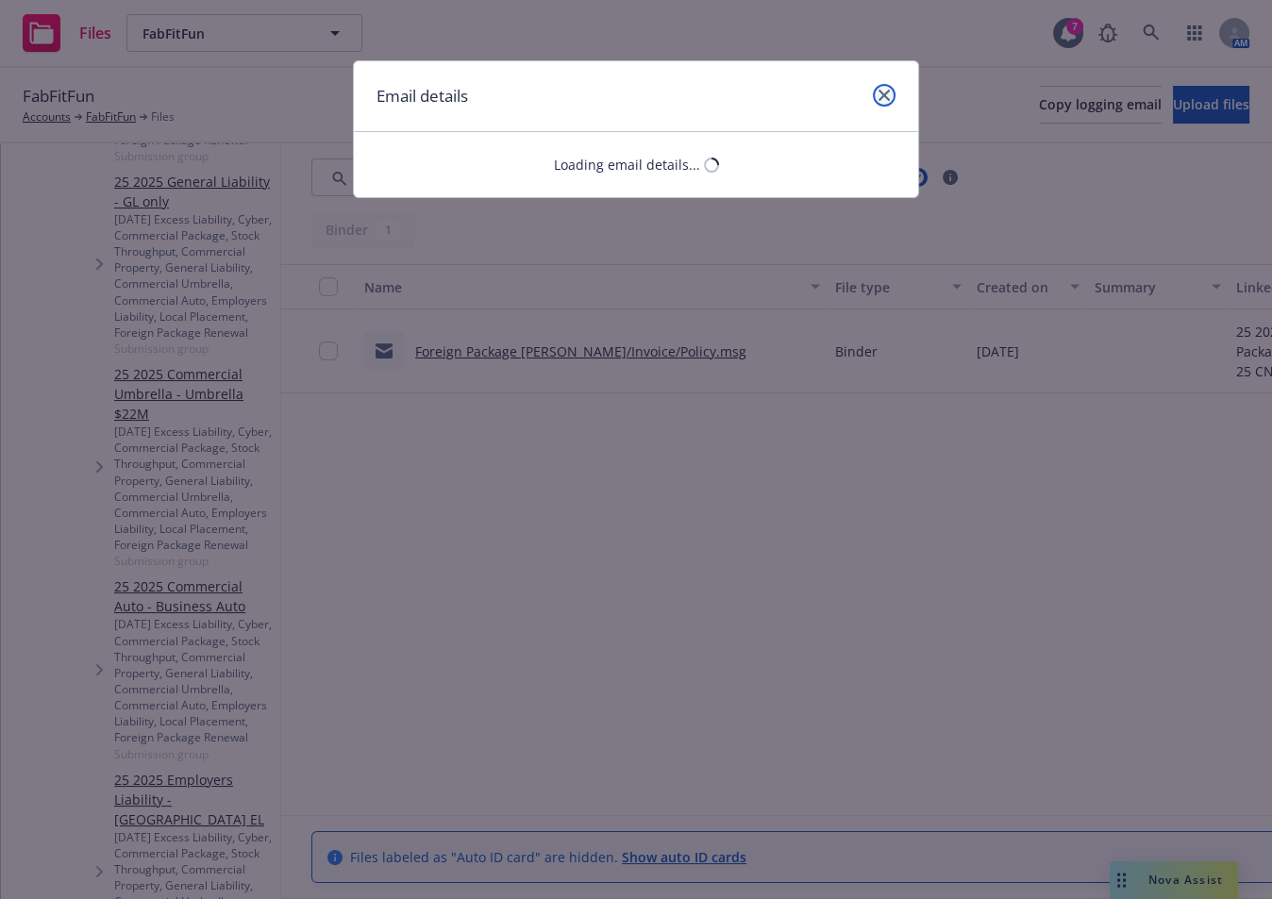
click at [882, 92] on icon "close" at bounding box center [884, 95] width 11 height 11
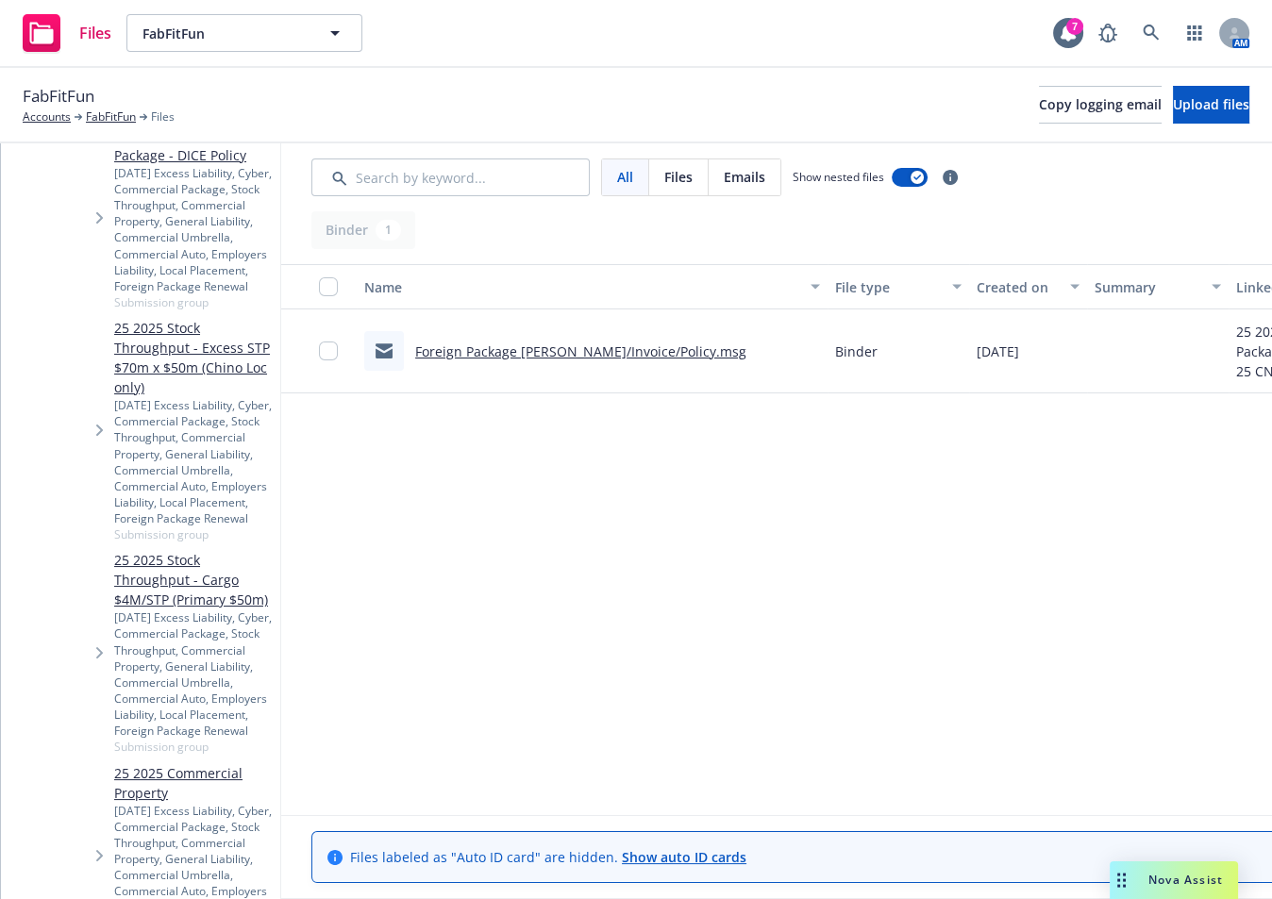
scroll to position [957, 0]
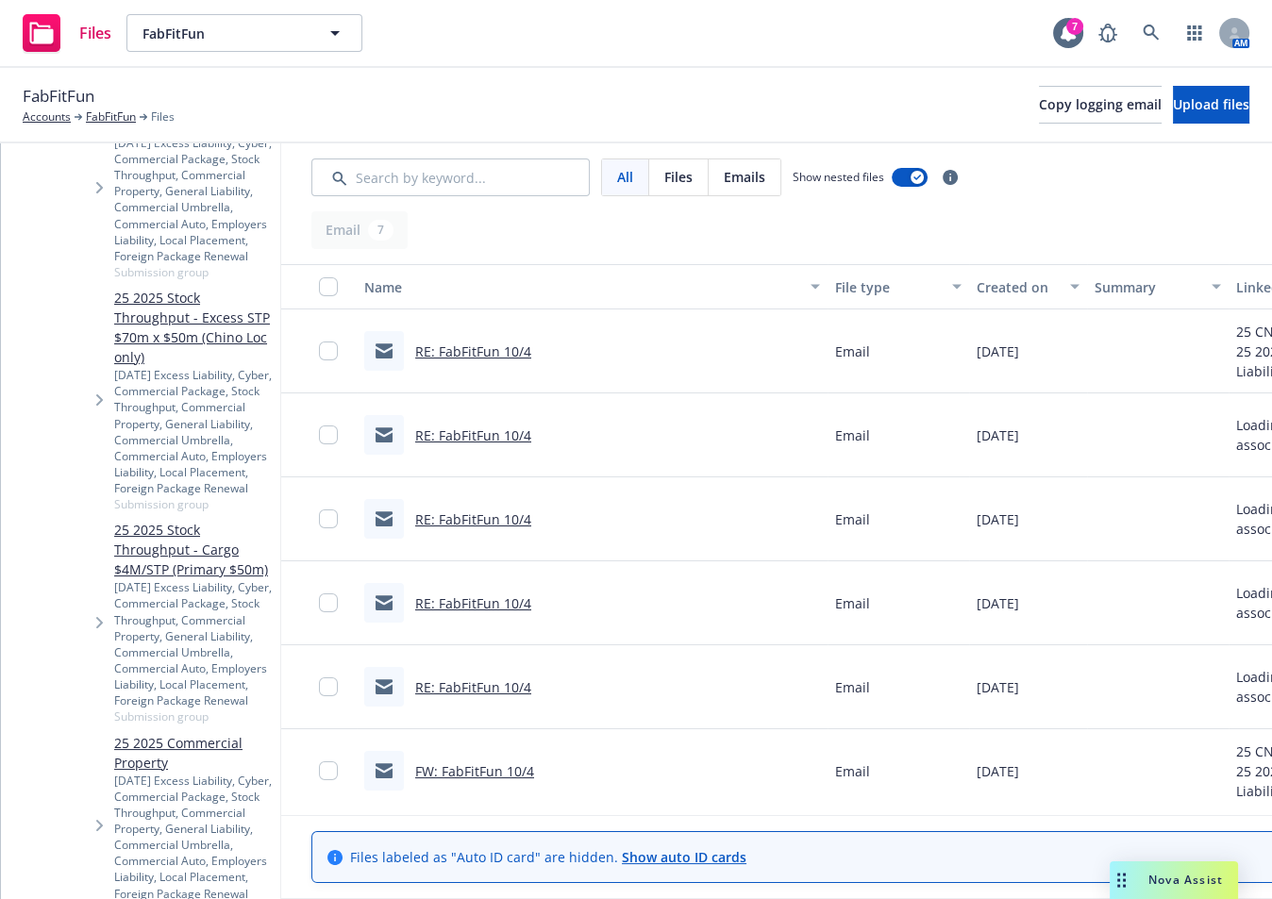
click at [1039, 88] on button "Copy logging email" at bounding box center [1100, 105] width 123 height 38
click at [645, 89] on div "FabFitFun Accounts FabFitFun Files Copy logging email Upload files" at bounding box center [636, 105] width 1227 height 42
click at [650, 94] on div "FabFitFun Accounts FabFitFun Files Copy logging email Upload files" at bounding box center [636, 105] width 1227 height 42
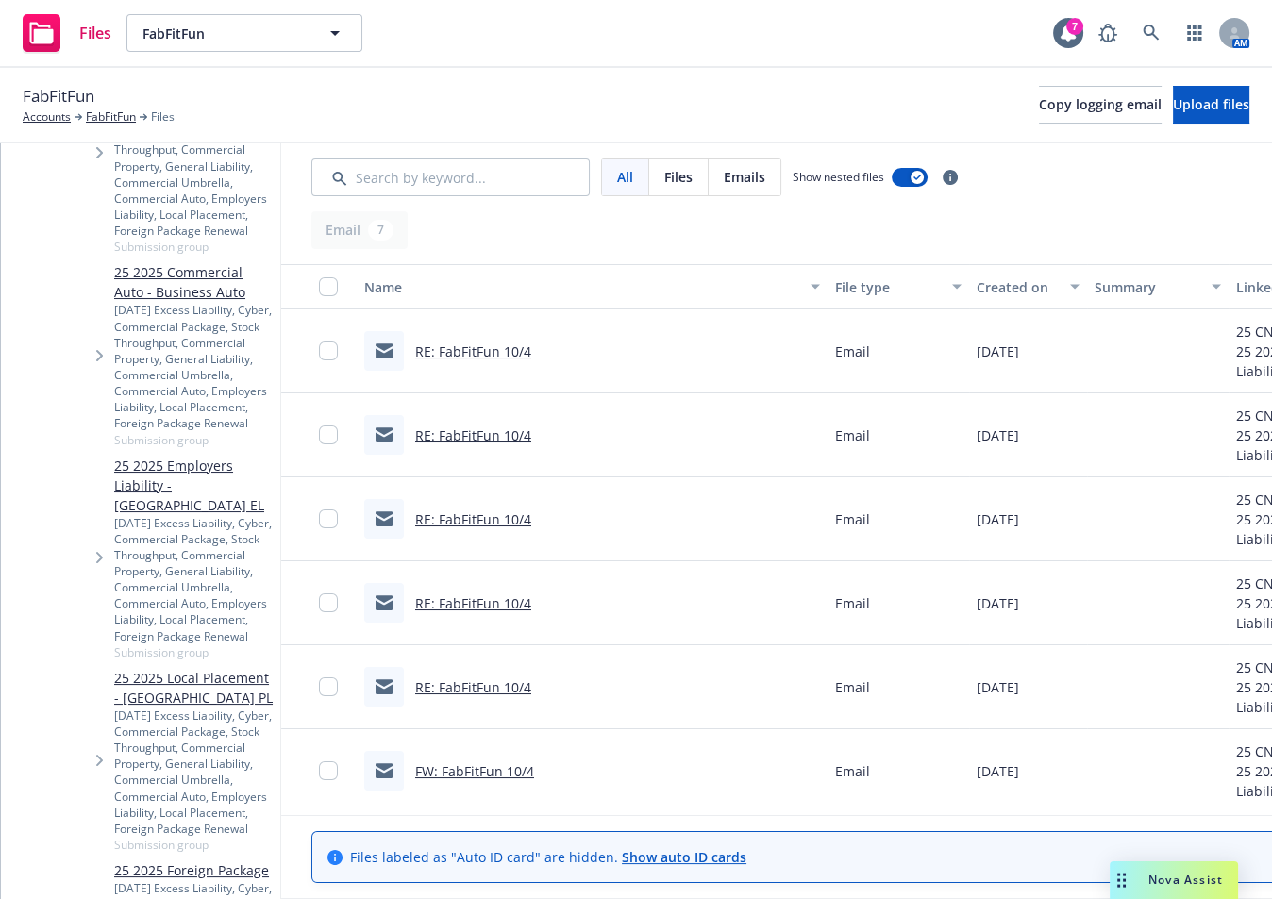
scroll to position [2323, 0]
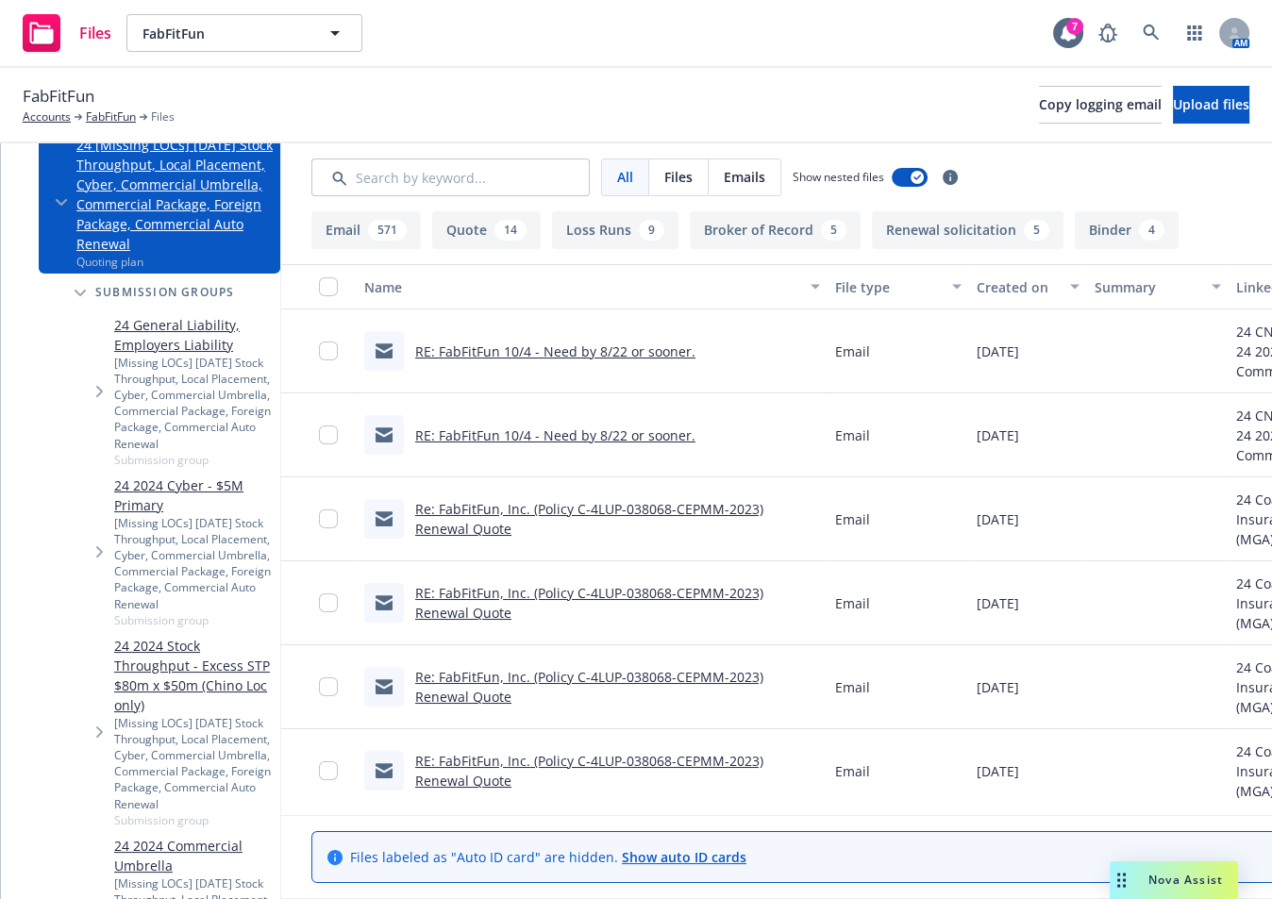
scroll to position [3468, 0]
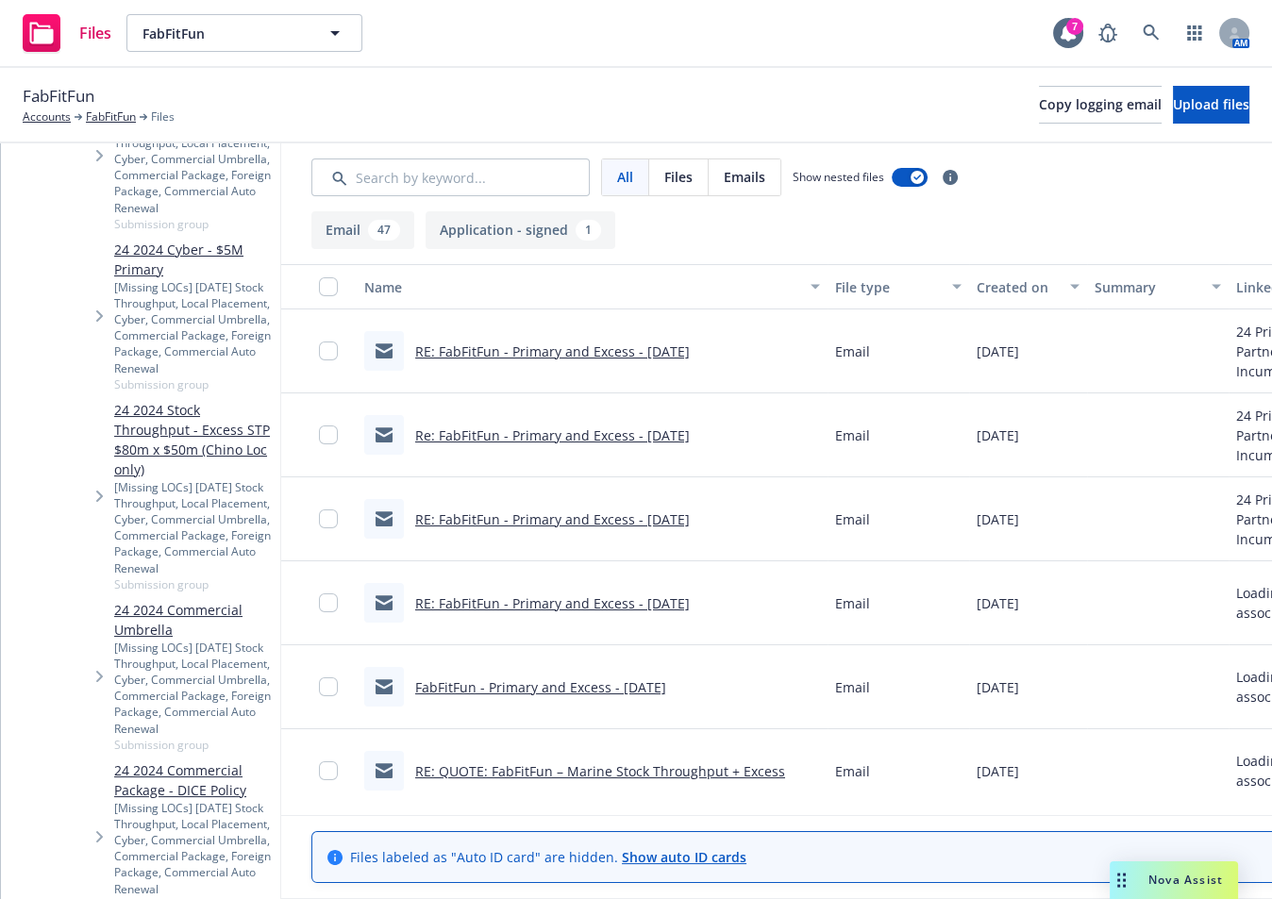
scroll to position [3690, 0]
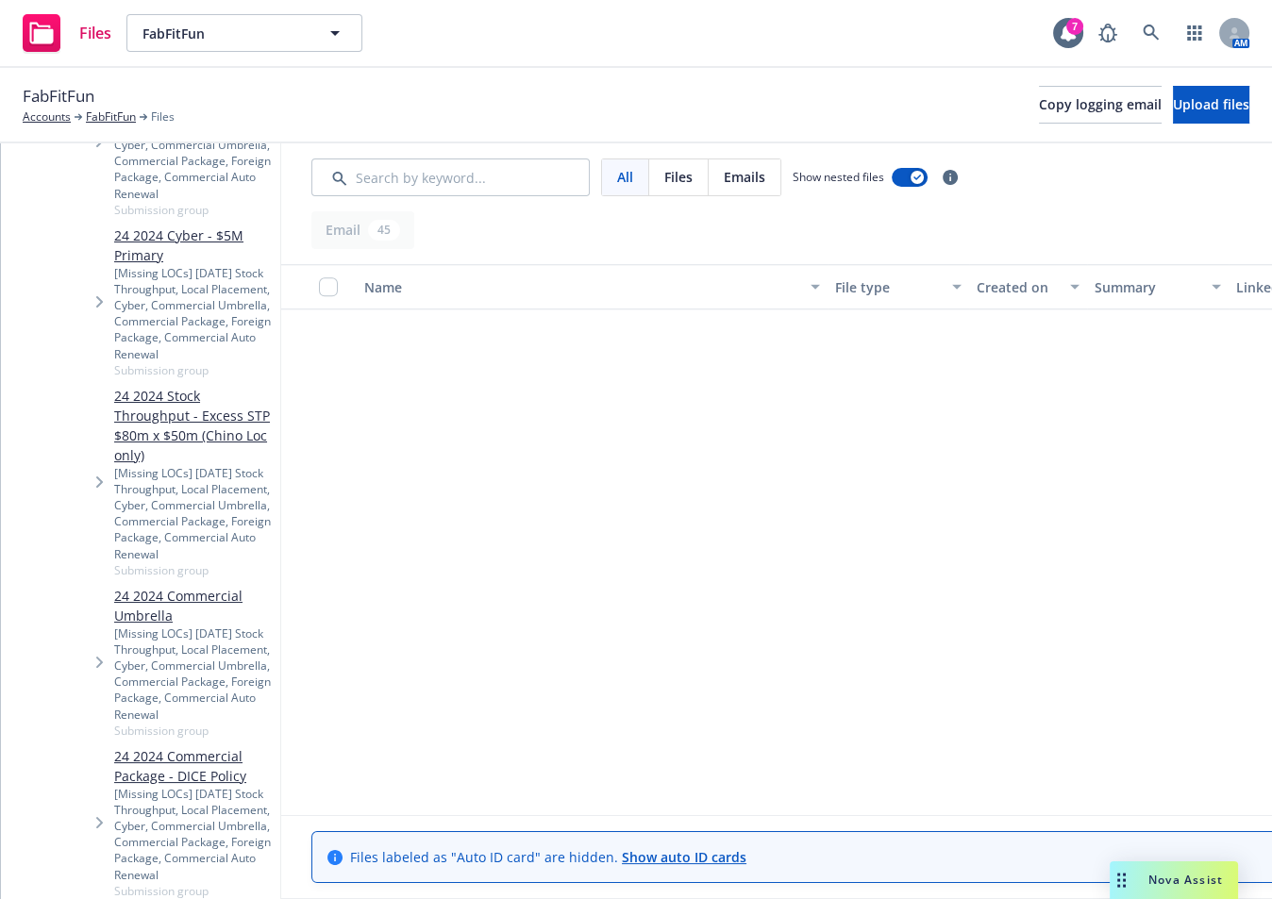
scroll to position [2305, 0]
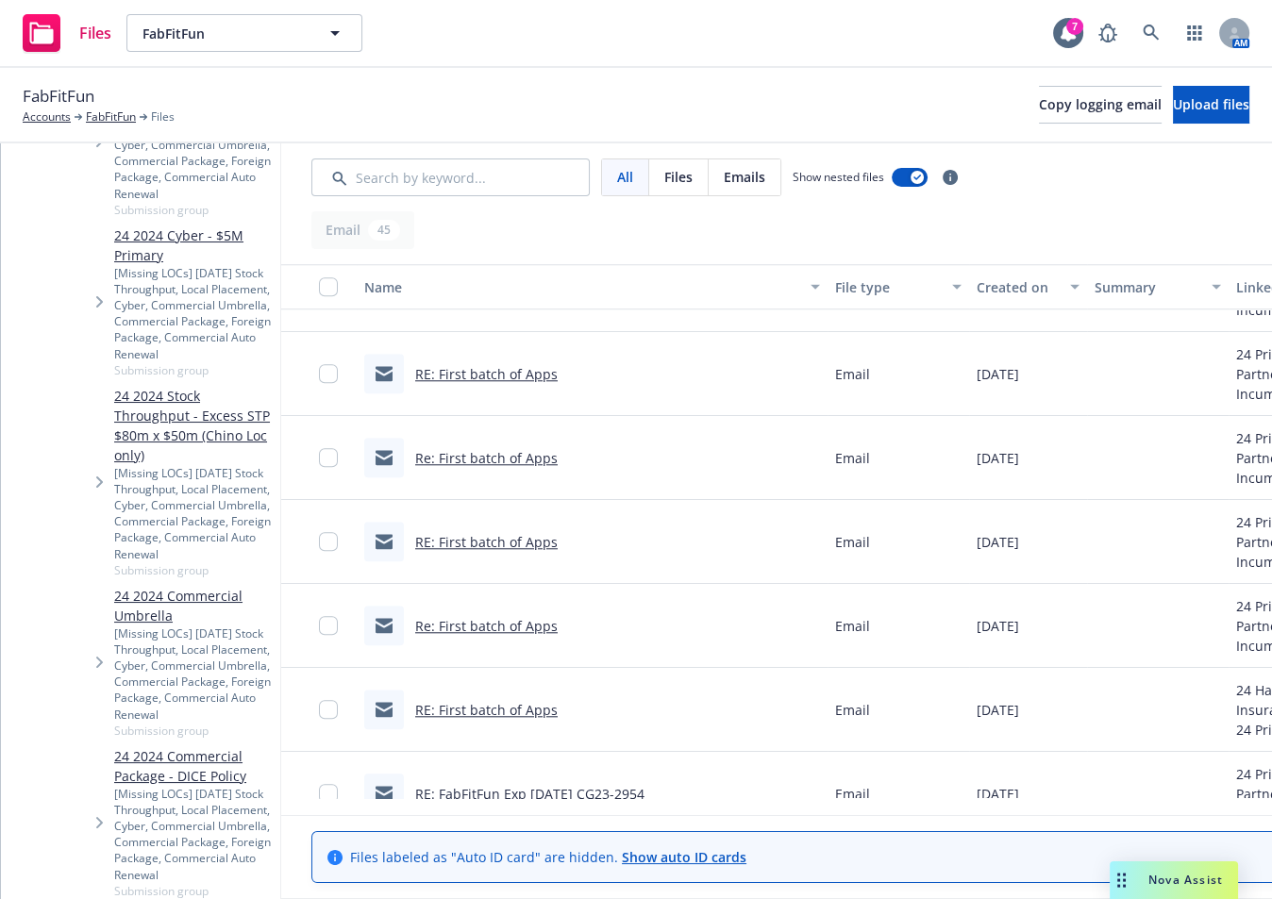
click at [558, 696] on div "RE: First batch of Apps" at bounding box center [460, 710] width 193 height 40
click at [558, 713] on link "RE: First batch of Apps" at bounding box center [486, 710] width 142 height 18
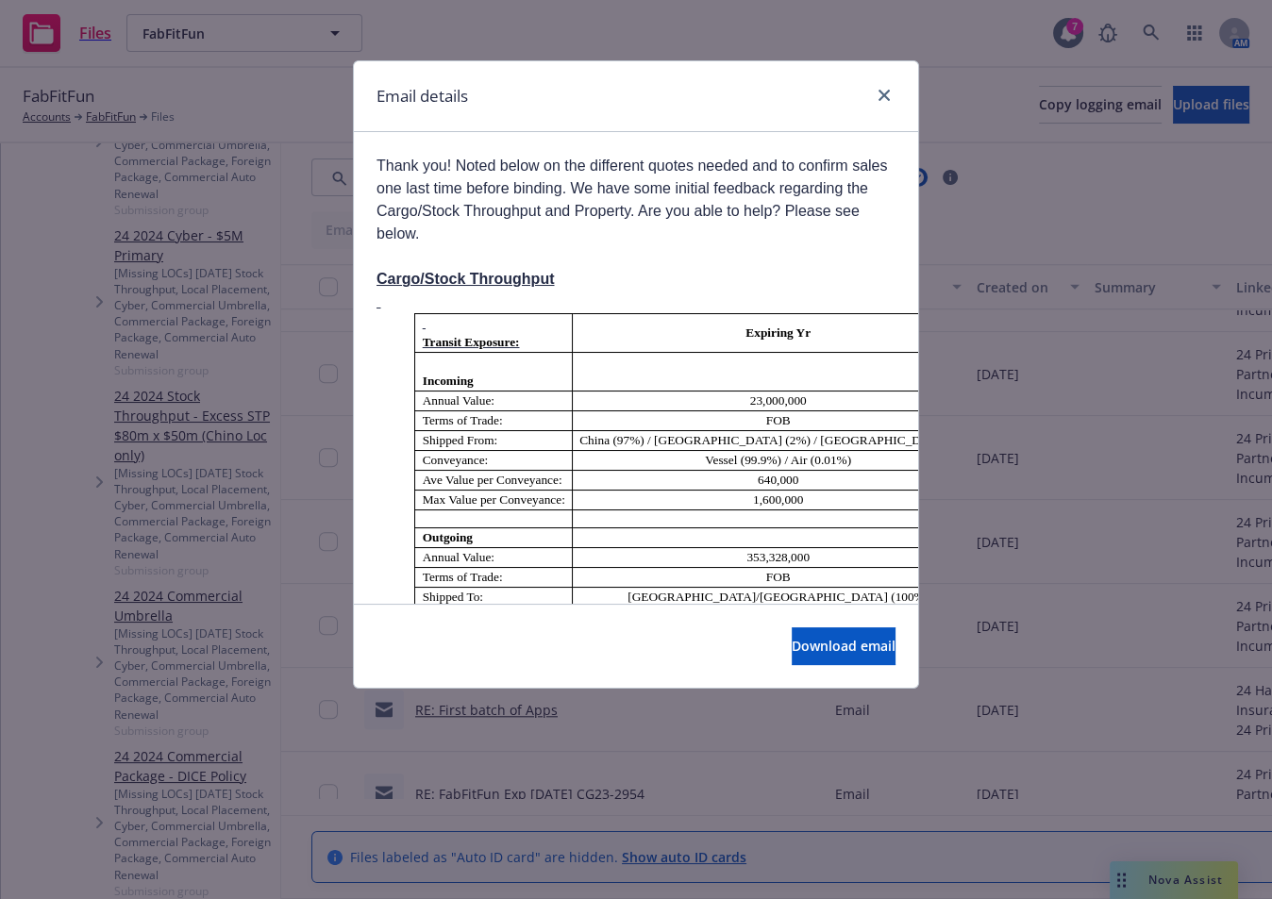
scroll to position [195, 0]
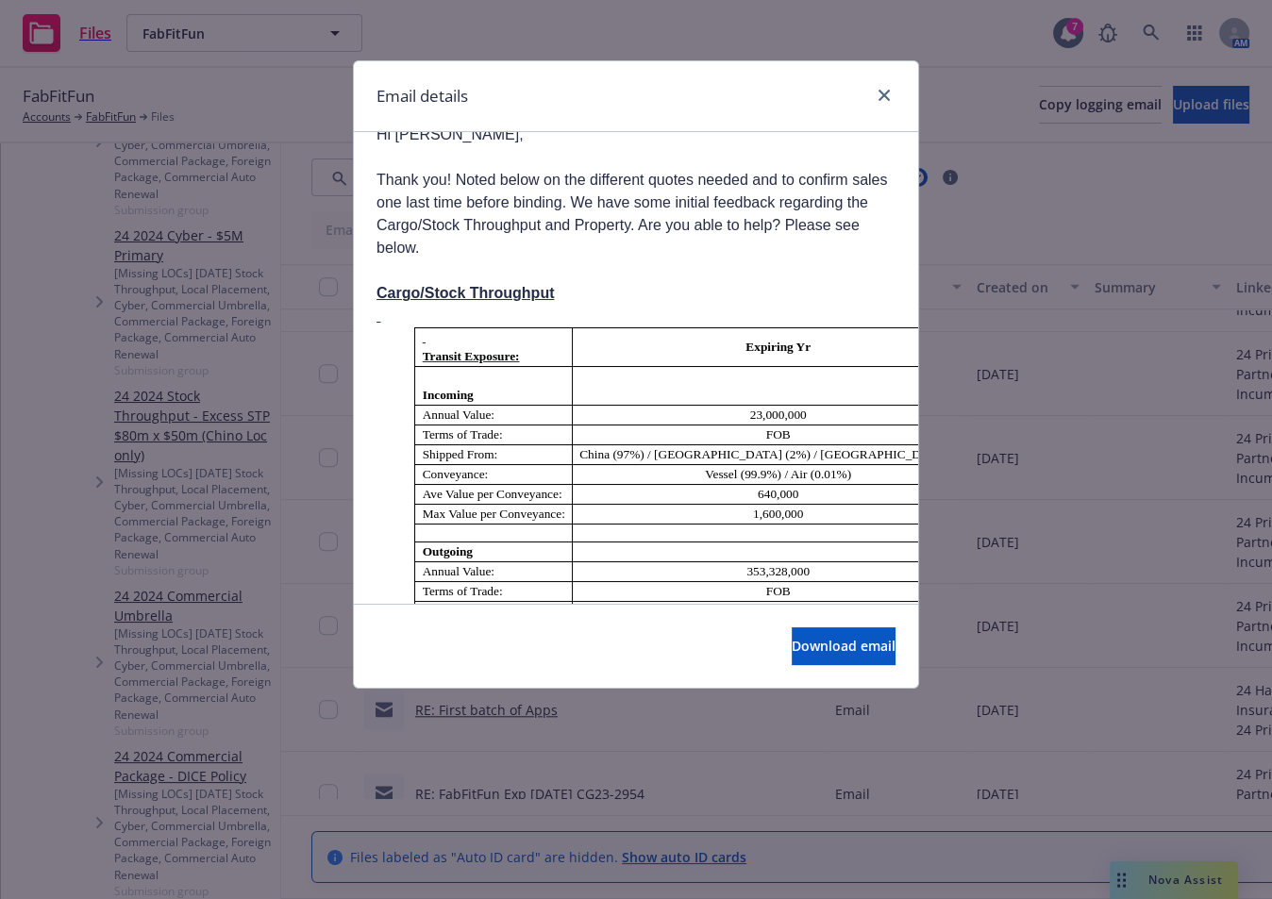
drag, startPoint x: 869, startPoint y: 409, endPoint x: 858, endPoint y: 387, distance: 24.5
click at [984, 426] on td "FOB (10%) / CIF (90%)" at bounding box center [1255, 436] width 542 height 20
drag, startPoint x: 855, startPoint y: 384, endPoint x: 939, endPoint y: 406, distance: 86.7
click at [1076, 400] on div "Email details RE: First batch of Apps [DATE] 11:00 AM From: [EMAIL_ADDRESS][DOM…" at bounding box center [636, 449] width 1272 height 899
click at [992, 426] on p "FOB (10%) / CIF (90%)" at bounding box center [1256, 435] width 528 height 19
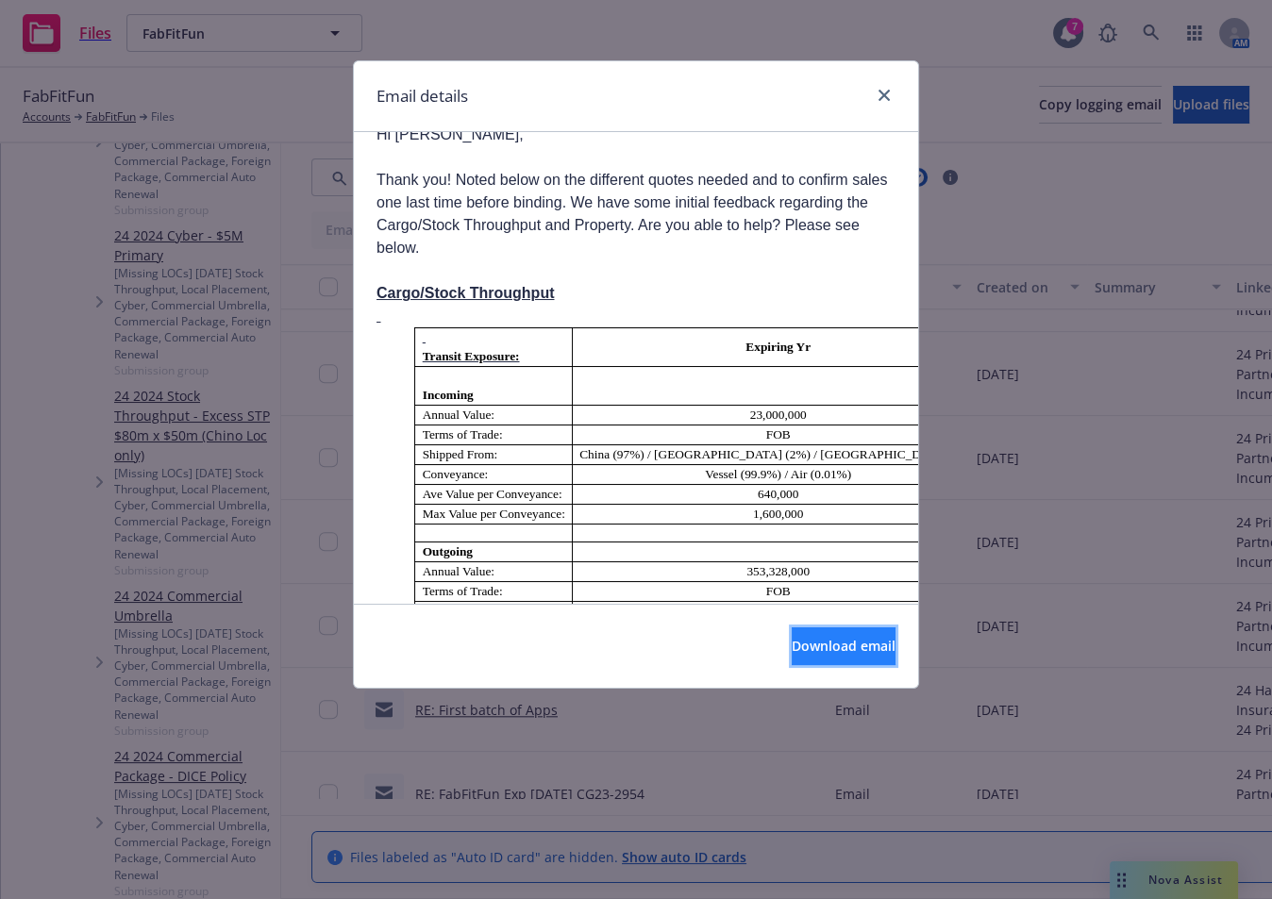
click at [830, 641] on span "Download email" at bounding box center [844, 646] width 104 height 18
click at [887, 108] on div at bounding box center [880, 96] width 30 height 25
click at [885, 102] on link "close" at bounding box center [884, 95] width 23 height 23
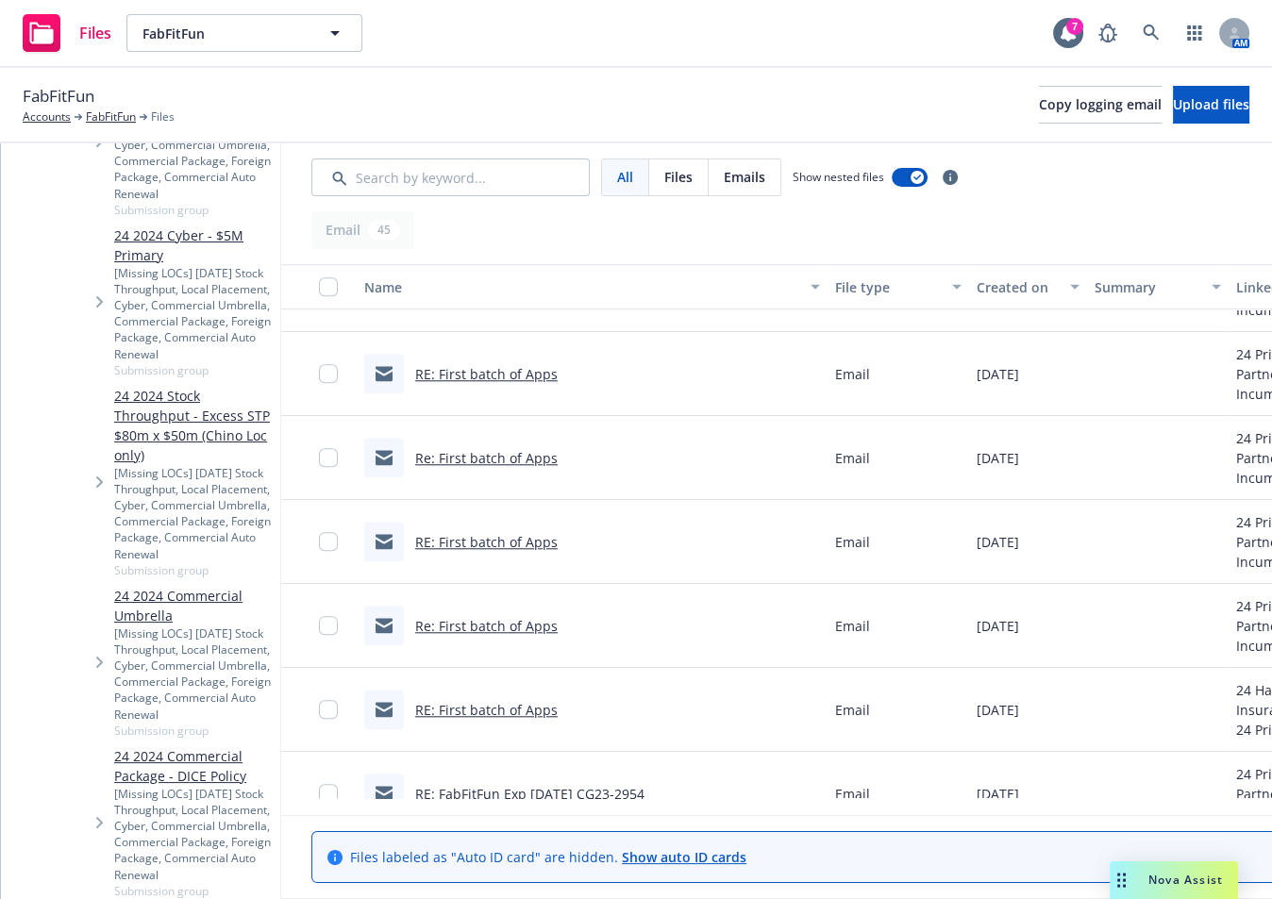
click at [558, 376] on link "RE: First batch of Apps" at bounding box center [486, 374] width 142 height 18
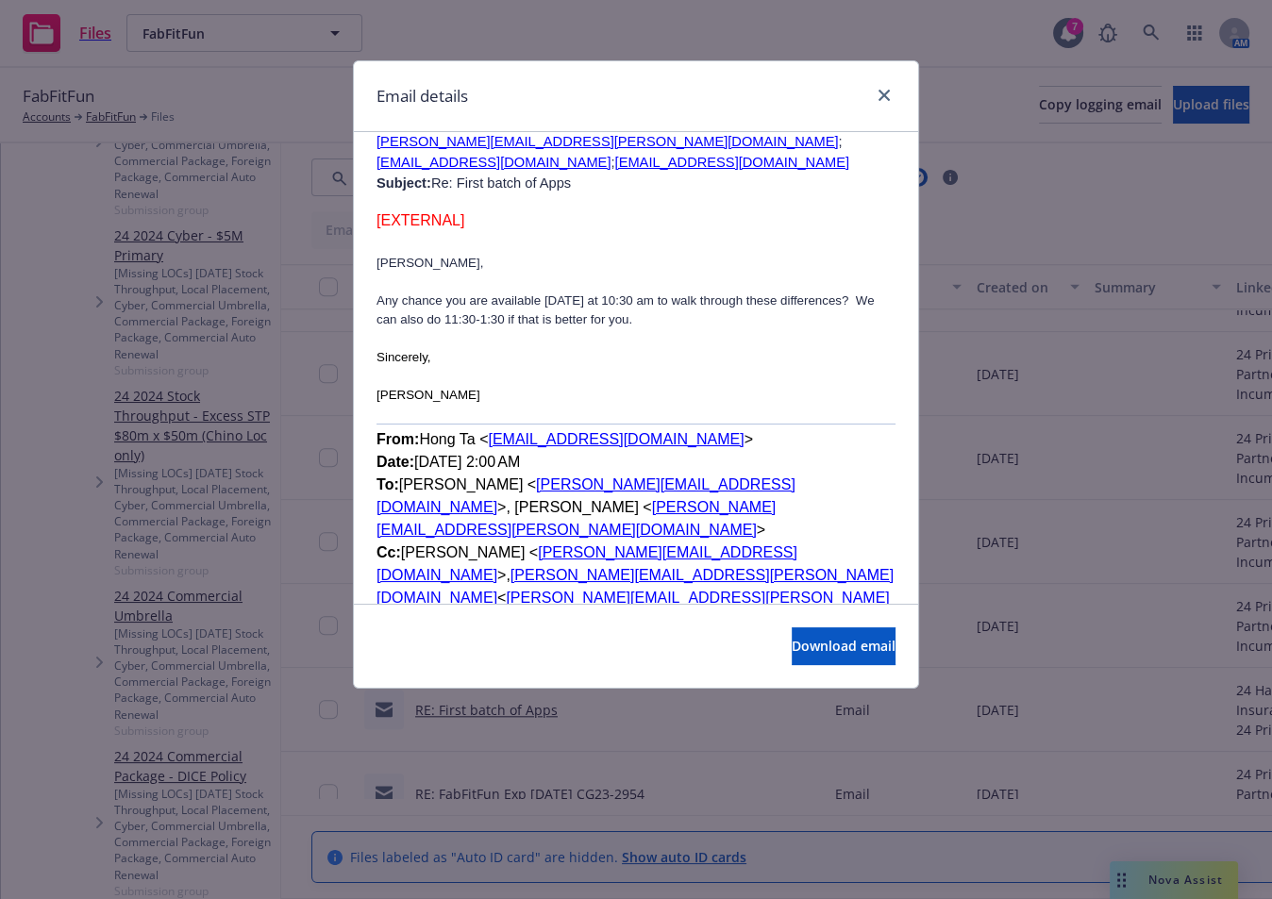
scroll to position [2359, 0]
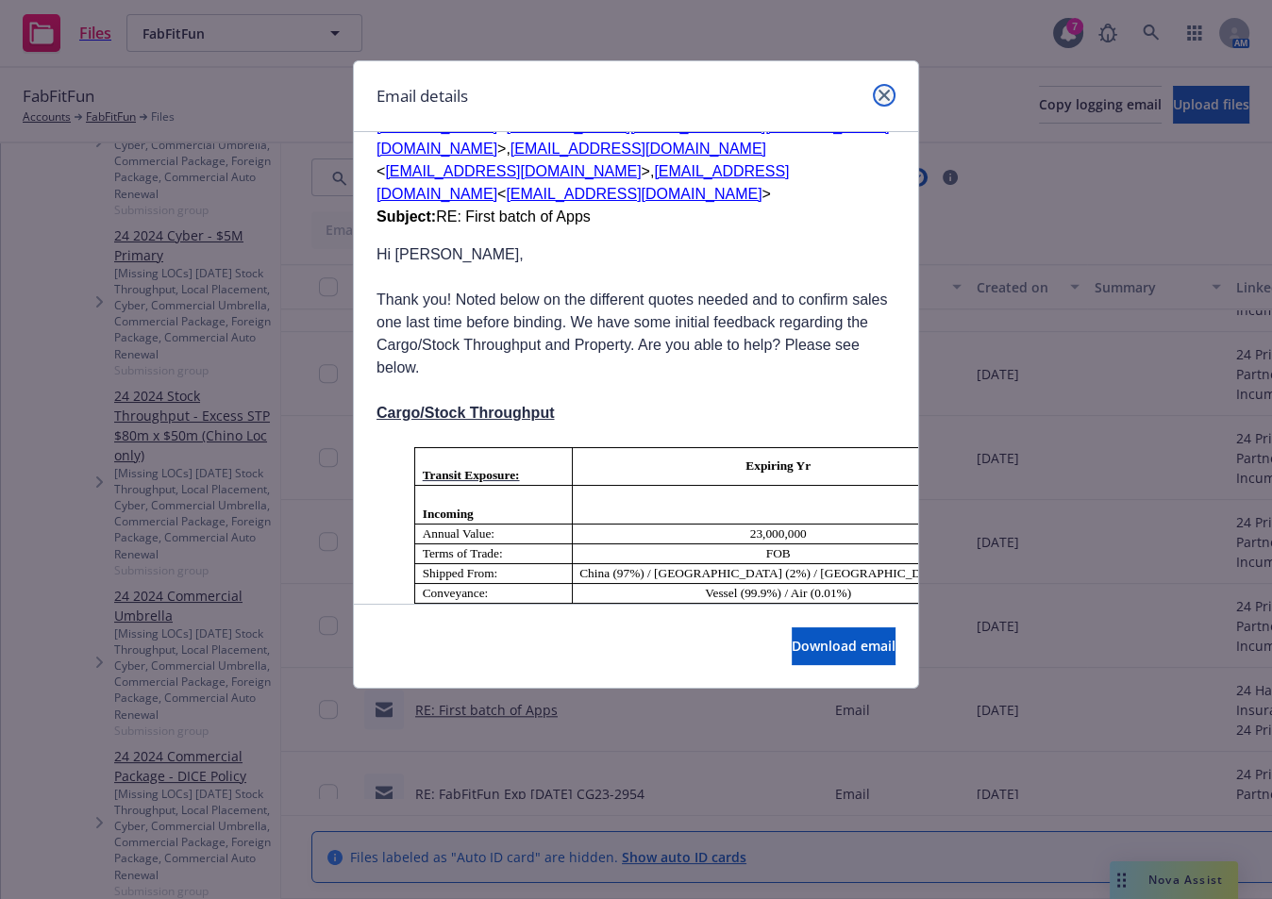
click at [889, 90] on icon "close" at bounding box center [884, 95] width 11 height 11
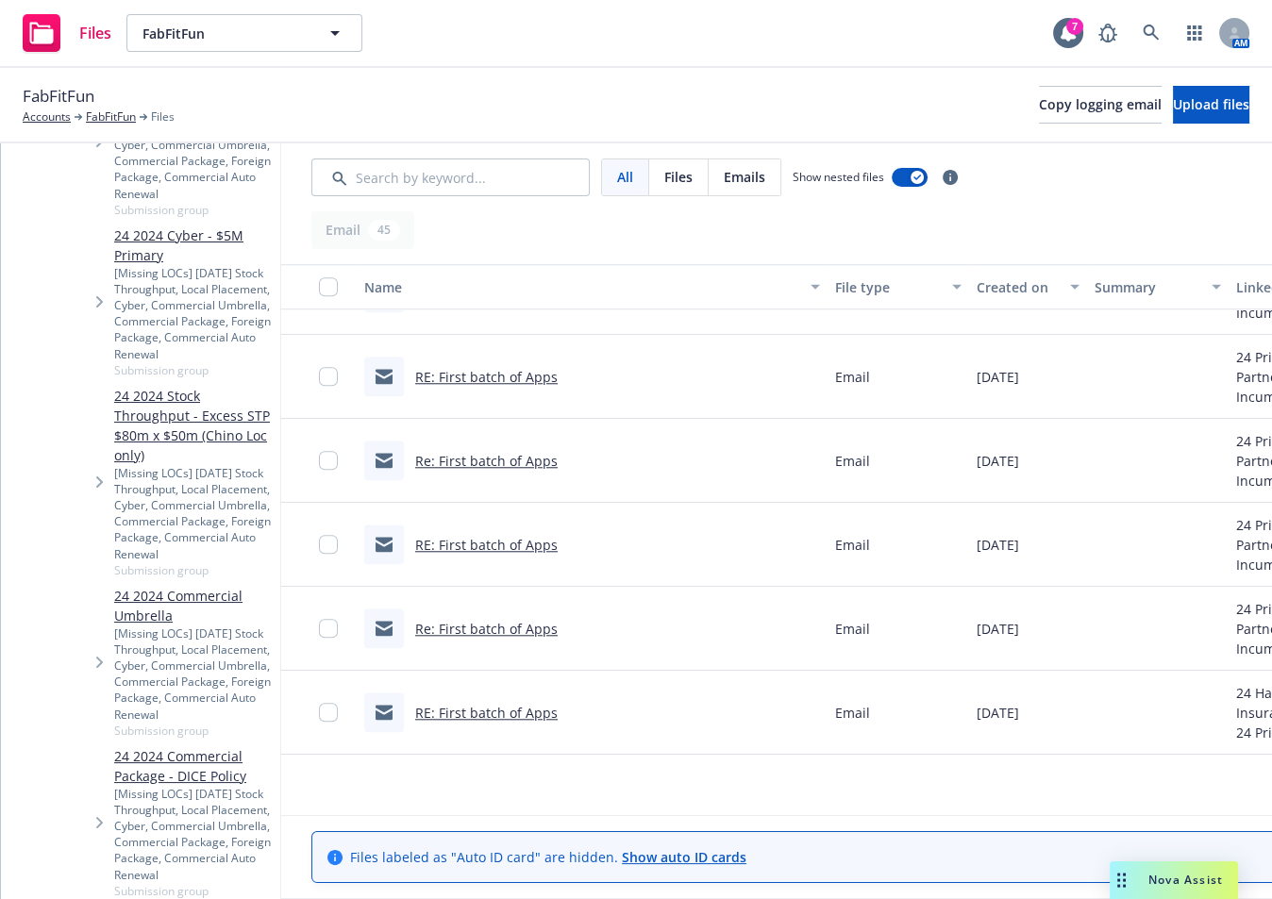
scroll to position [1833, 0]
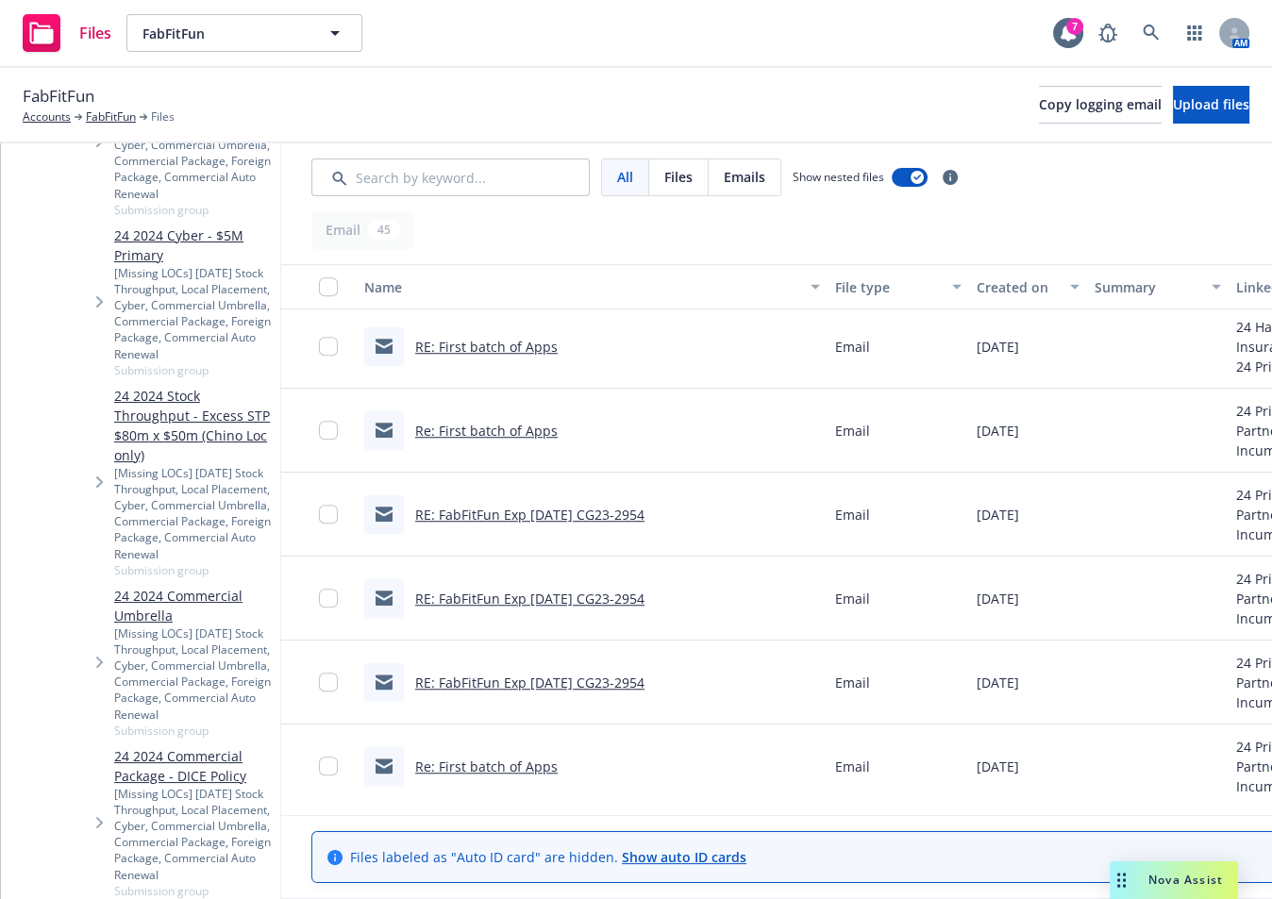
click at [558, 763] on link "Re: First batch of Apps" at bounding box center [486, 767] width 142 height 18
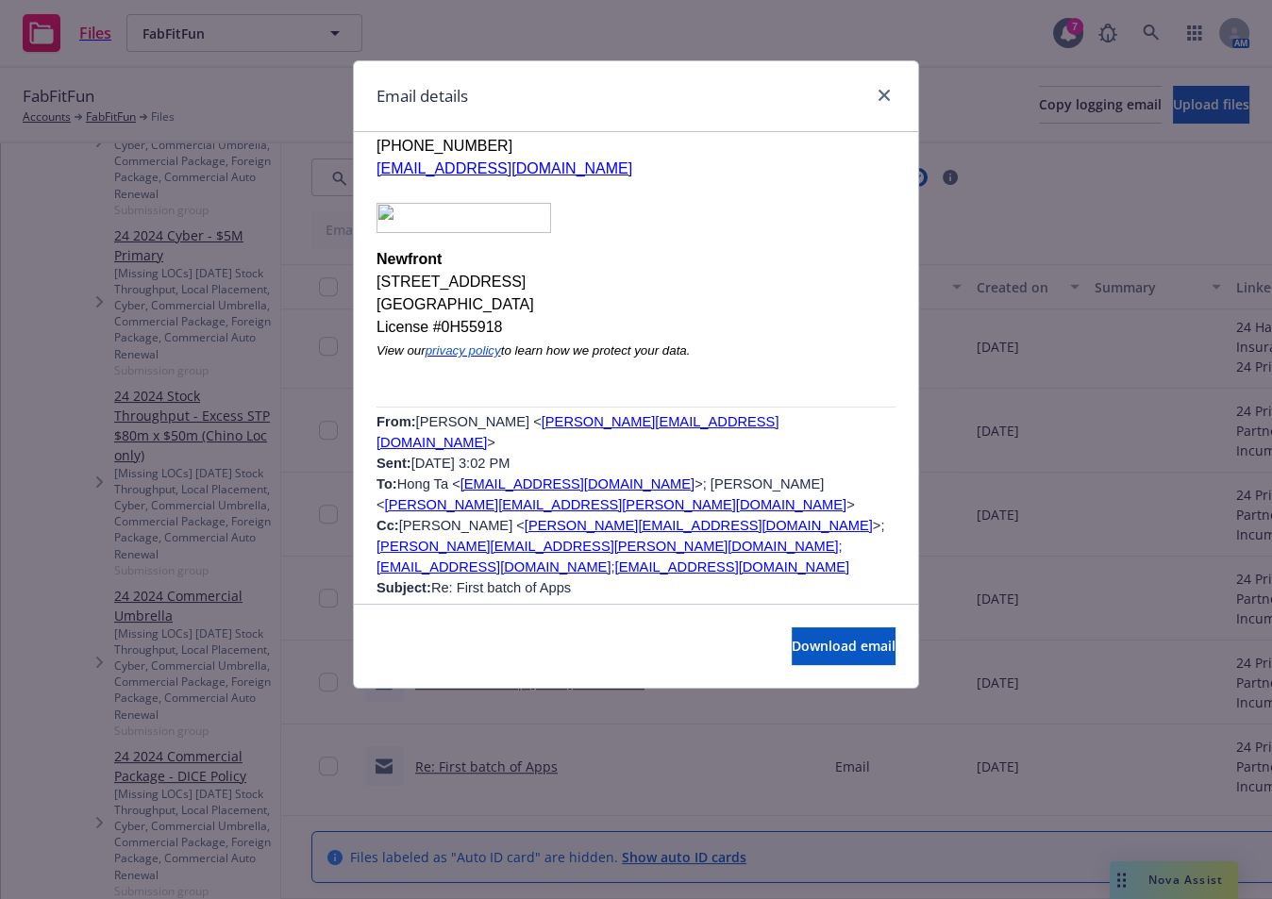
scroll to position [2359, 0]
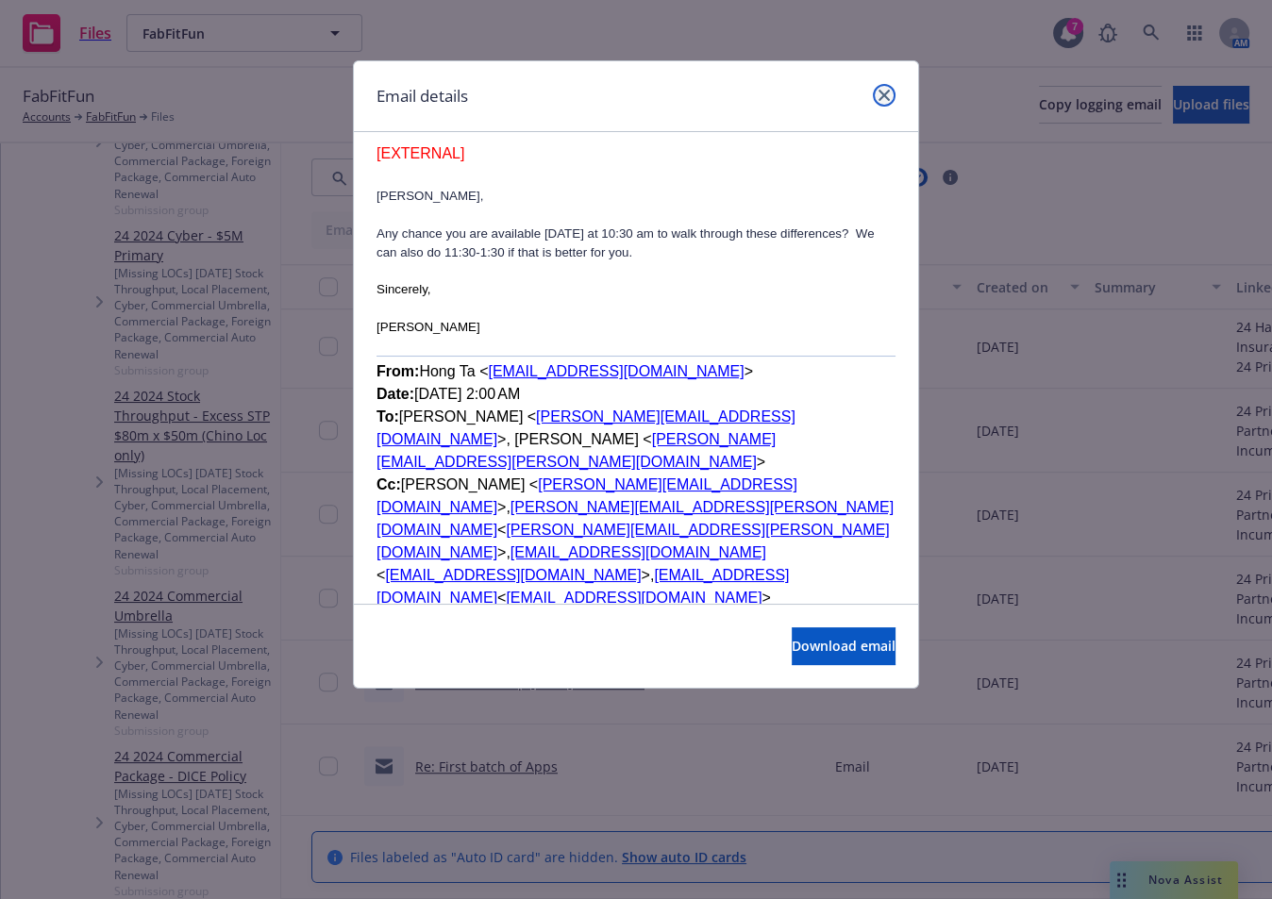
click at [885, 98] on icon "close" at bounding box center [884, 95] width 11 height 11
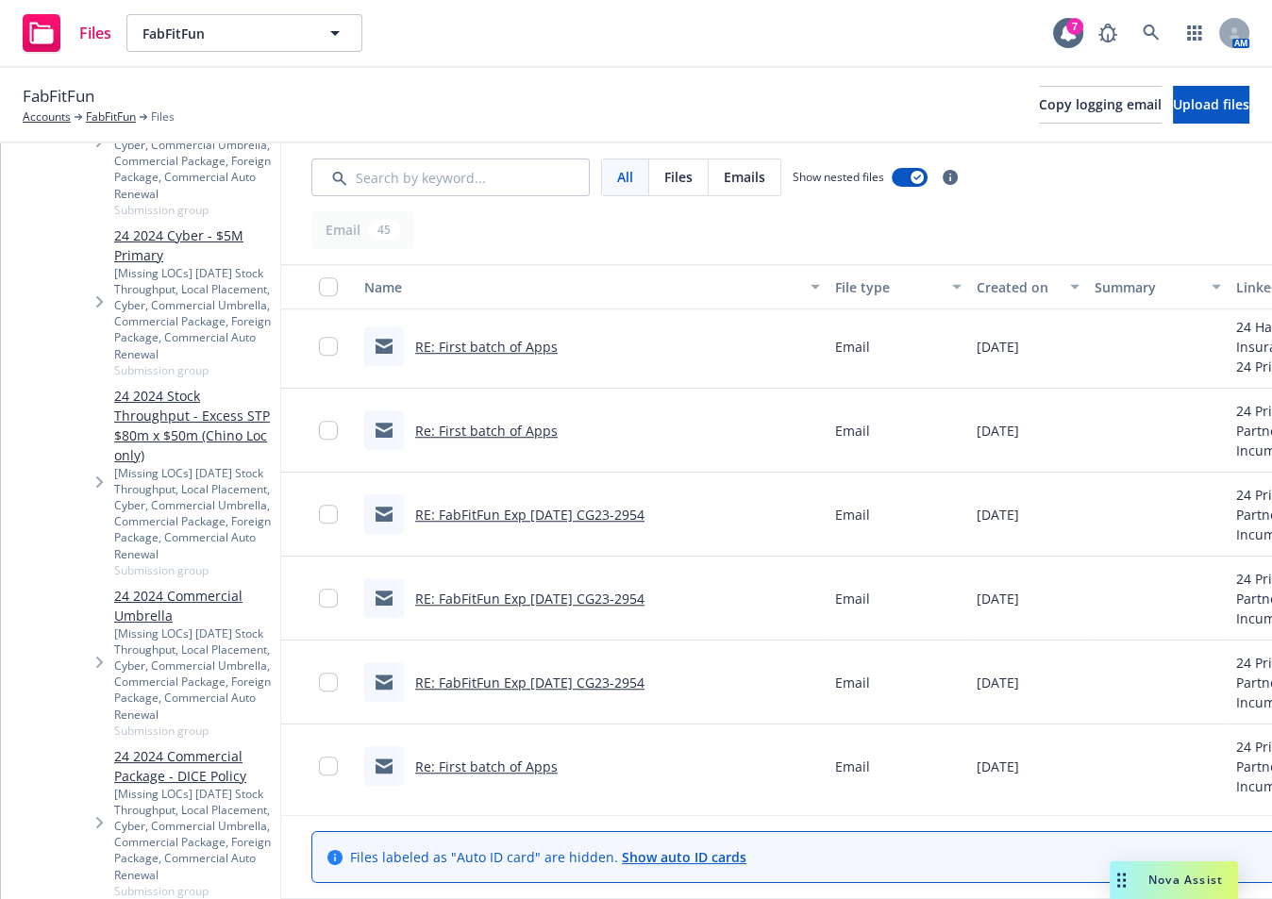
click at [558, 432] on link "Re: First batch of Apps" at bounding box center [486, 431] width 142 height 18
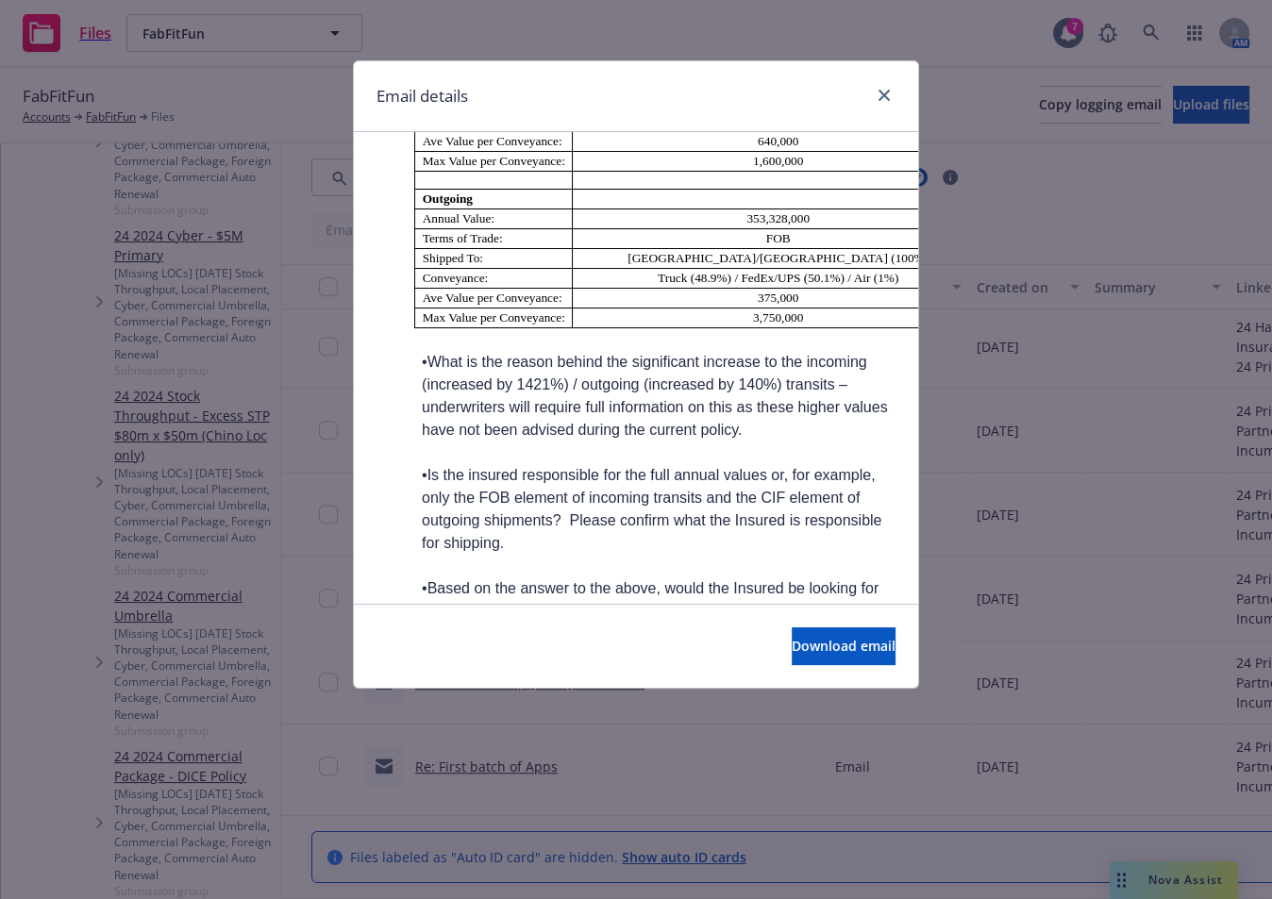
scroll to position [3303, 0]
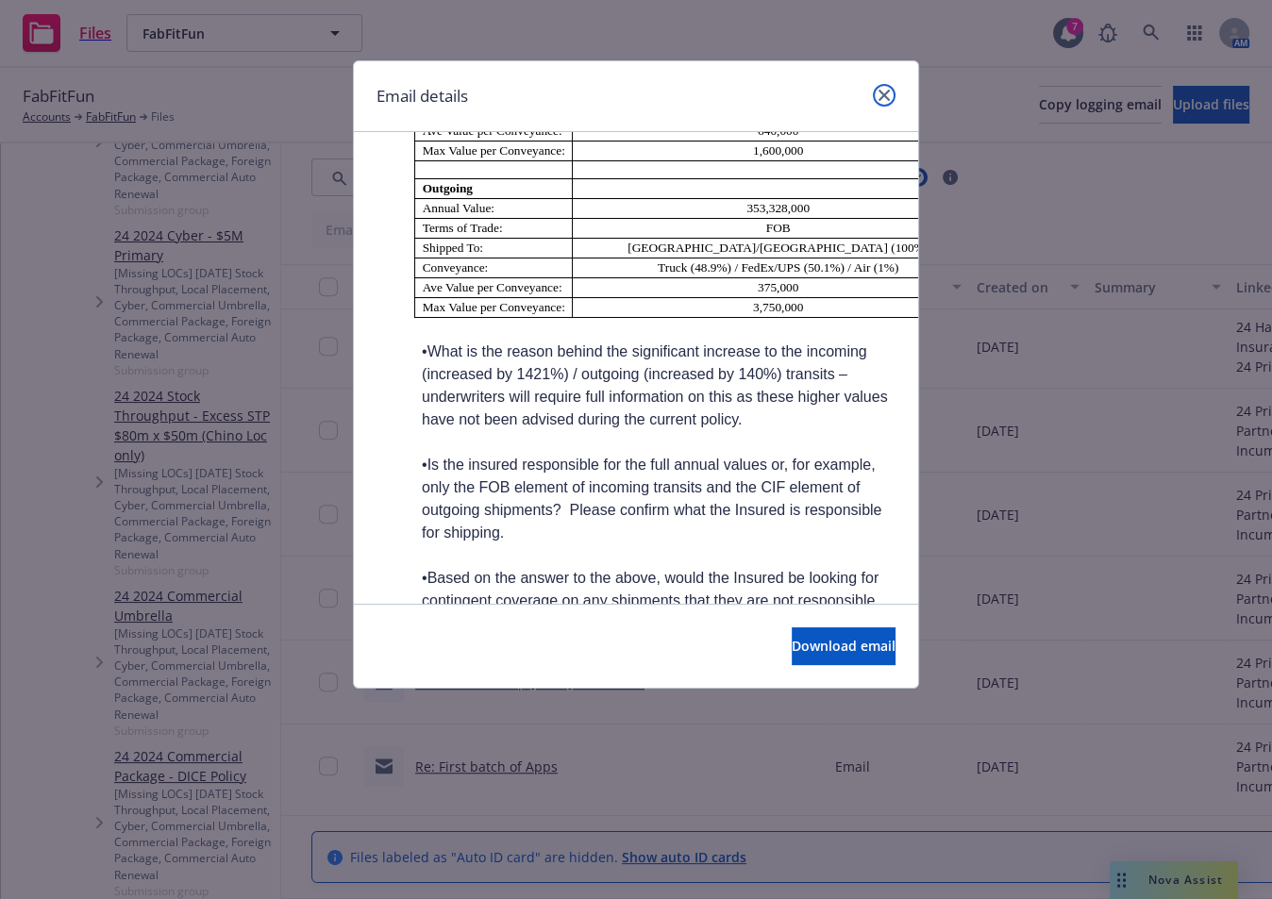
drag, startPoint x: 875, startPoint y: 98, endPoint x: 870, endPoint y: 117, distance: 19.5
click at [878, 98] on link "close" at bounding box center [884, 95] width 23 height 23
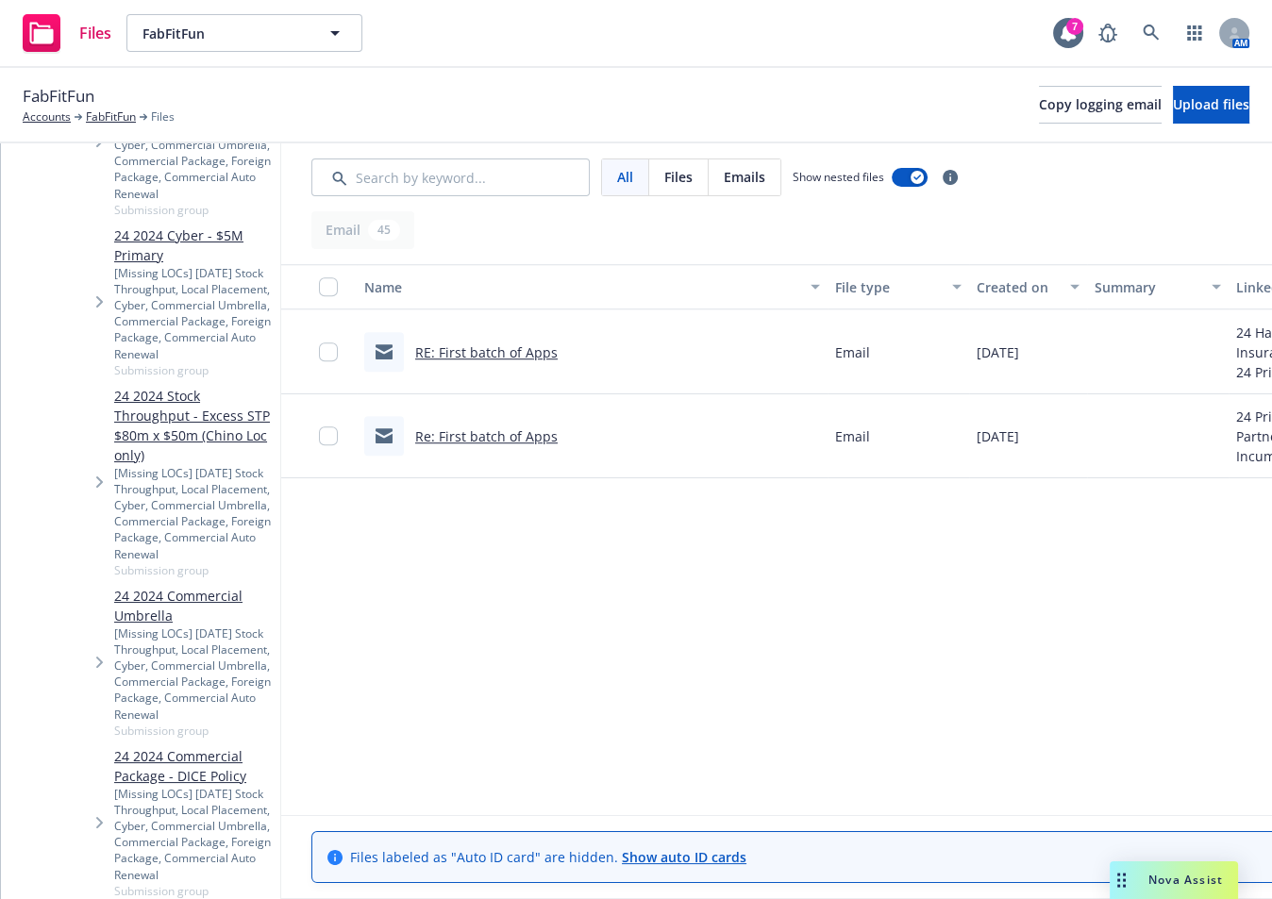
scroll to position [1361, 0]
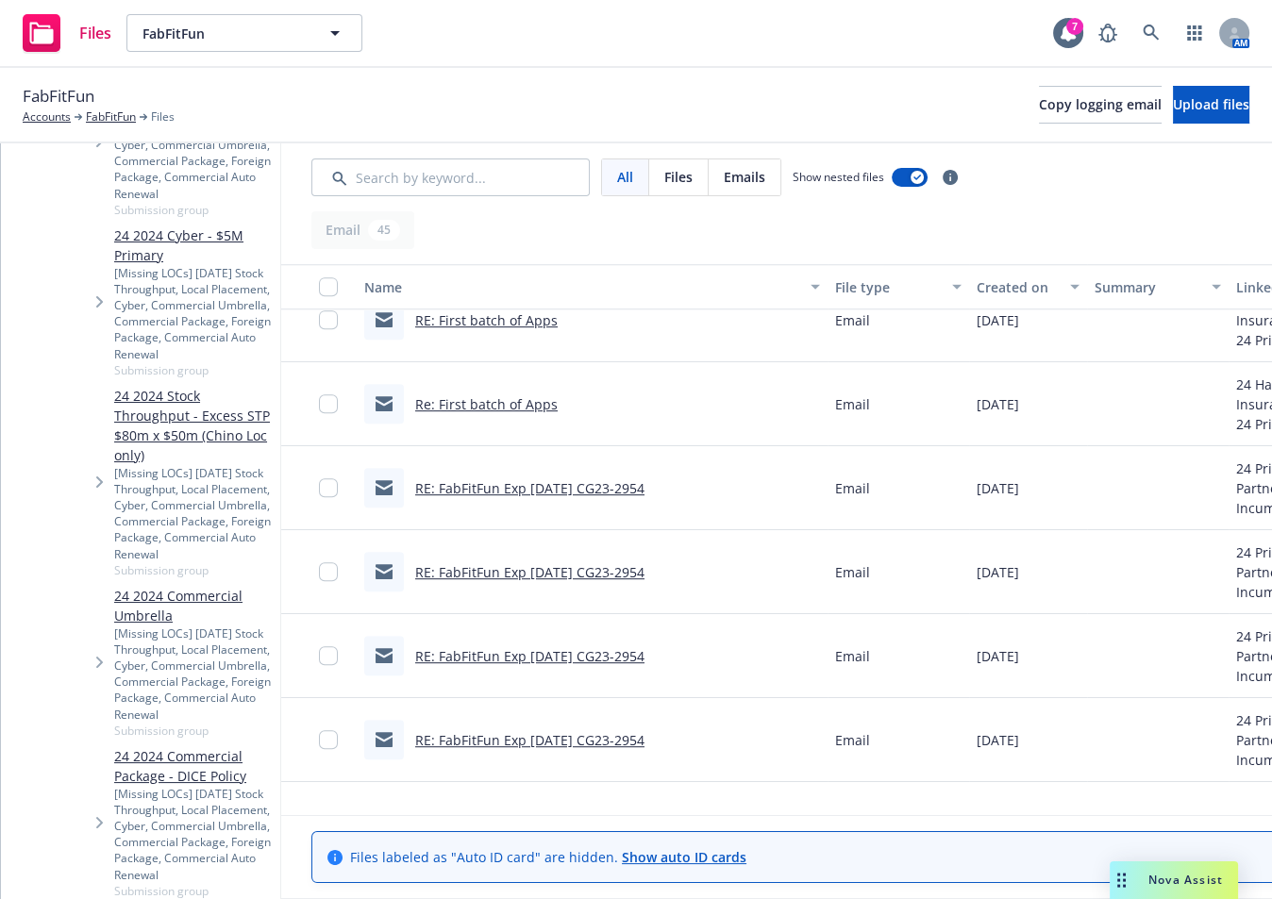
click at [578, 486] on link "RE: FabFitFun Exp [DATE] CG23-2954" at bounding box center [529, 488] width 229 height 18
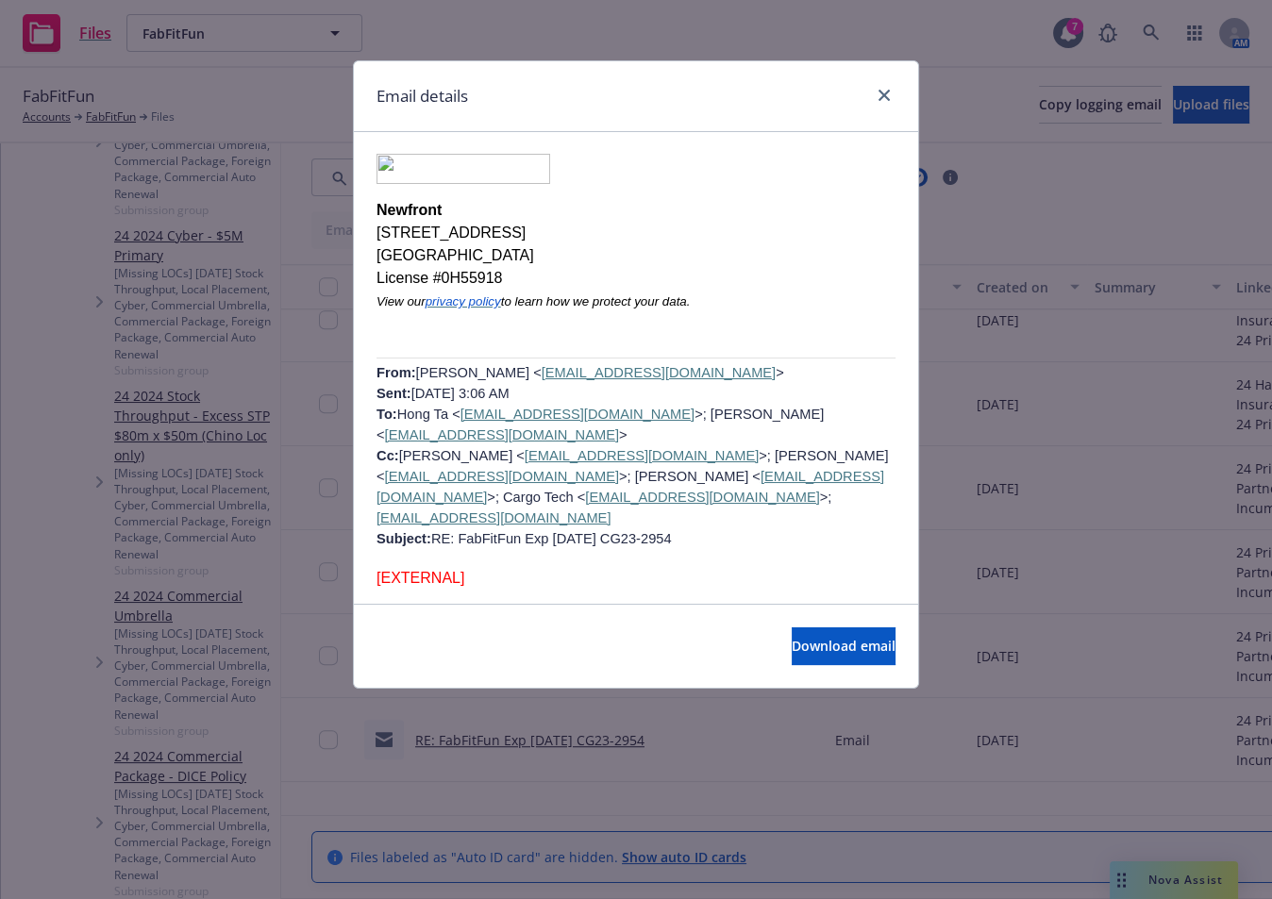
scroll to position [1887, 0]
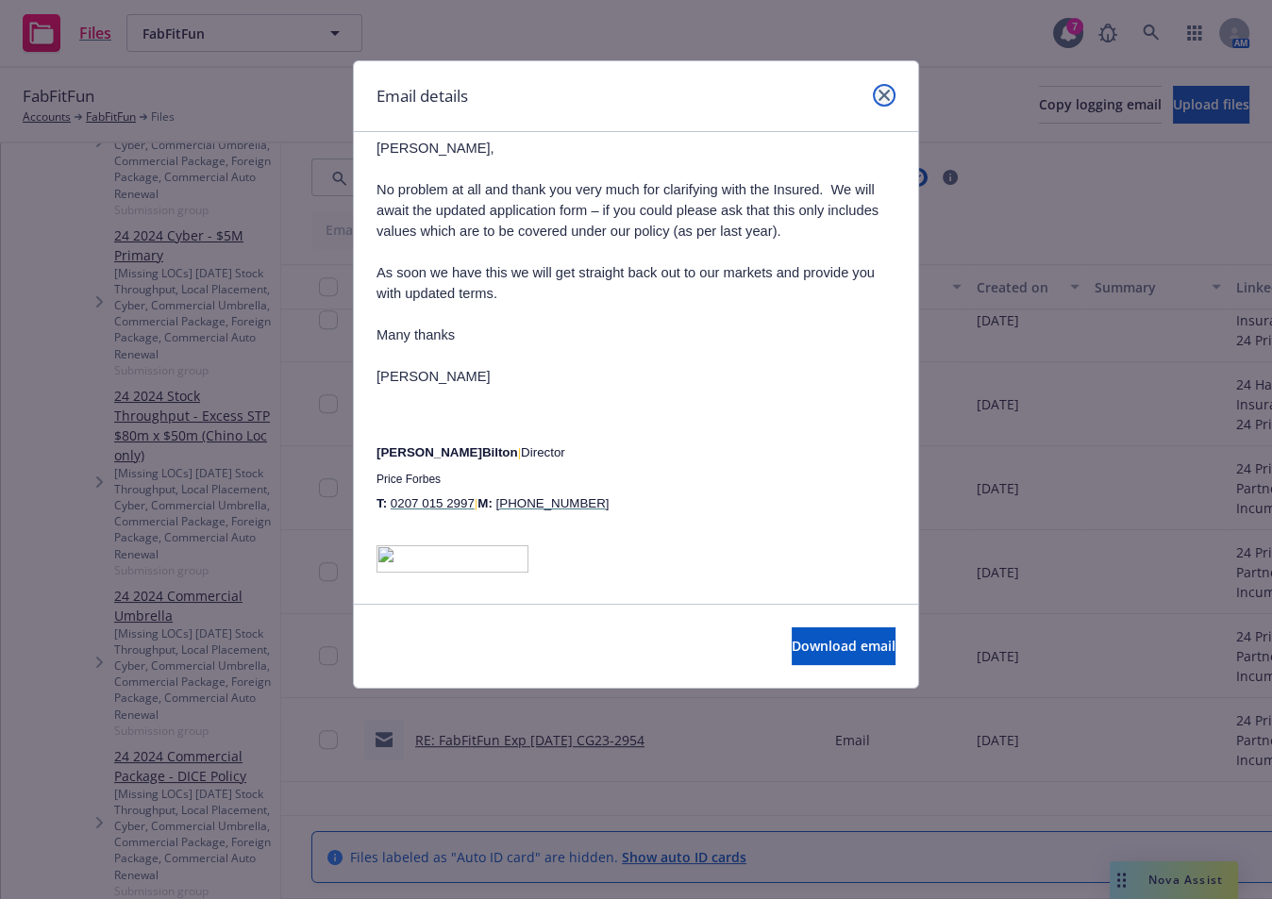
click at [884, 91] on icon "close" at bounding box center [884, 95] width 11 height 11
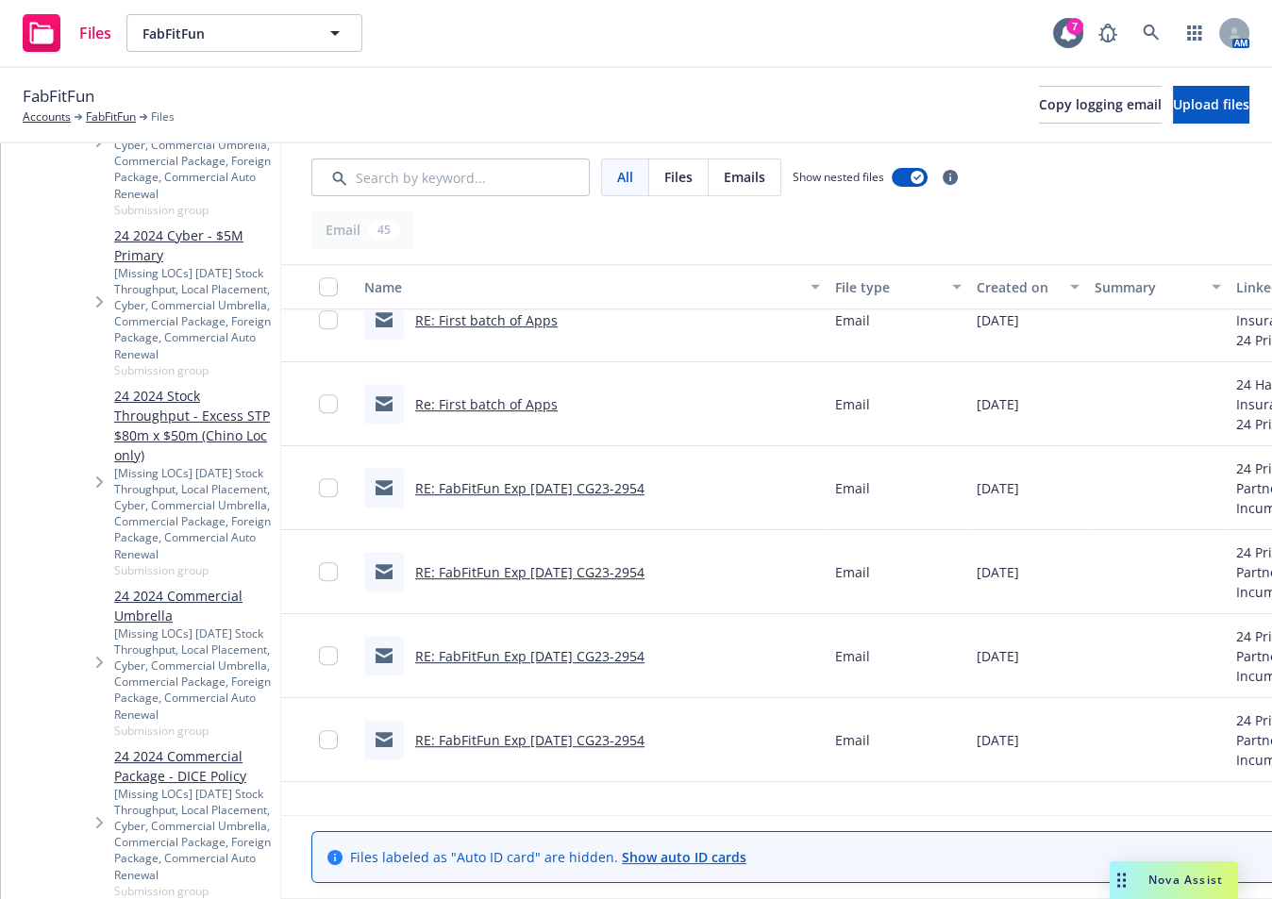
click at [558, 324] on link "RE: First batch of Apps" at bounding box center [486, 320] width 142 height 18
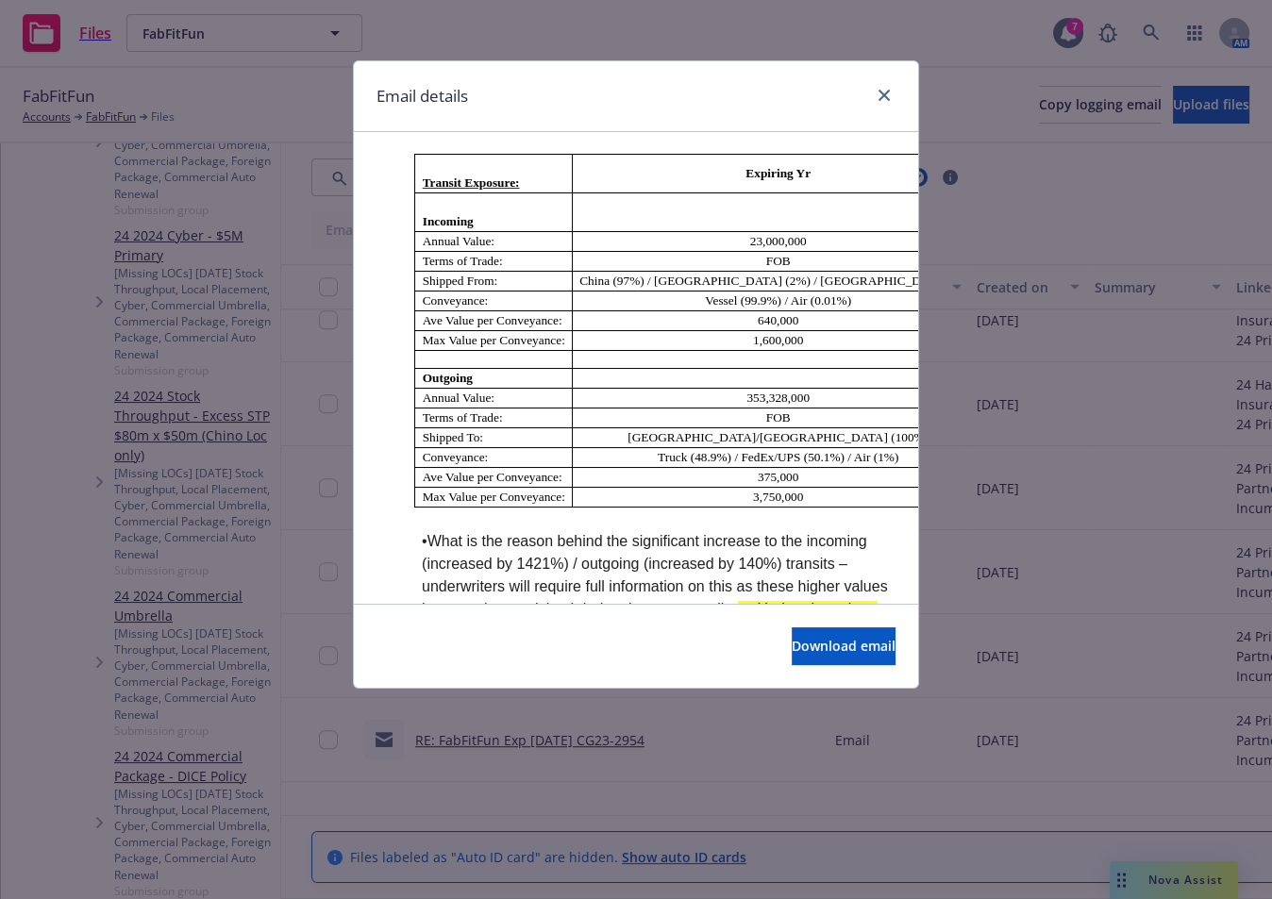
scroll to position [472, 0]
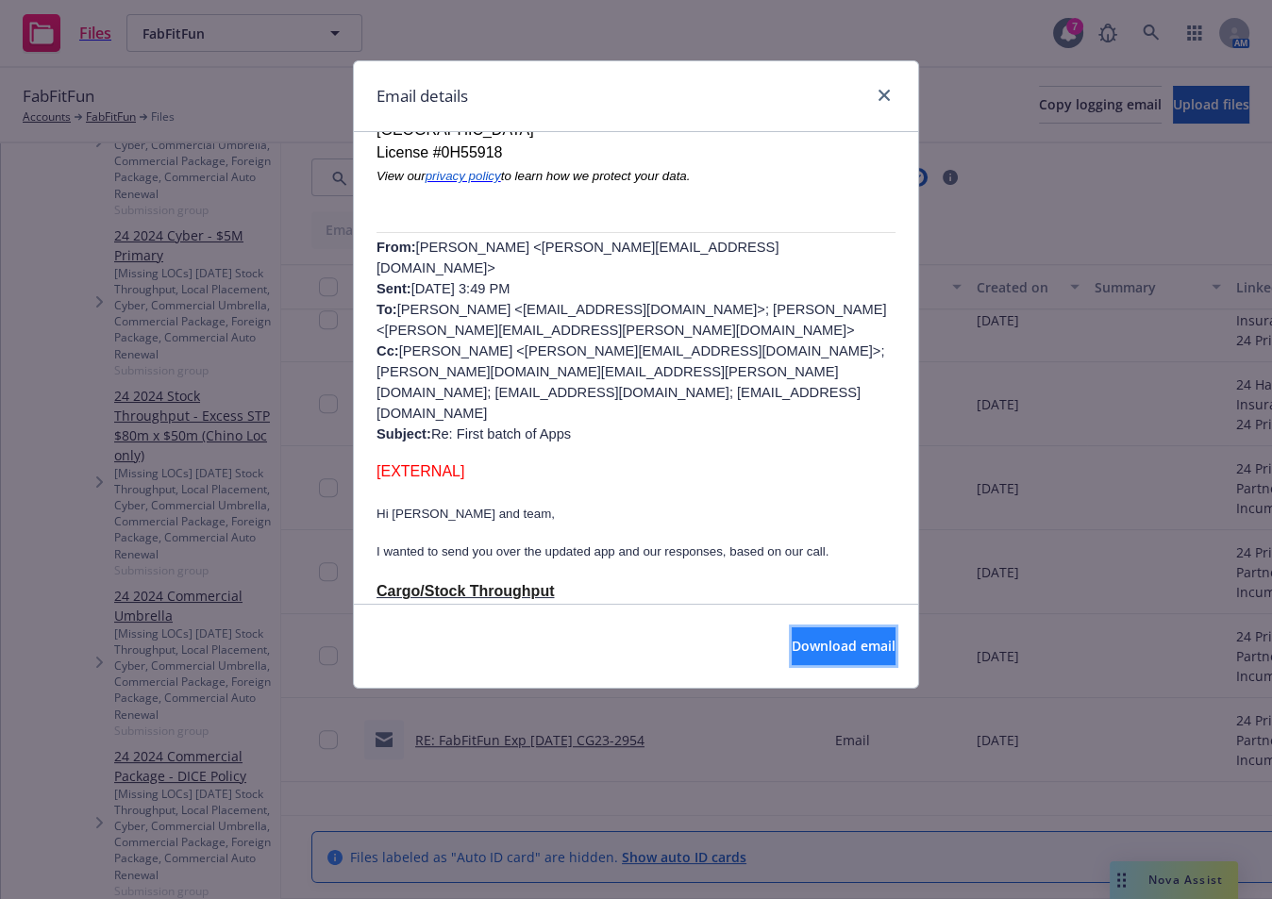
click at [829, 642] on span "Download email" at bounding box center [844, 646] width 104 height 18
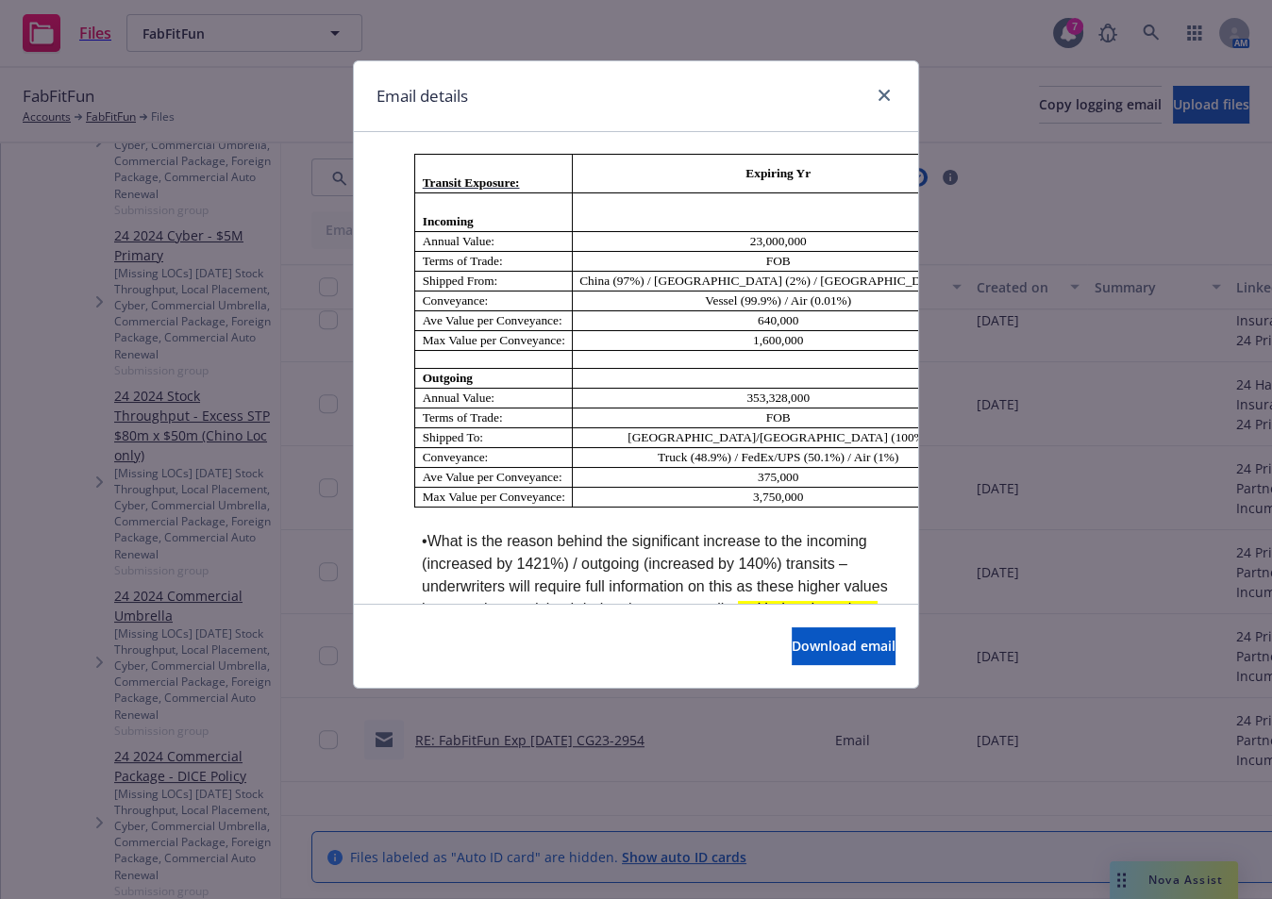
click at [953, 509] on div "Email details RE: First batch of Apps [DATE] 3:51 PM From: [EMAIL_ADDRESS][DOMA…" at bounding box center [636, 449] width 1272 height 899
click at [885, 110] on div "Email details" at bounding box center [636, 96] width 564 height 71
click at [885, 92] on icon "close" at bounding box center [884, 95] width 11 height 11
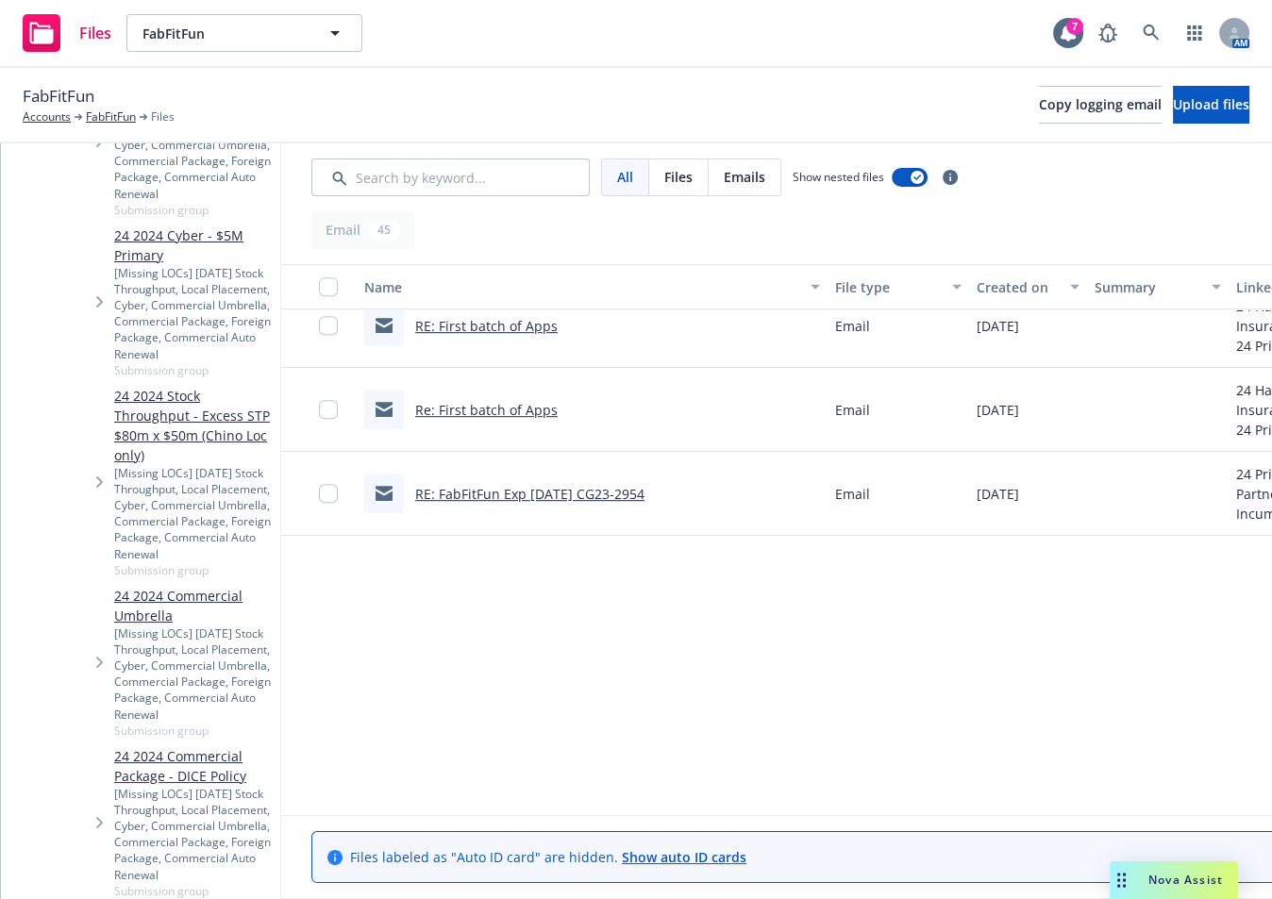
scroll to position [889, 0]
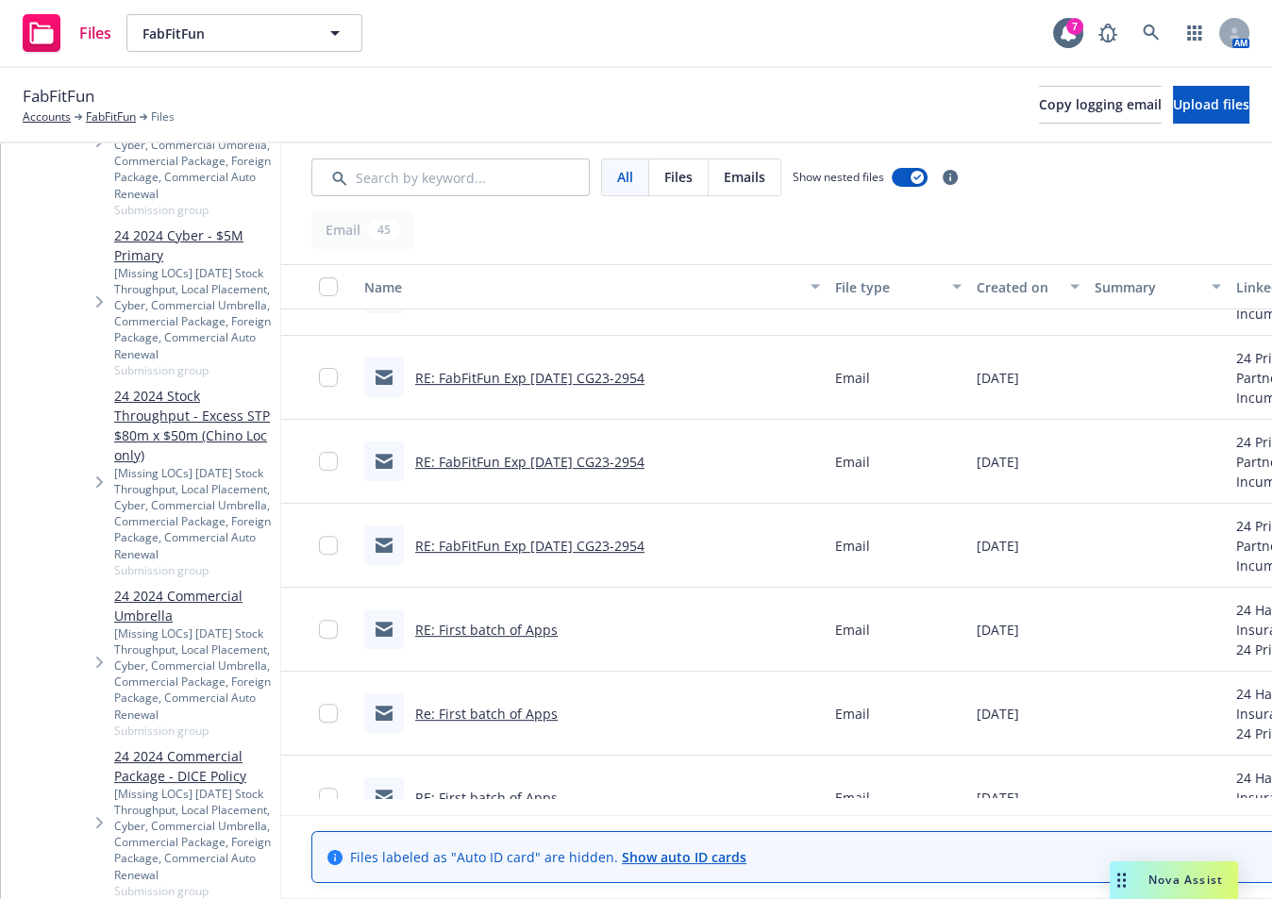
click at [634, 415] on div "RE: FabFitFun Exp [DATE] CG23-2954" at bounding box center [592, 378] width 471 height 84
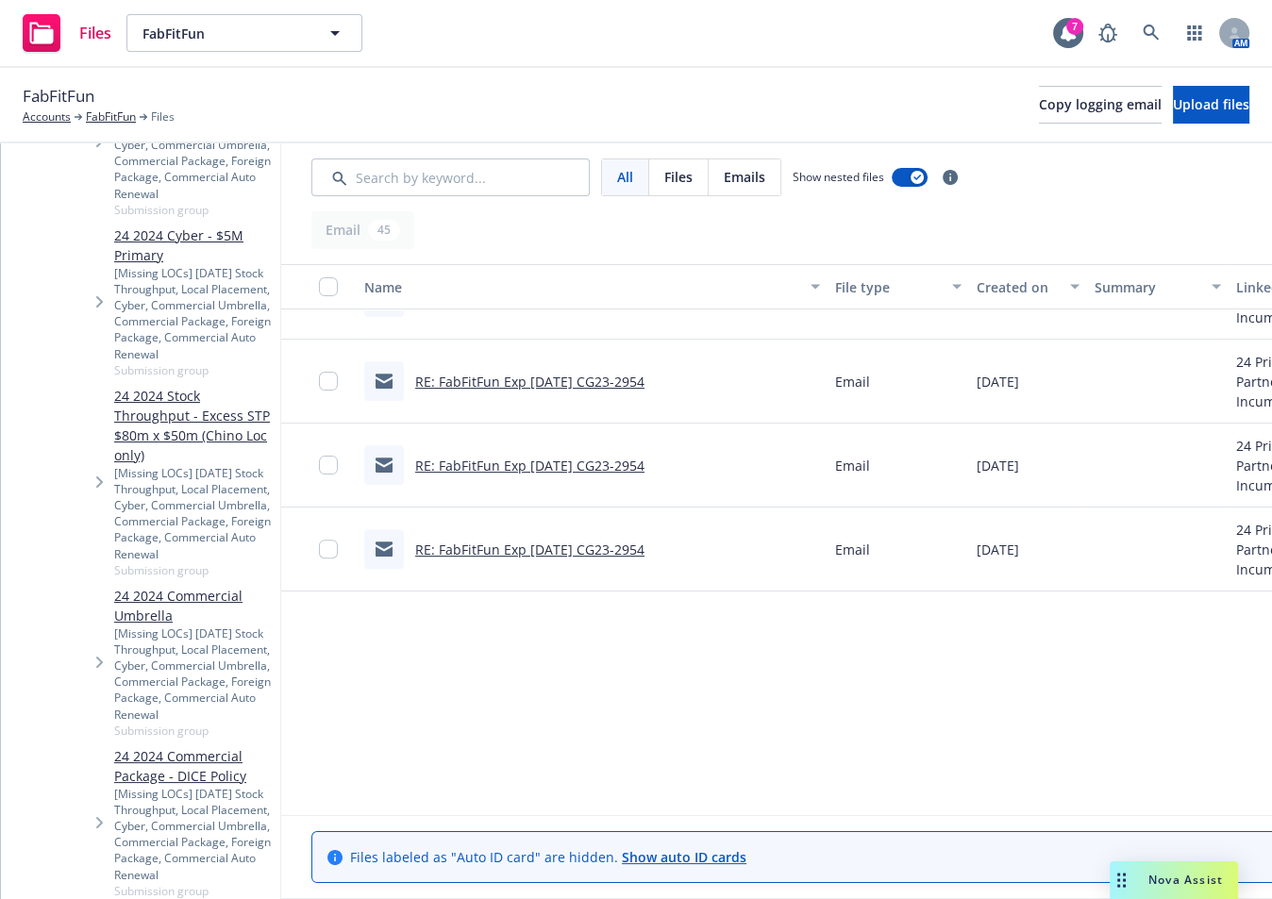
scroll to position [417, 0]
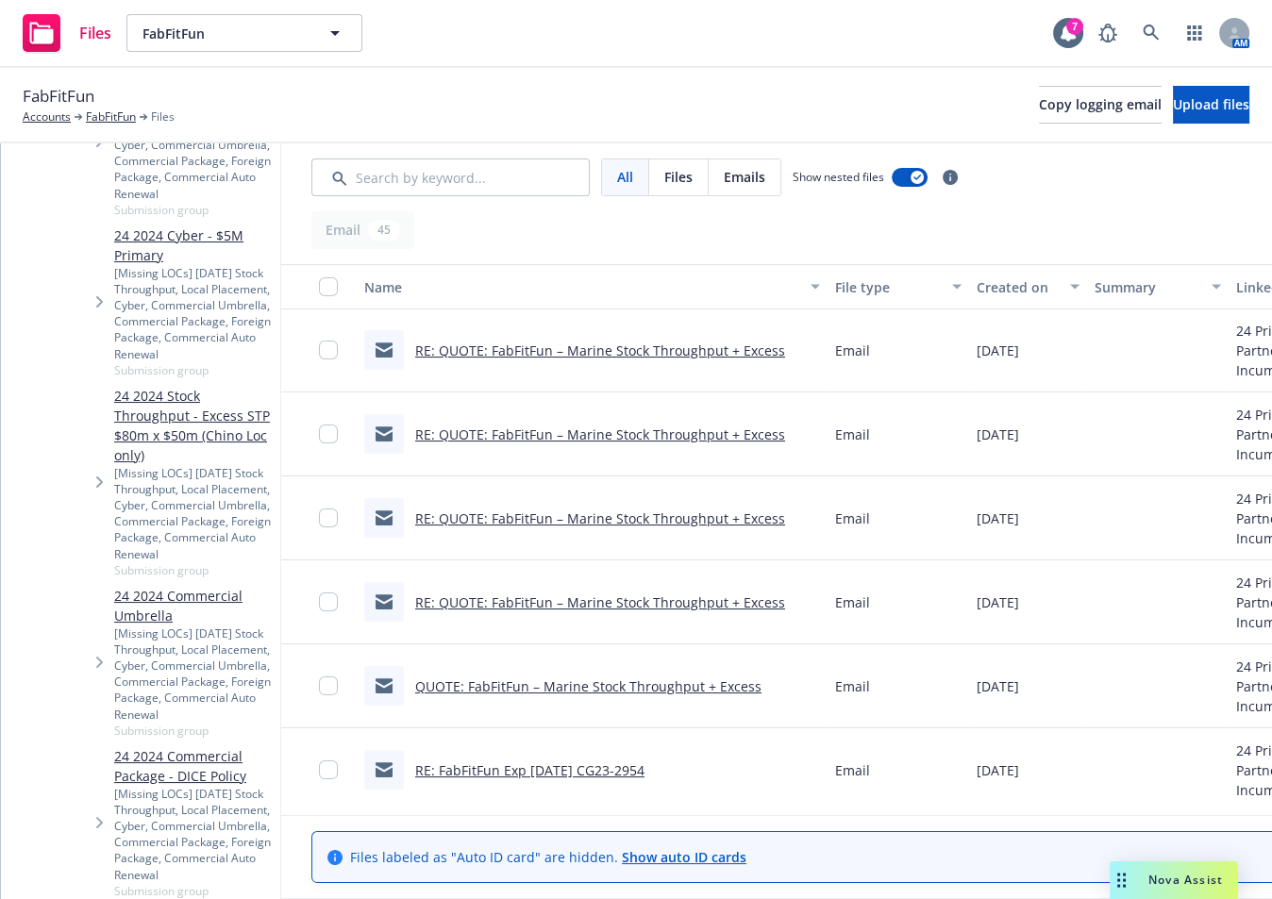
click at [614, 689] on link "QUOTE: FabFitFun – Marine Stock Throughput + Excess" at bounding box center [588, 687] width 346 height 18
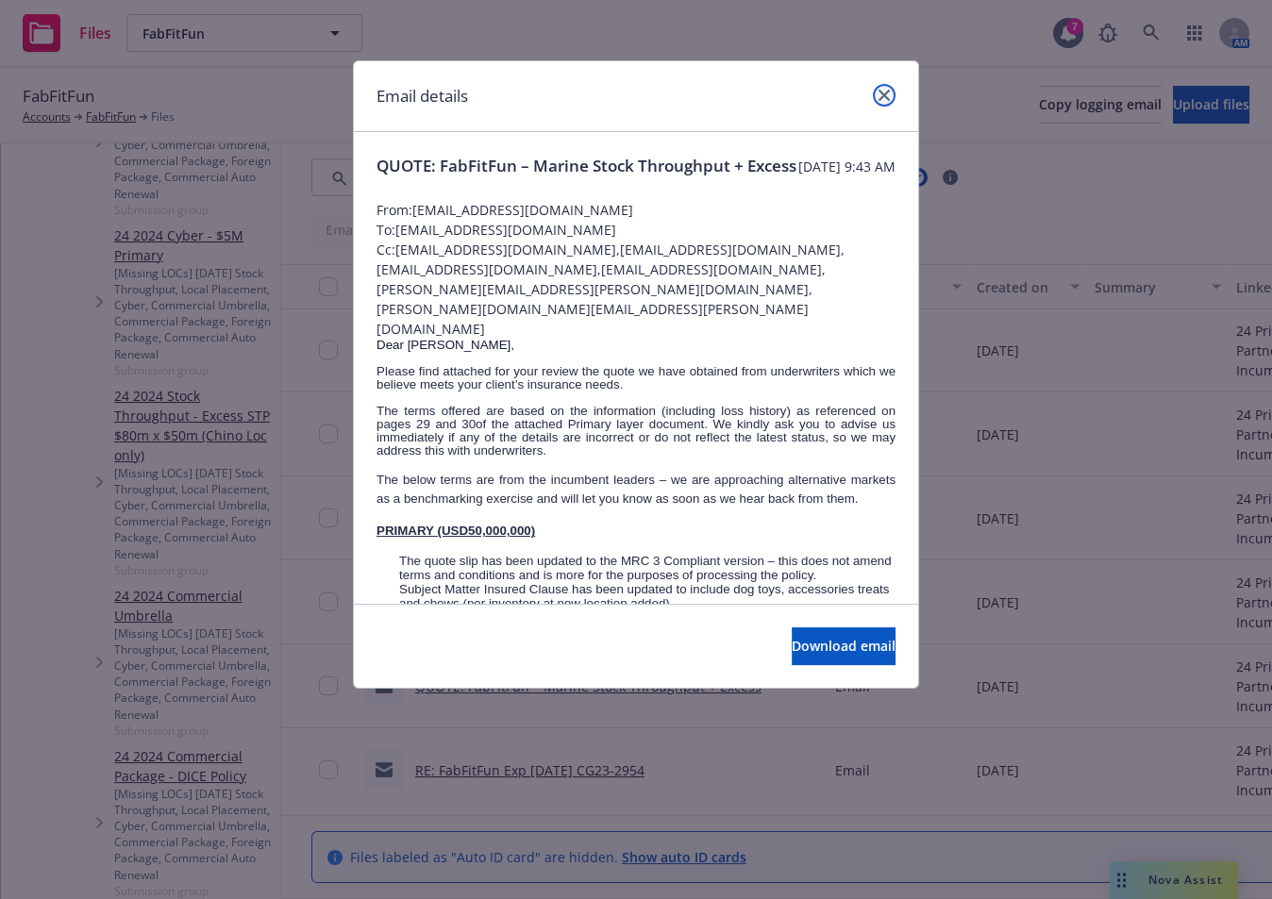
click at [892, 100] on link "close" at bounding box center [884, 95] width 23 height 23
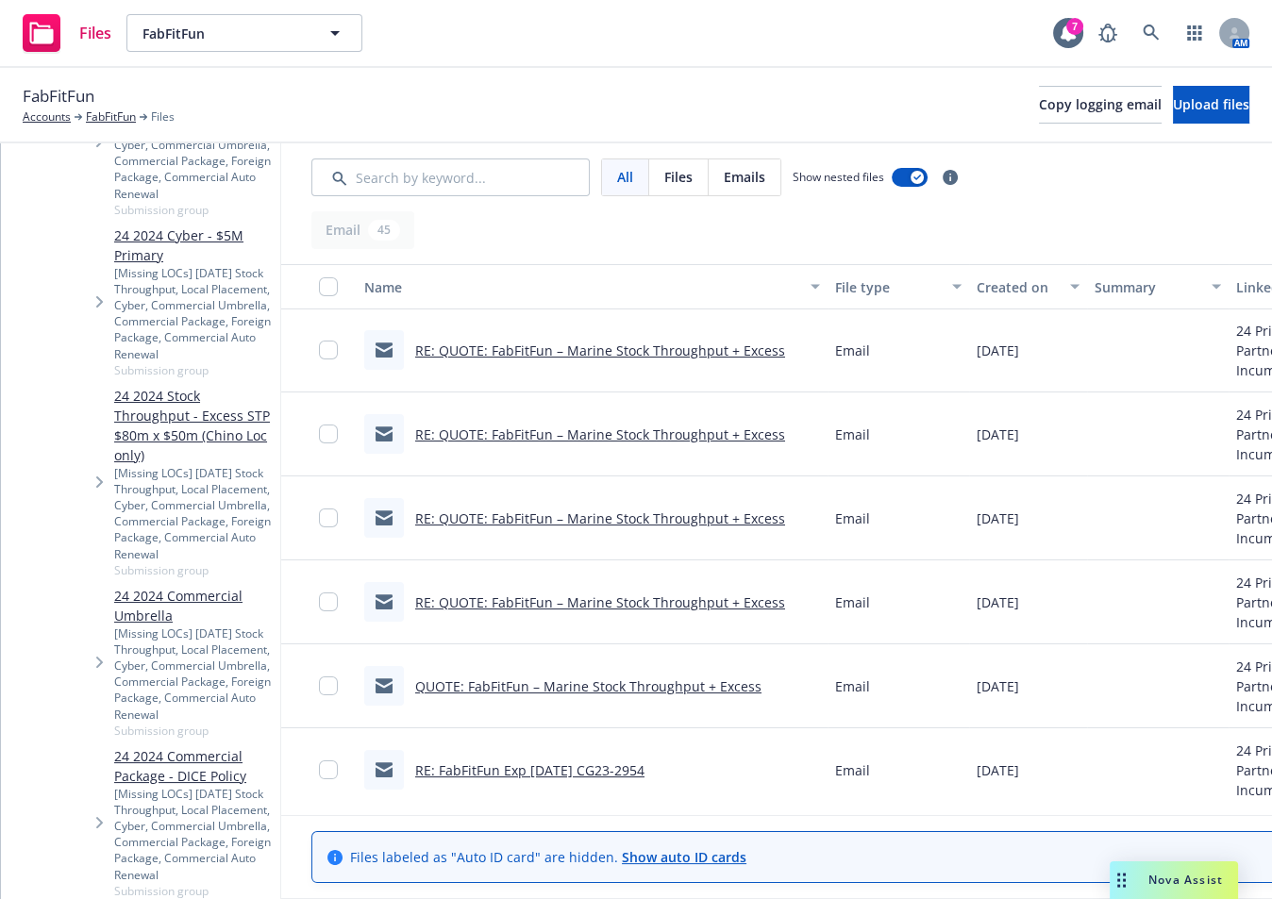
click at [682, 599] on link "RE: QUOTE: FabFitFun – Marine Stock Throughput + Excess" at bounding box center [600, 603] width 370 height 18
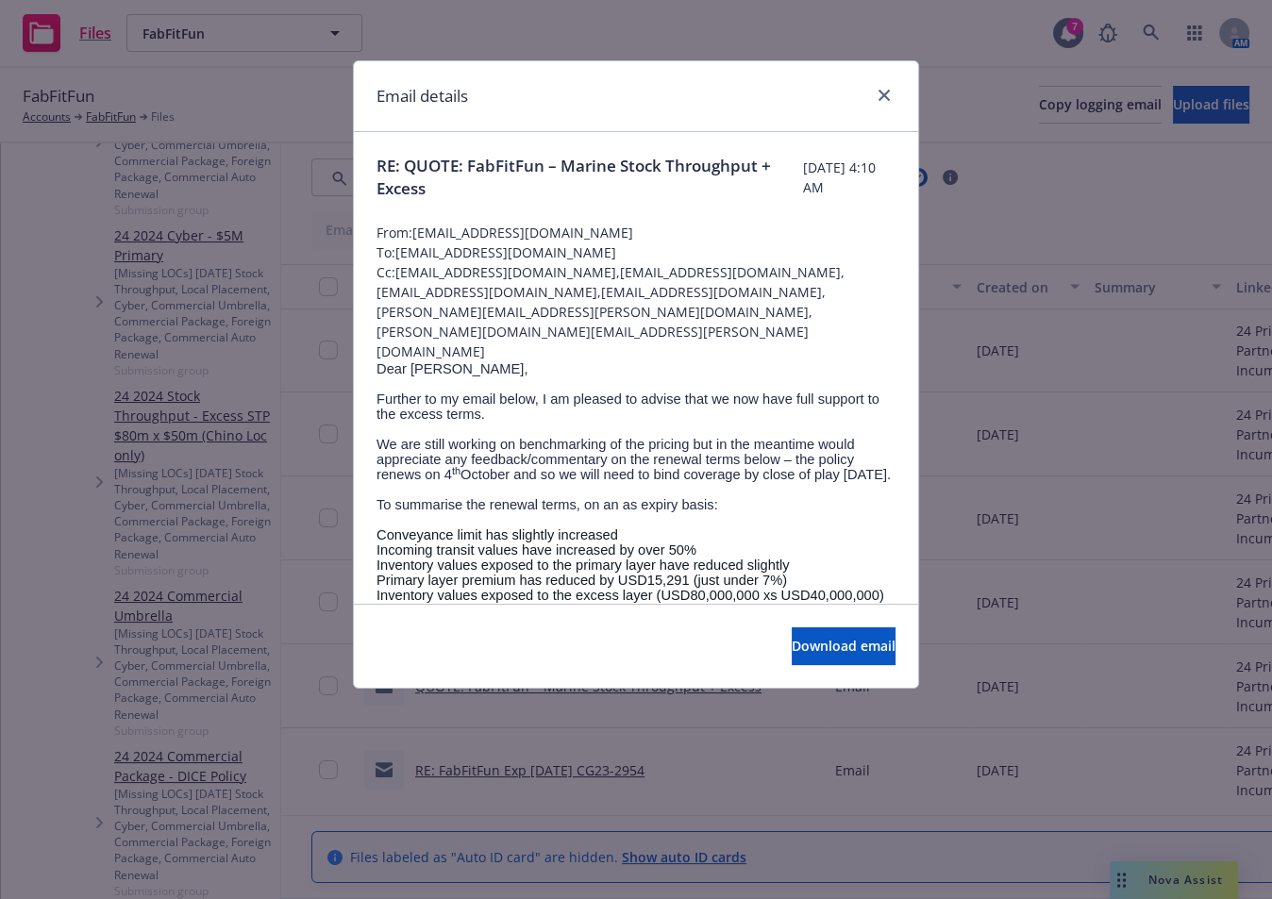
click at [712, 422] on p at bounding box center [636, 429] width 519 height 15
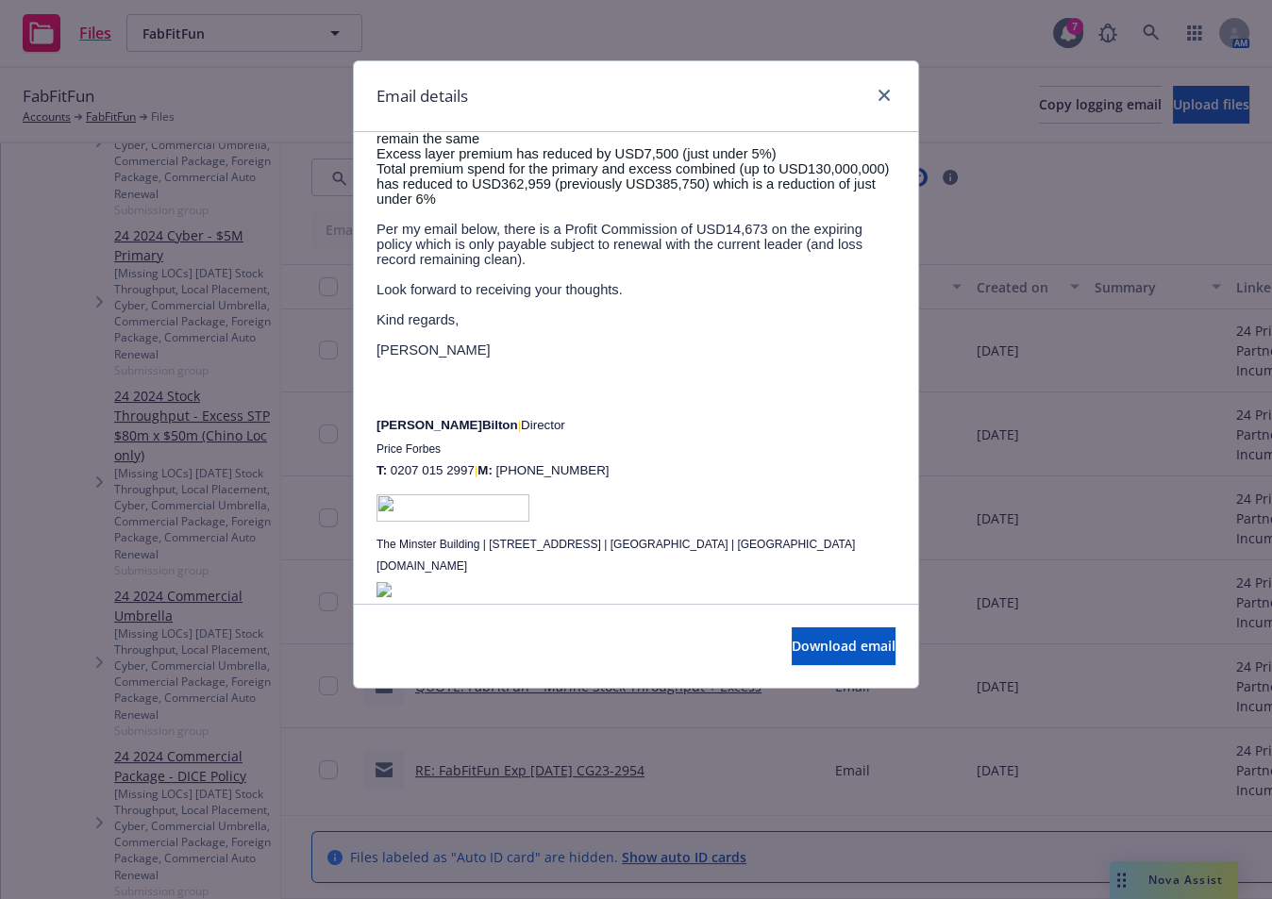
click at [616, 434] on td "[PERSON_NAME] ​ ​ ​ ​ [PERSON_NAME] | Director" at bounding box center [636, 418] width 519 height 31
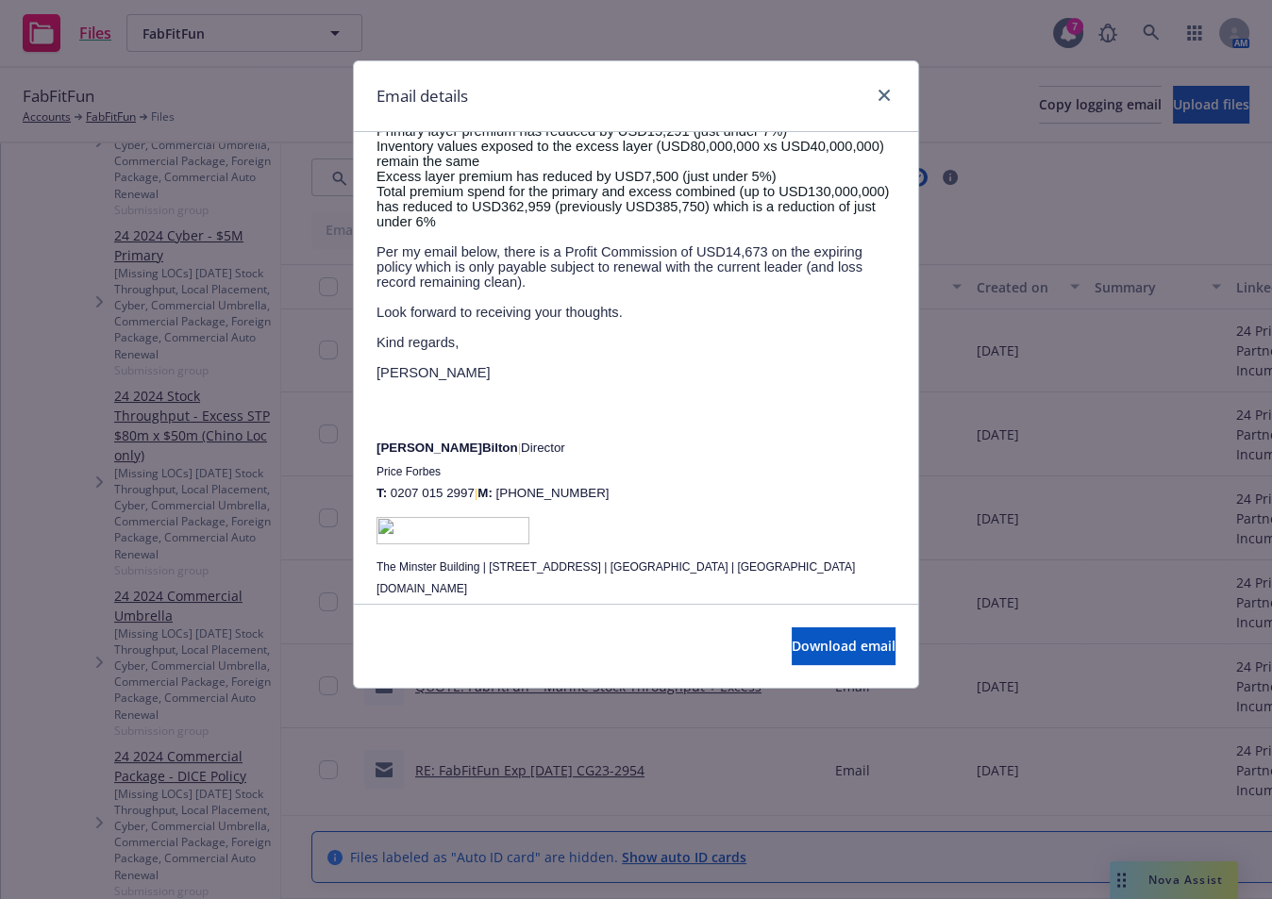
click at [847, 244] on p at bounding box center [636, 236] width 519 height 15
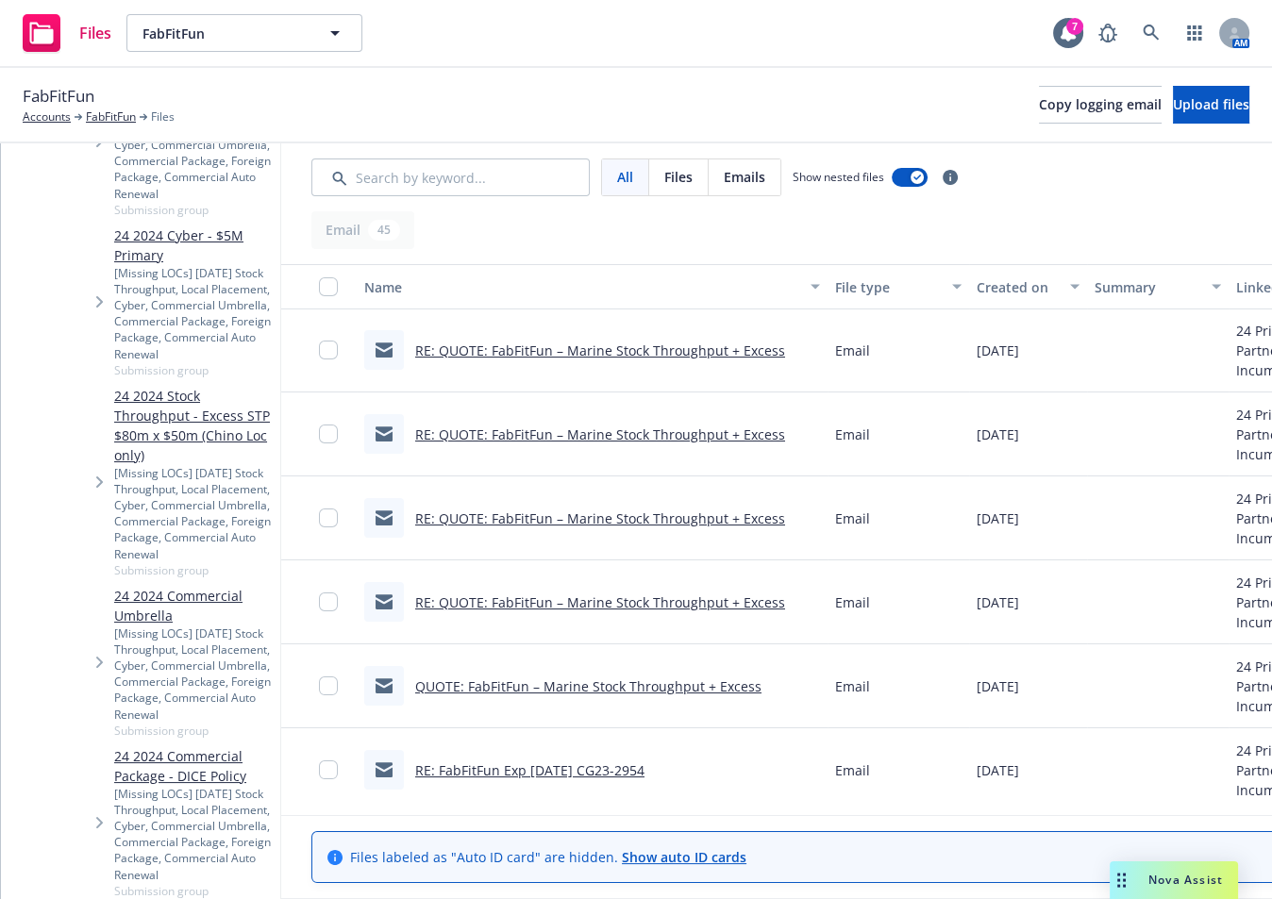
click at [628, 607] on link "RE: QUOTE: FabFitFun – Marine Stock Throughput + Excess" at bounding box center [600, 603] width 370 height 18
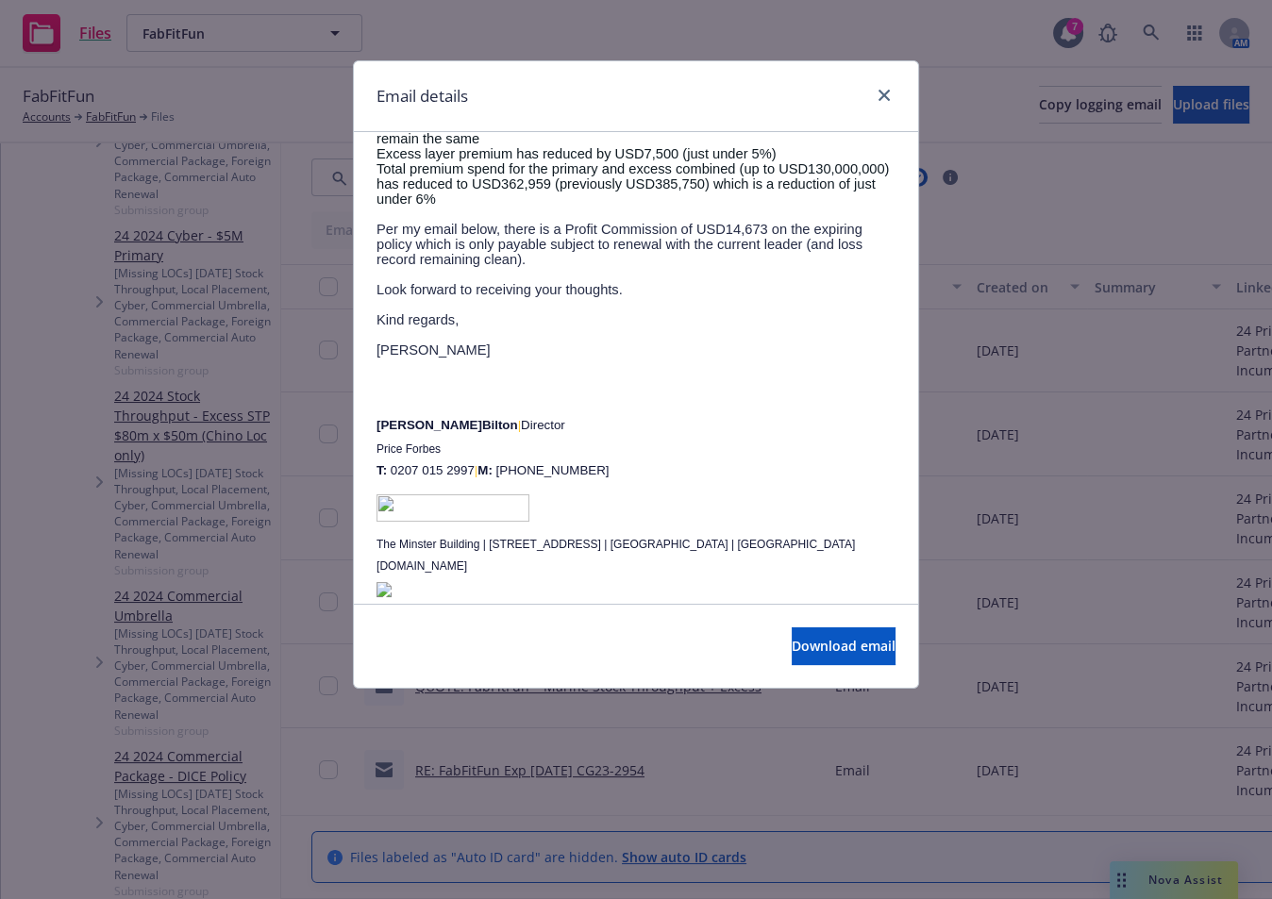
click at [776, 312] on p at bounding box center [636, 304] width 519 height 15
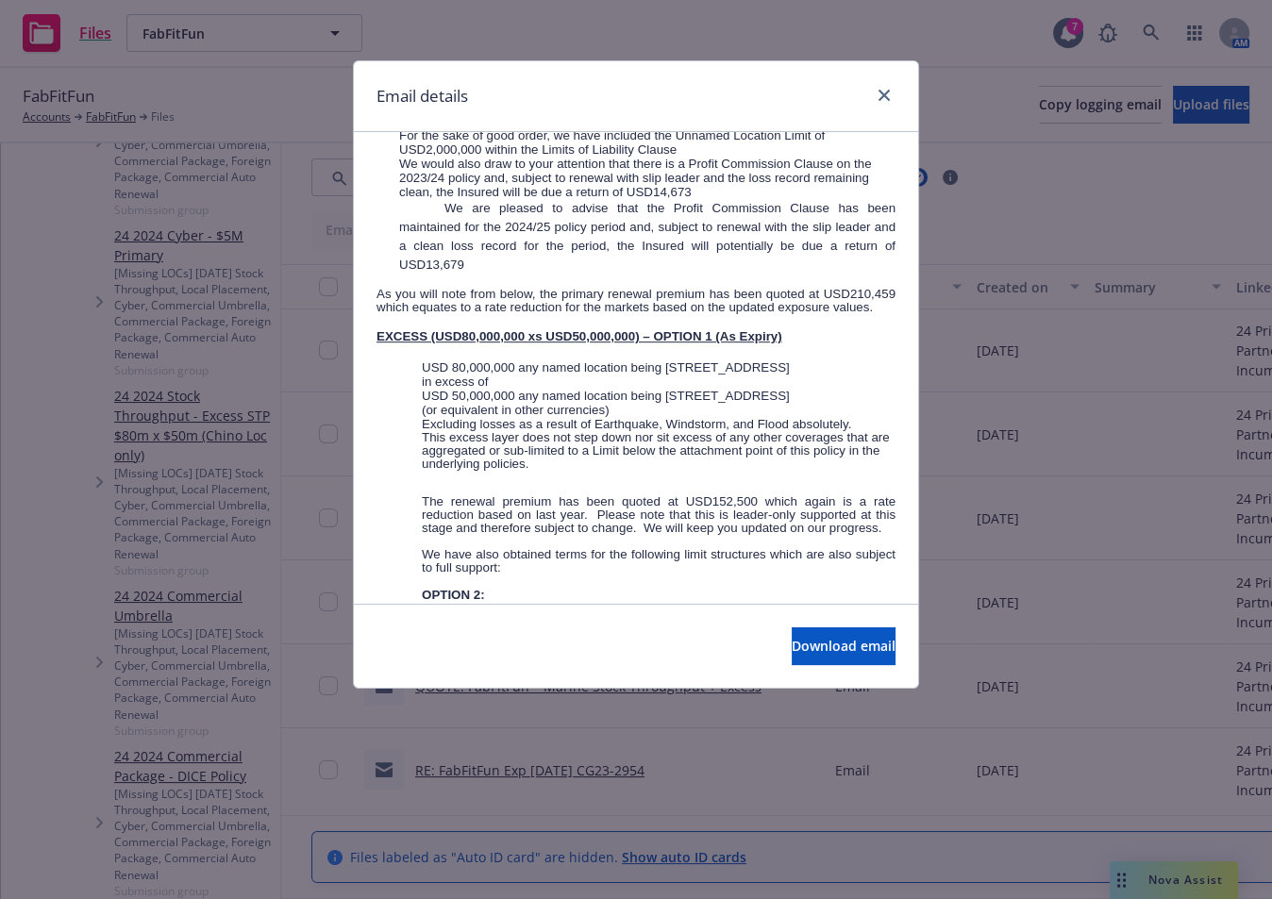
scroll to position [1416, 0]
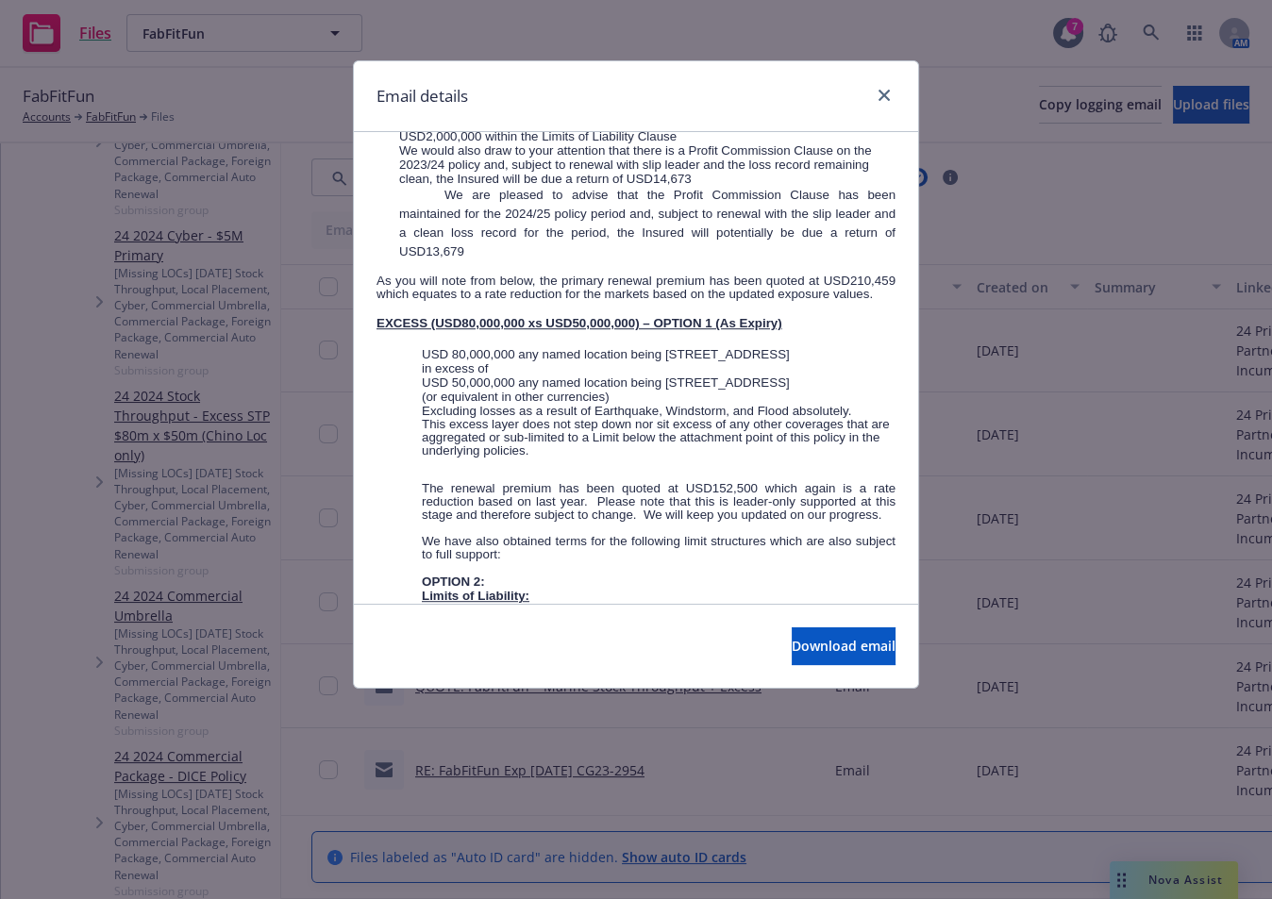
click at [776, 275] on p at bounding box center [636, 267] width 519 height 13
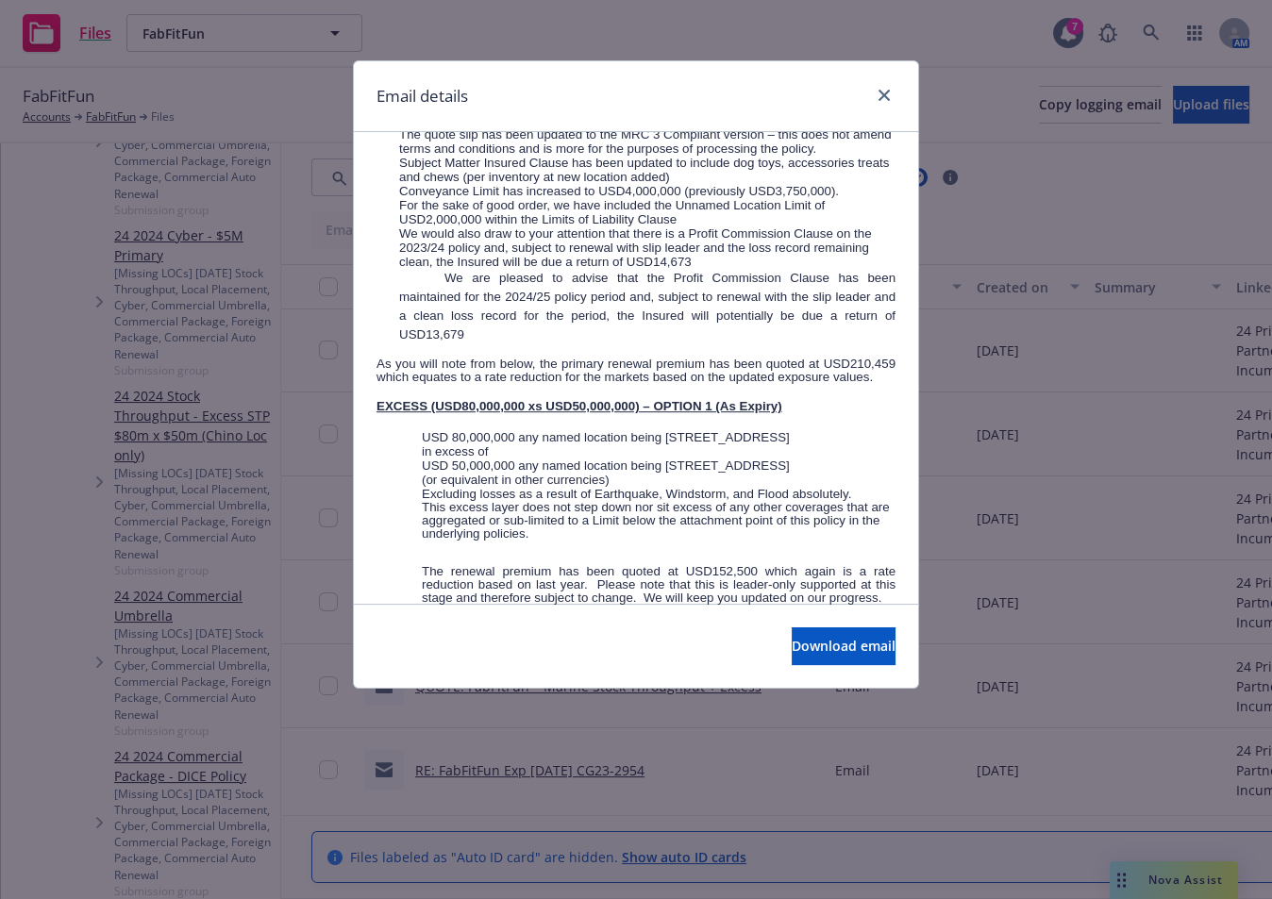
scroll to position [1293, 0]
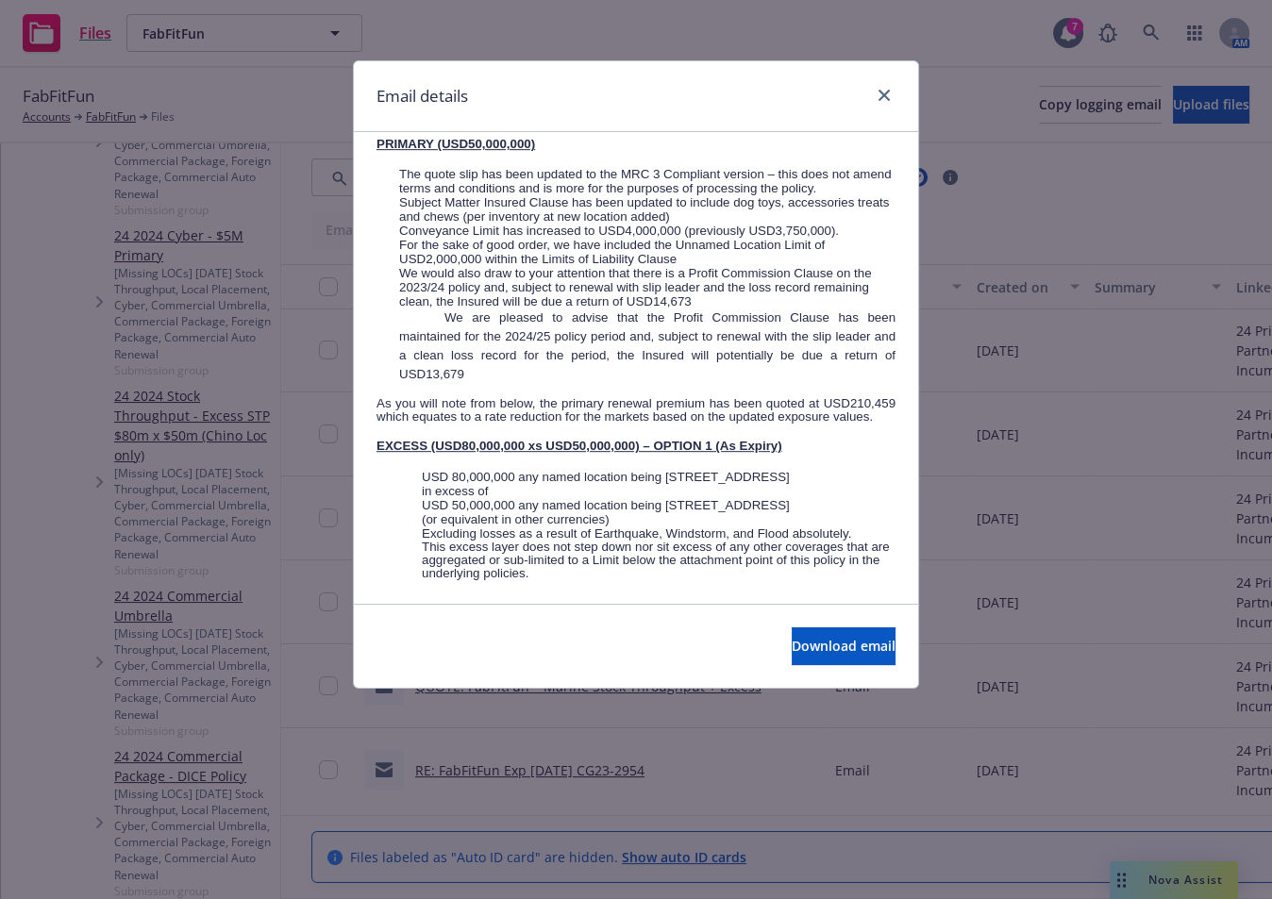
click at [809, 266] on li "For the sake of good order, we have included the Unnamed Location Limit of USD2…" at bounding box center [647, 252] width 496 height 28
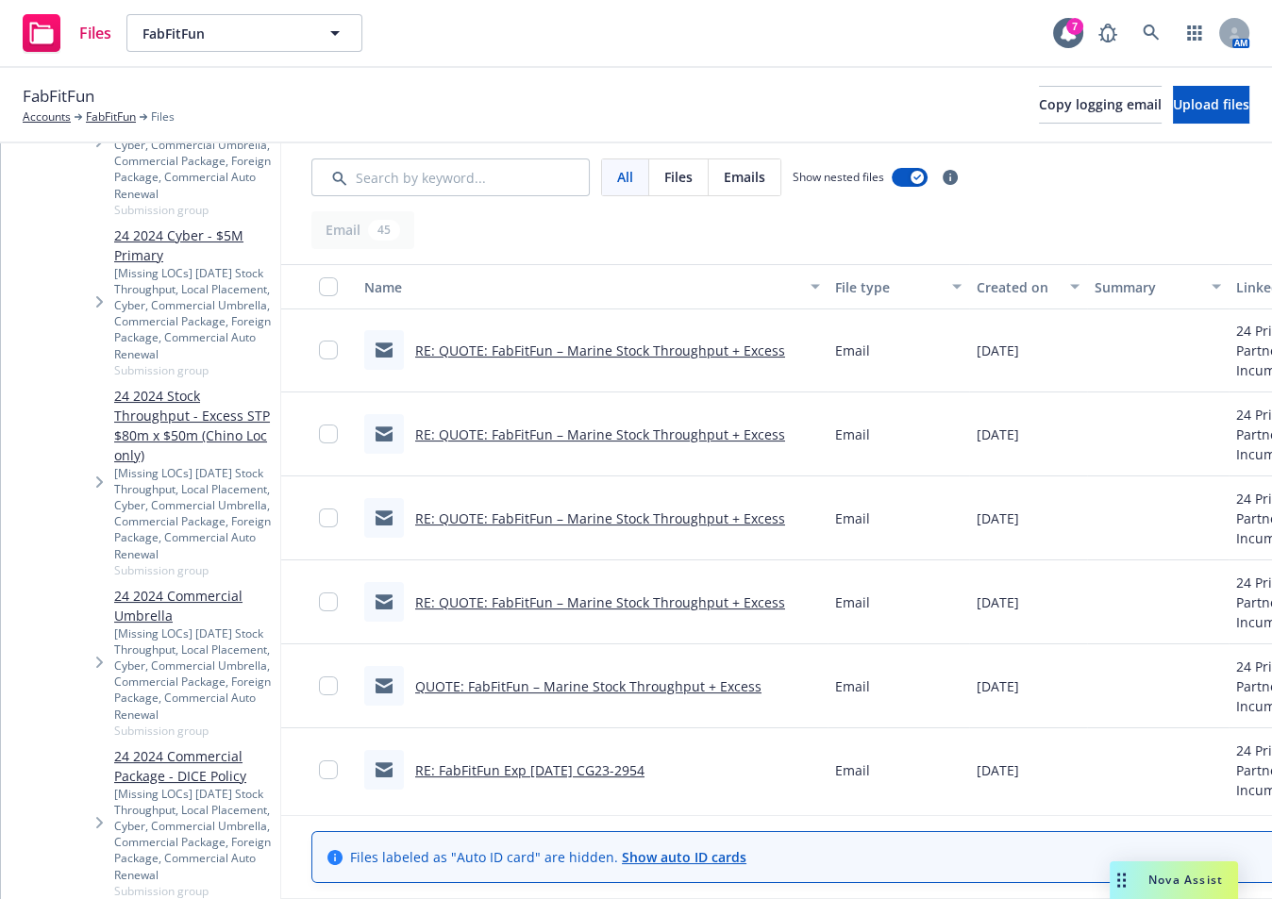
click at [705, 682] on link "QUOTE: FabFitFun – Marine Stock Throughput + Excess" at bounding box center [588, 687] width 346 height 18
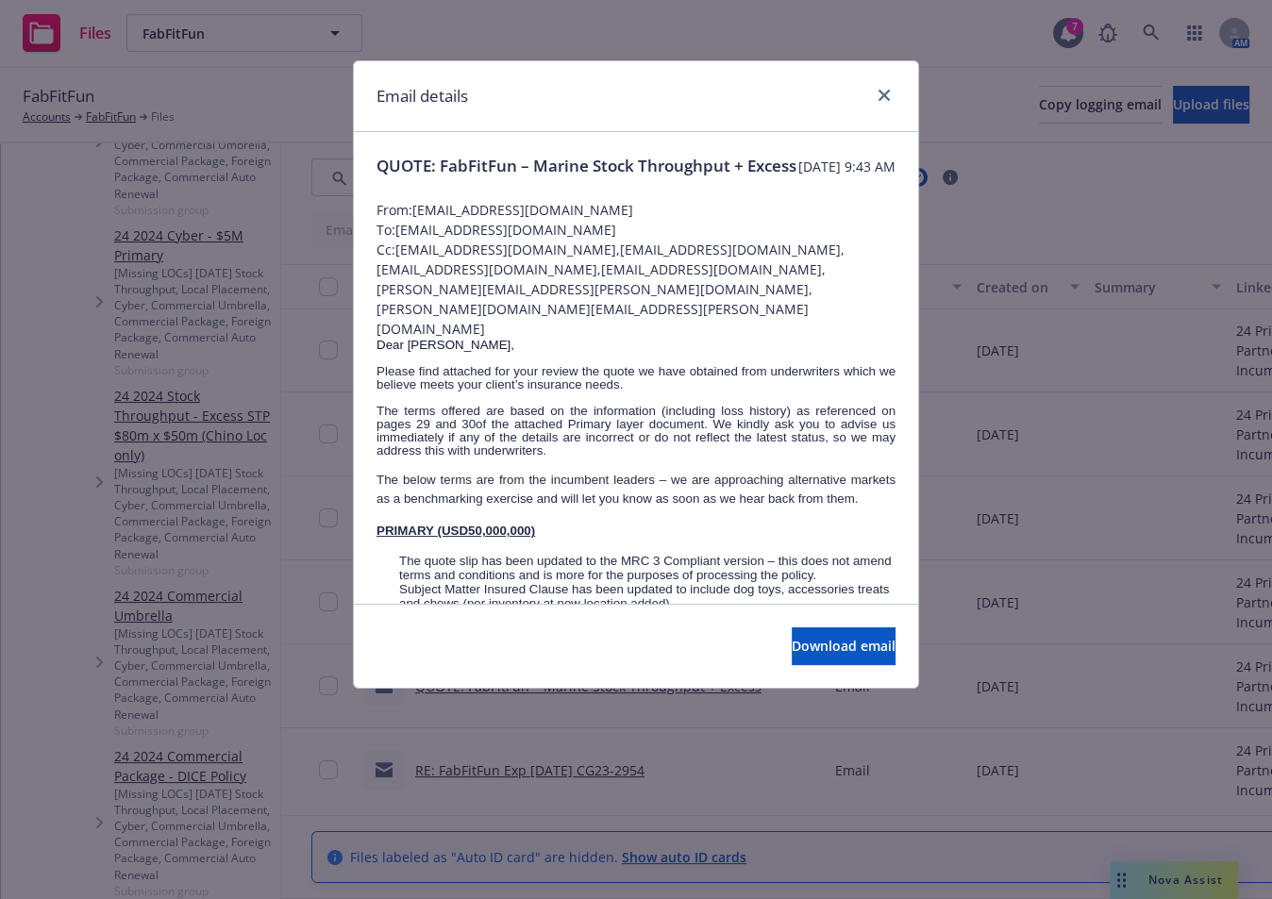
click at [717, 509] on p "The below terms are from the incumbent leaders – we are approaching alternative…" at bounding box center [636, 490] width 519 height 38
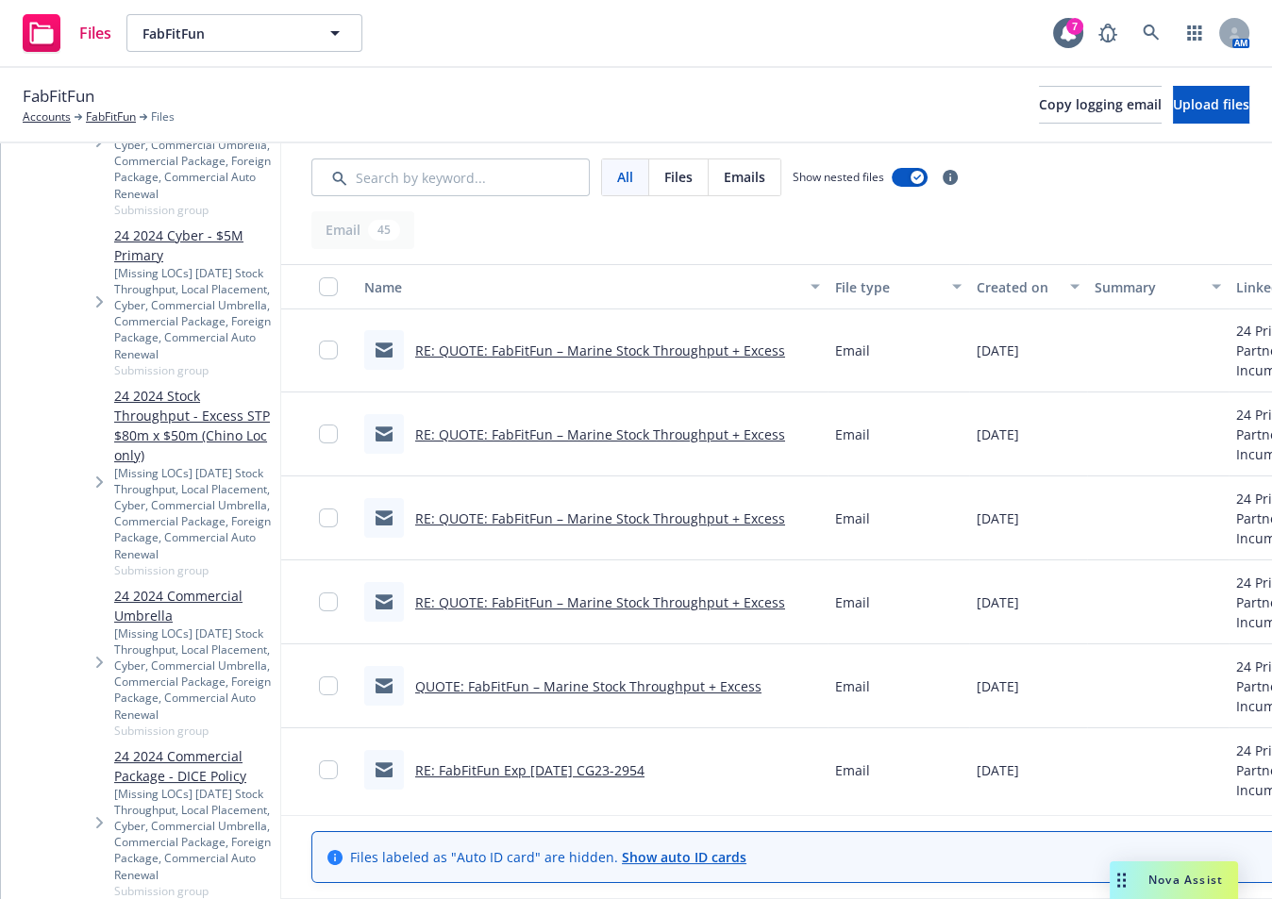
click at [689, 594] on link "RE: QUOTE: FabFitFun – Marine Stock Throughput + Excess" at bounding box center [600, 603] width 370 height 18
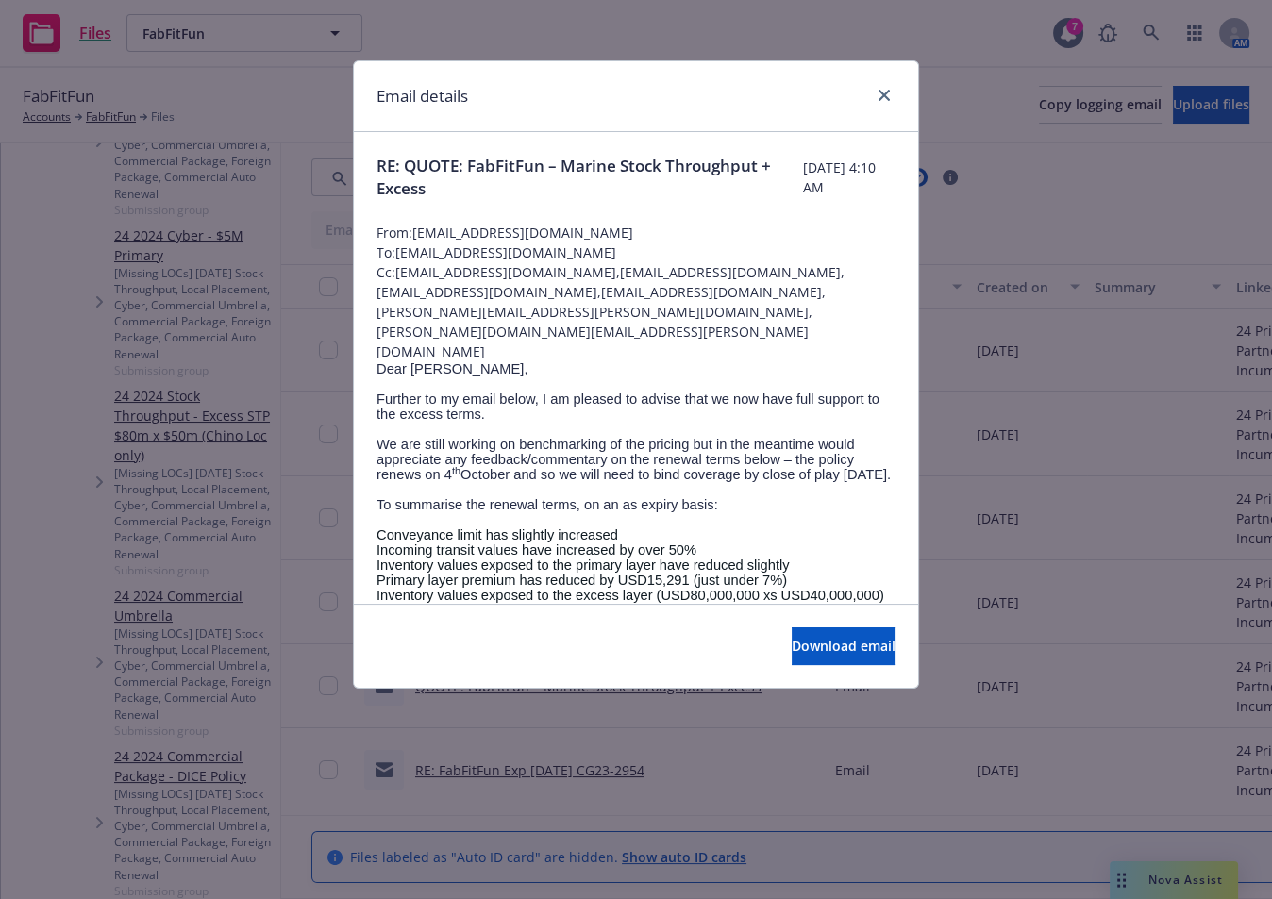
click at [679, 486] on p at bounding box center [636, 489] width 519 height 15
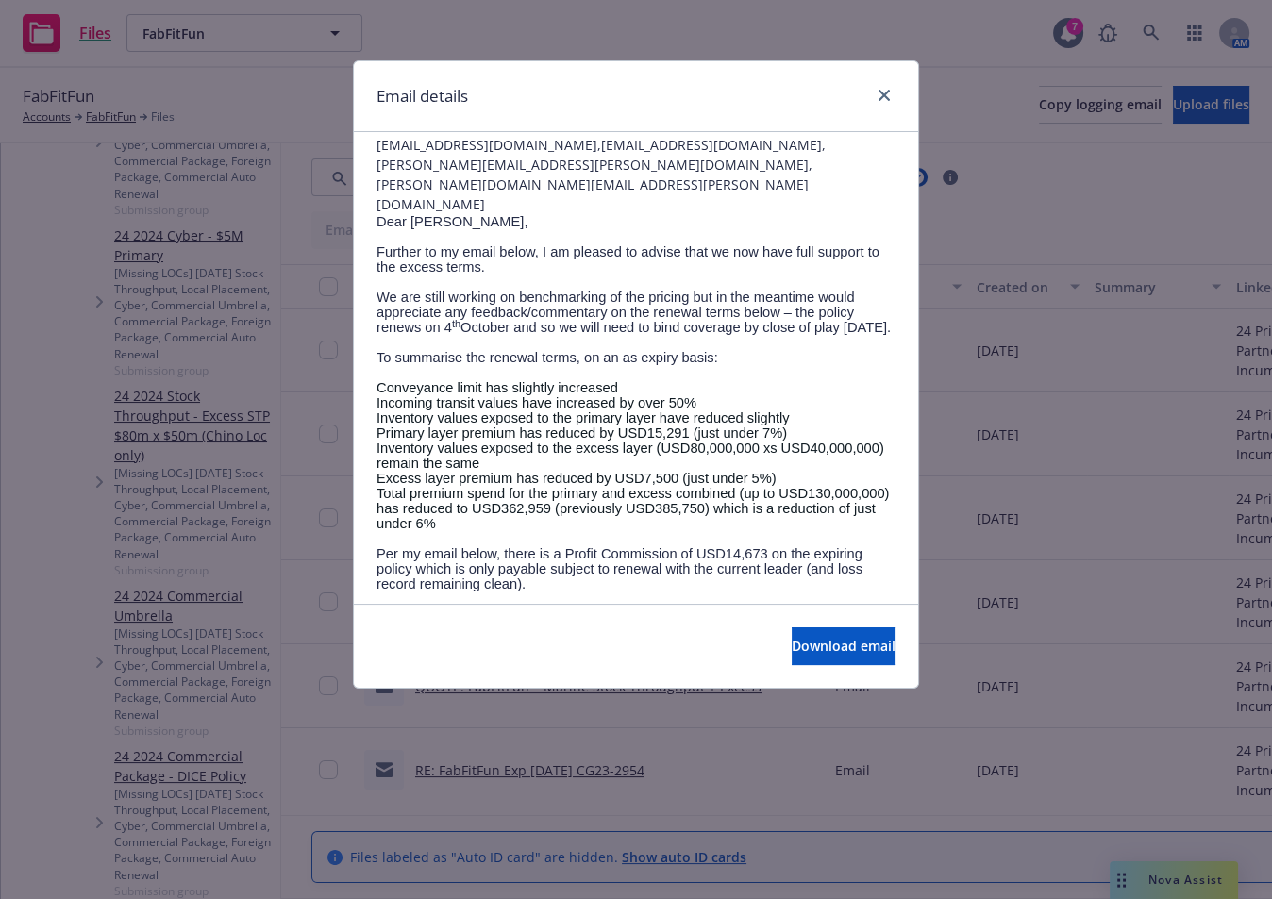
scroll to position [167, 0]
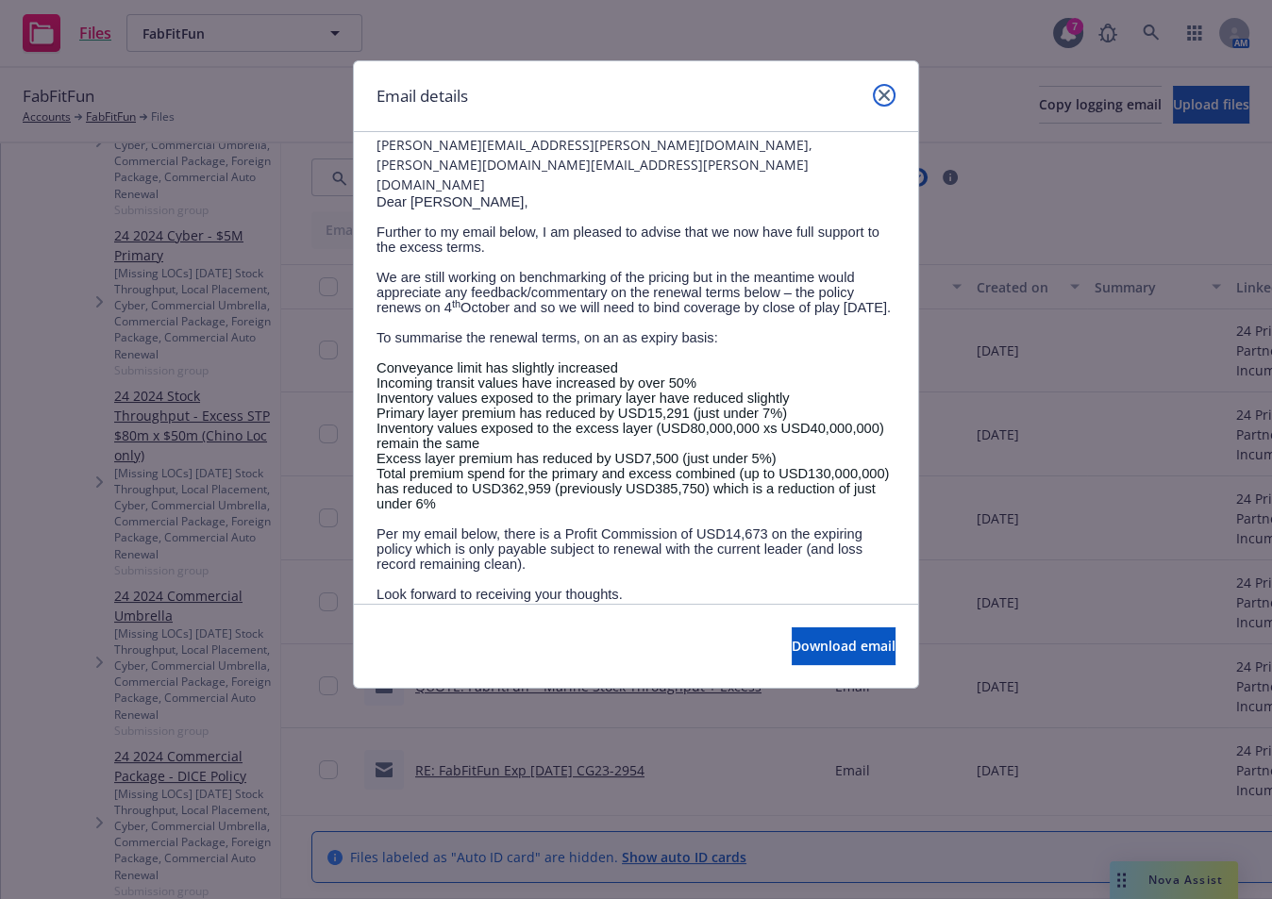
click at [887, 97] on icon "close" at bounding box center [884, 95] width 11 height 11
